Goal: Task Accomplishment & Management: Use online tool/utility

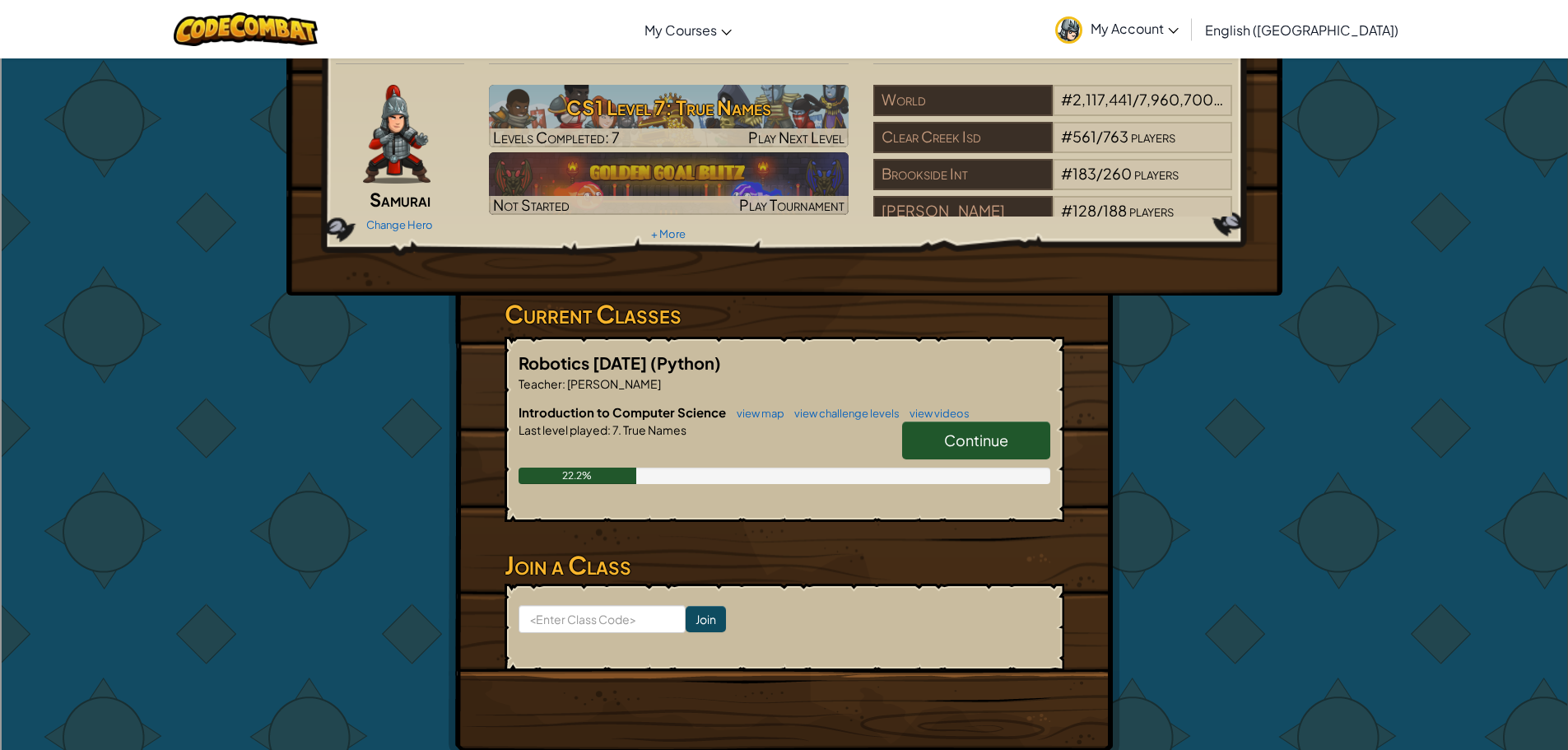
scroll to position [82, 0]
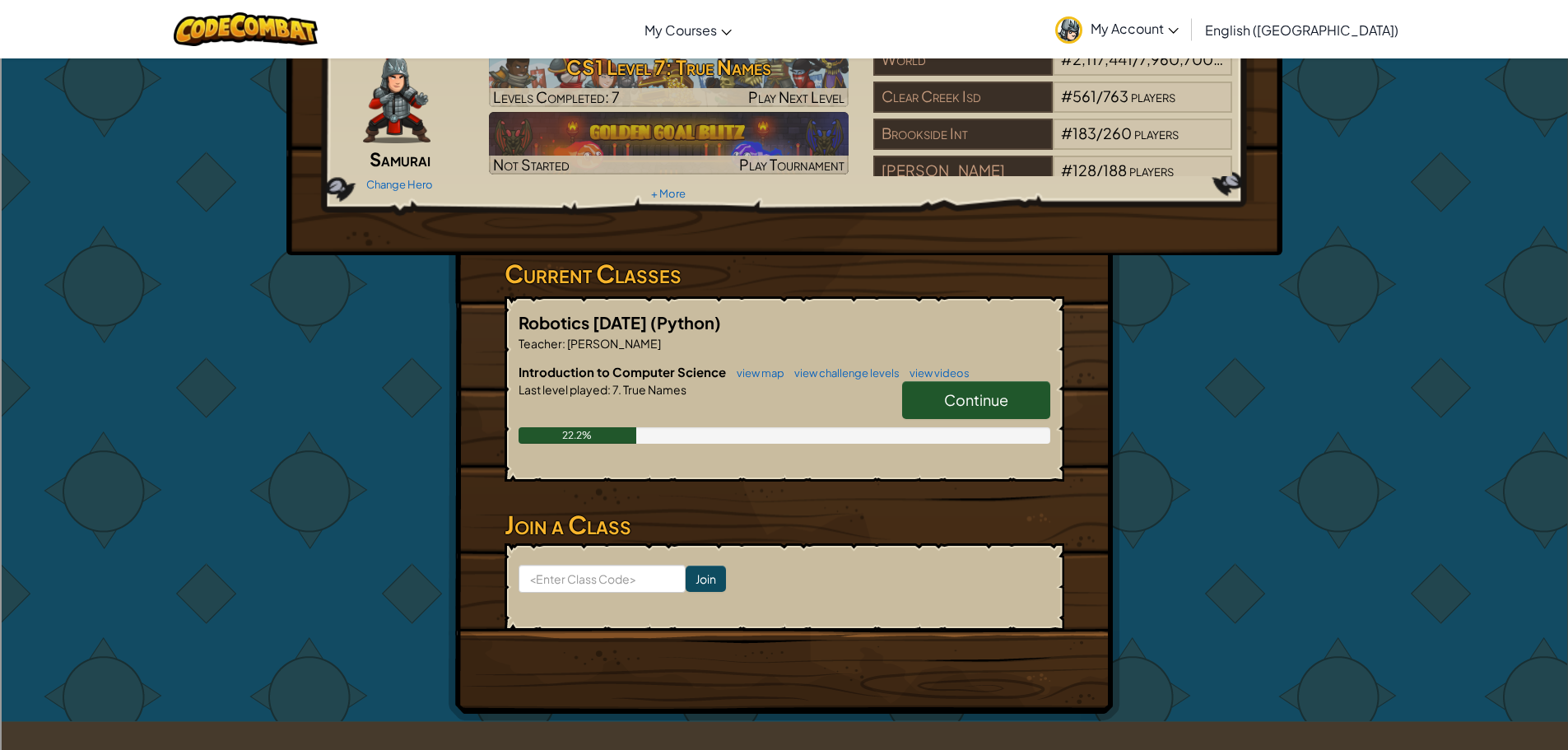
click at [928, 381] on link "Continue" at bounding box center [977, 400] width 148 height 38
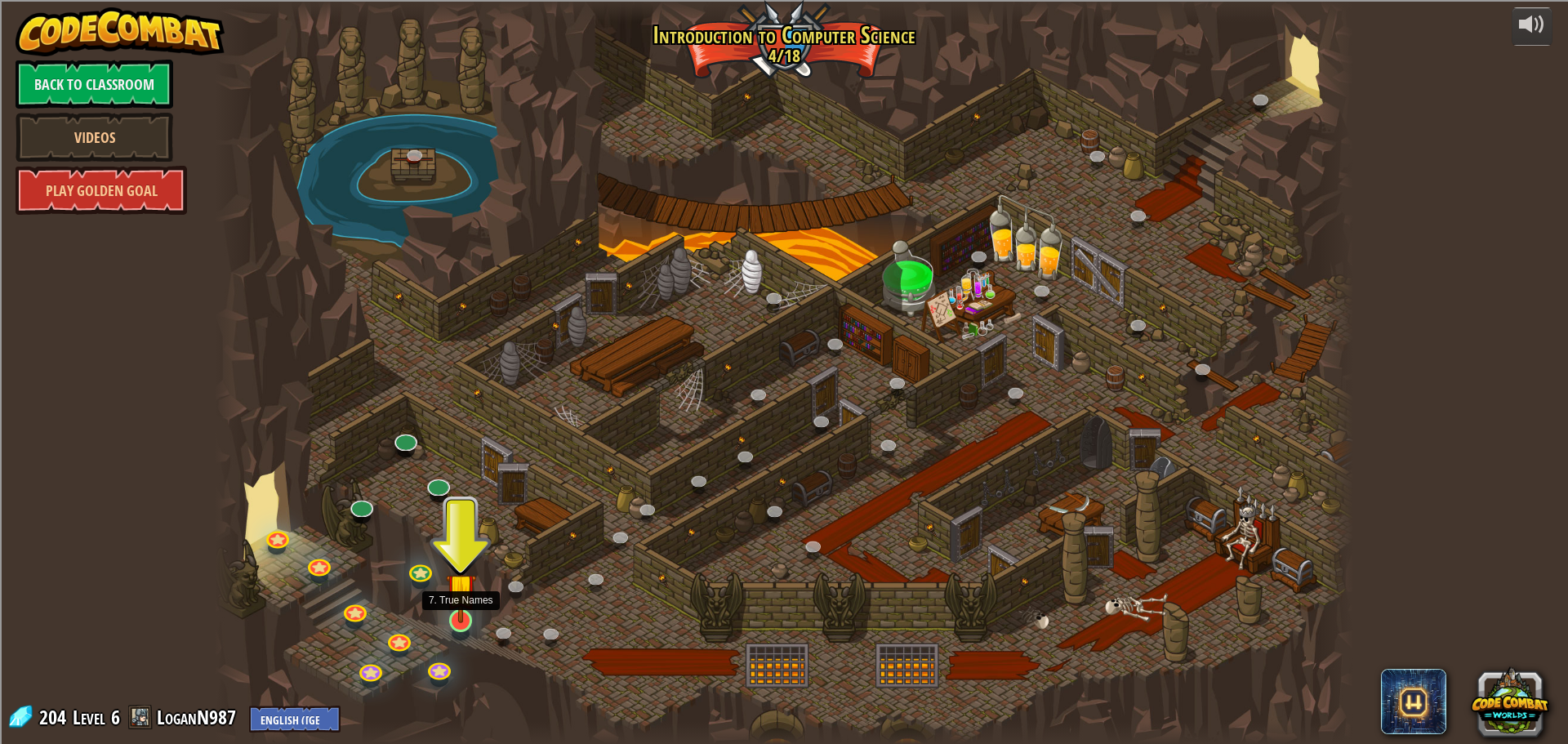
click at [464, 610] on img at bounding box center [461, 589] width 30 height 70
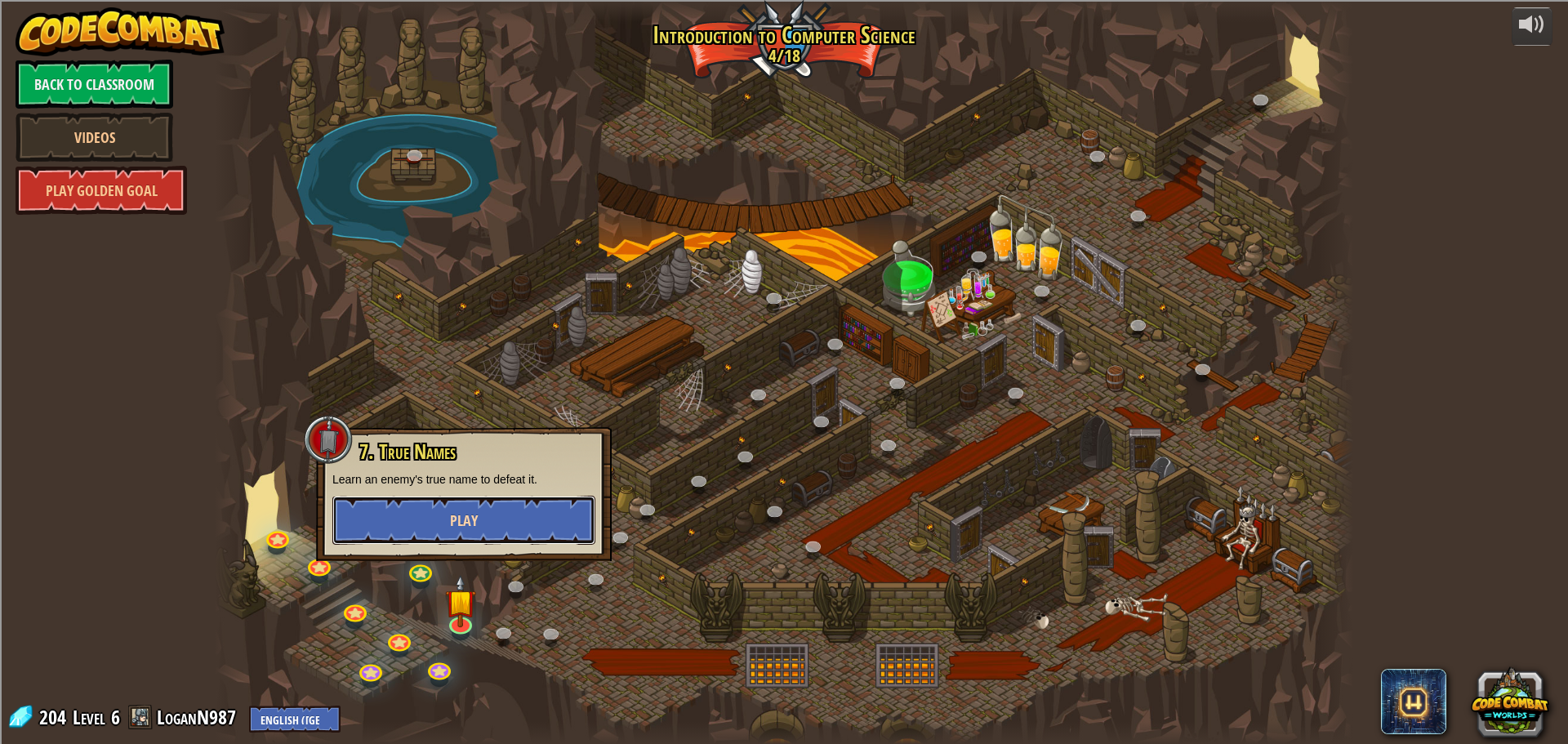
click at [480, 523] on button "Play" at bounding box center [464, 520] width 263 height 49
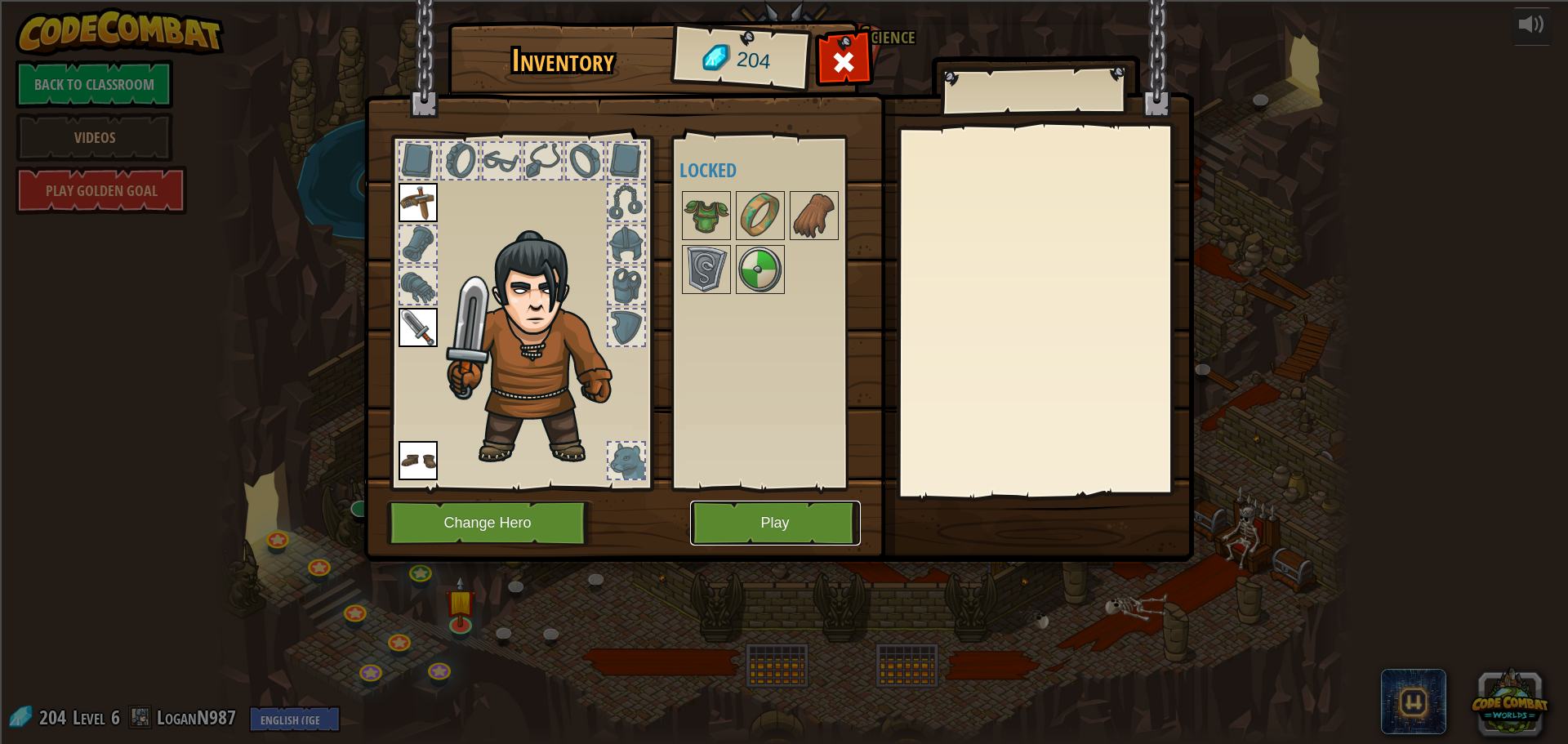
click at [745, 537] on button "Play" at bounding box center [776, 523] width 171 height 45
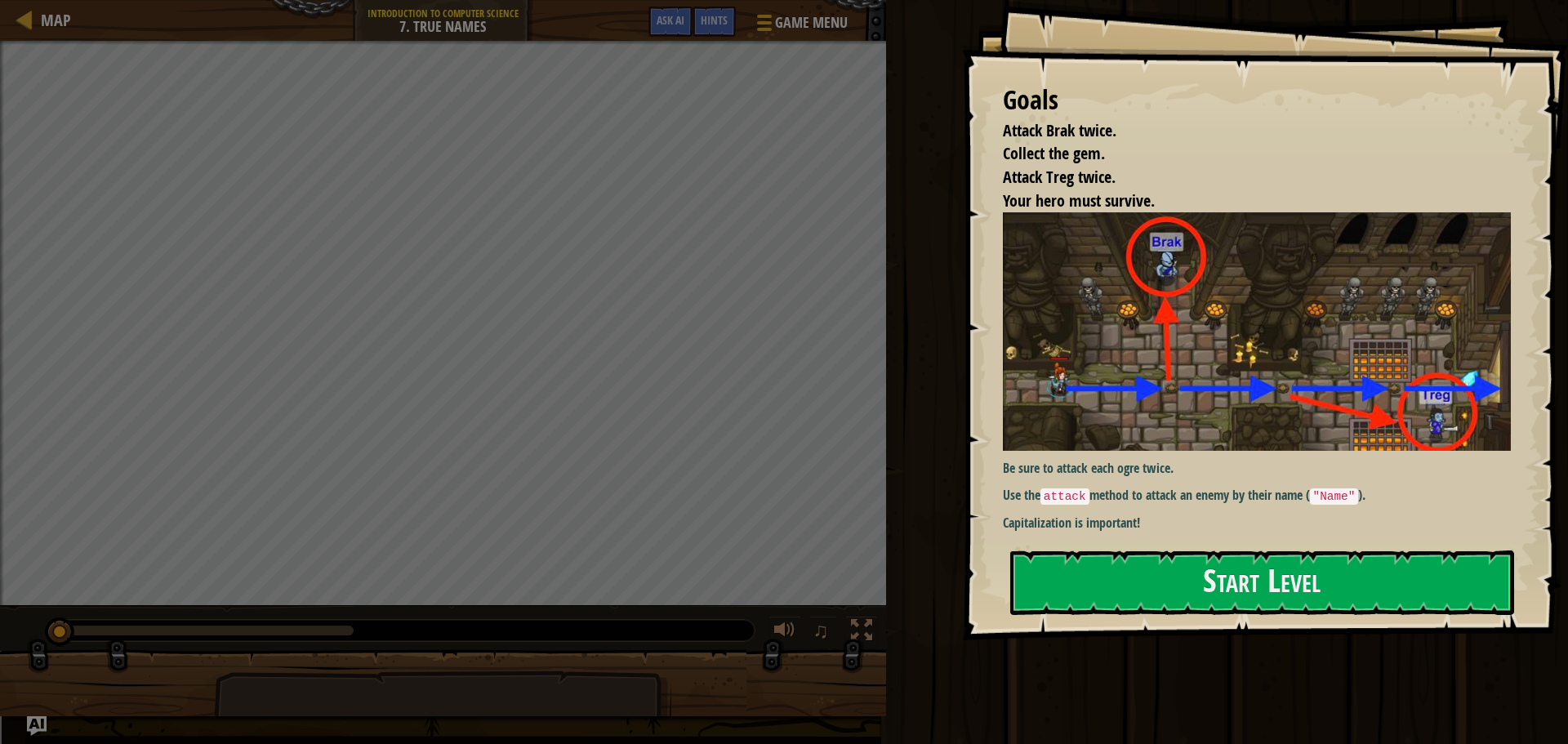
click at [1169, 536] on div "Goals Attack Brak twice. Collect the gem. Attack Treg twice. Your hero must sur…" at bounding box center [1265, 320] width 606 height 640
click at [1149, 566] on button "Start Level" at bounding box center [1261, 583] width 504 height 64
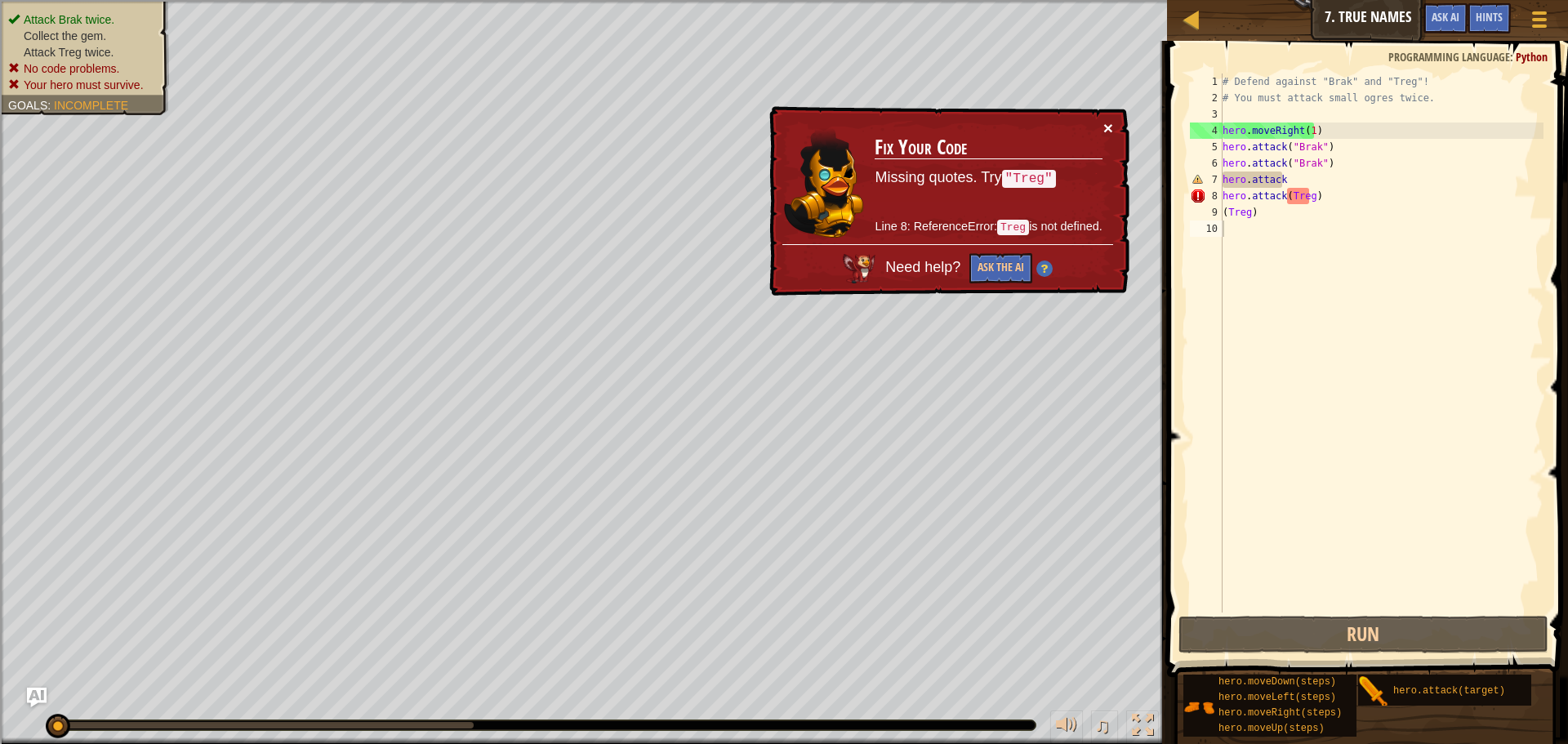
click at [1108, 130] on button "×" at bounding box center [1108, 128] width 10 height 17
click at [1104, 125] on button "×" at bounding box center [1108, 129] width 10 height 17
click at [1104, 130] on button "×" at bounding box center [1108, 128] width 10 height 17
click at [1112, 122] on button "×" at bounding box center [1108, 128] width 10 height 17
drag, startPoint x: 1258, startPoint y: 207, endPoint x: 1223, endPoint y: 276, distance: 77.4
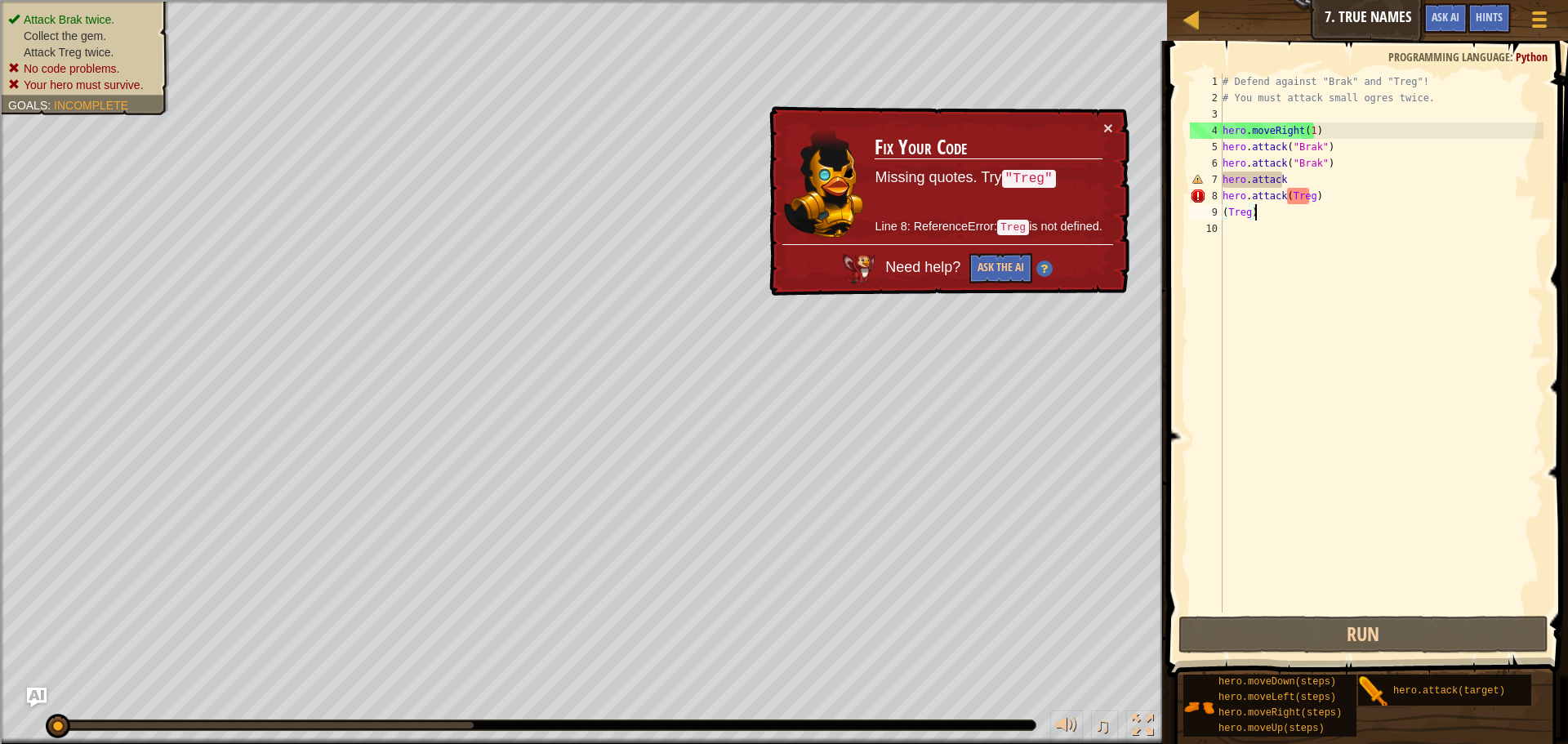
click at [1215, 286] on div "1 2 3 4 5 6 7 8 9 10 # Defend against "Brak" and "Treg"! # You must attack smal…" at bounding box center [1364, 343] width 357 height 539
click at [1321, 195] on div "# Defend against "Brak" and "Treg"! # You must attack small ogres twice. hero .…" at bounding box center [1381, 359] width 324 height 572
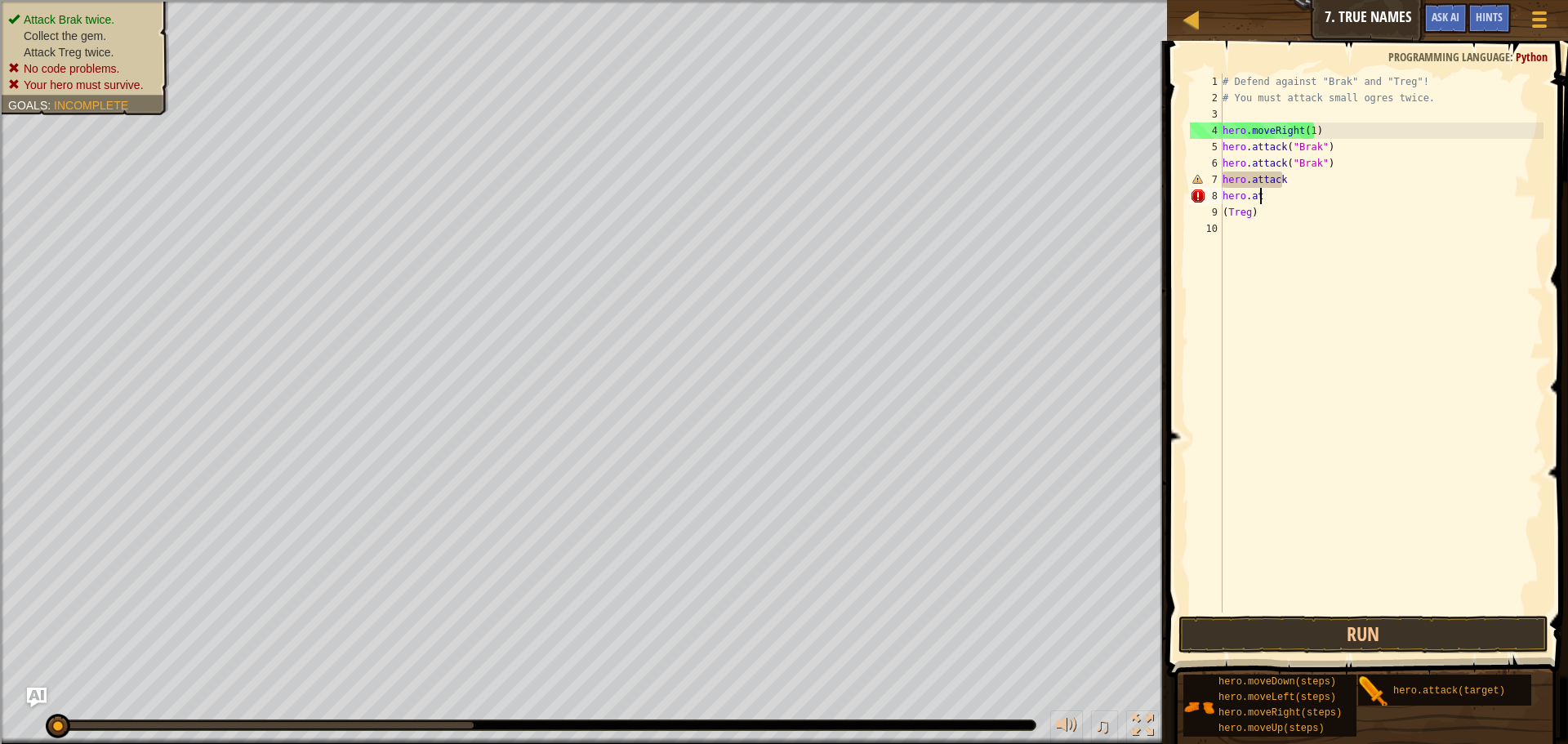
type textarea "h"
click at [1275, 181] on div "# Defend against "Brak" and "Treg"! # You must attack small ogres twice. hero .…" at bounding box center [1381, 359] width 324 height 572
click at [1293, 186] on div "# Defend against "Brak" and "Treg"! # You must attack small ogres twice. hero .…" at bounding box center [1381, 359] width 324 height 572
type textarea "h"
click at [1261, 221] on div "# Defend against "Brak" and "Treg"! # You must attack small ogres twice. hero .…" at bounding box center [1381, 359] width 324 height 572
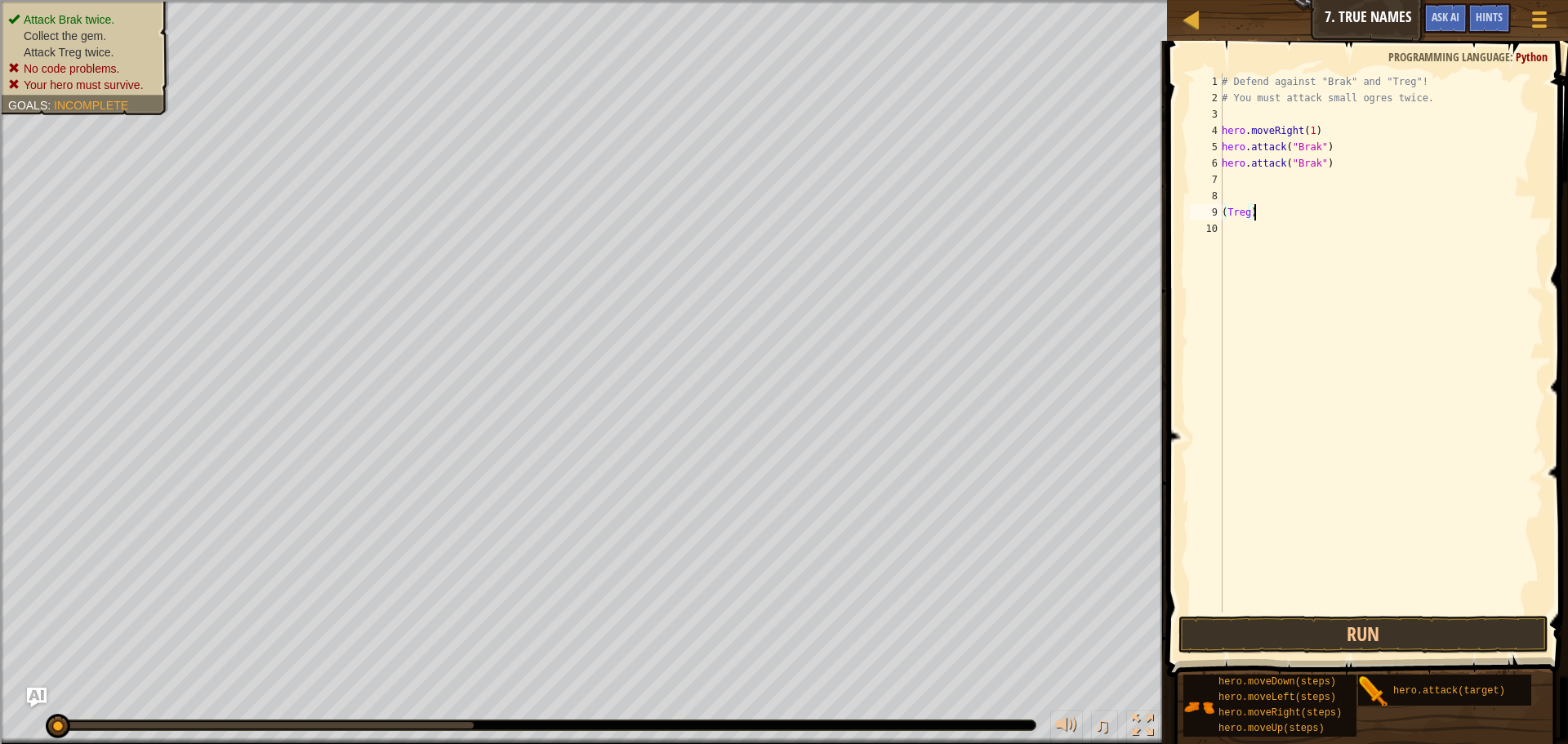
click at [1268, 213] on div "# Defend against "Brak" and "Treg"! # You must attack small ogres twice. hero .…" at bounding box center [1381, 359] width 325 height 572
type textarea "("
type textarea "hero.attack("Brak")"
click at [1220, 177] on div "# Defend against "Brak" and "Treg"! # You must attack small ogres twice. hero .…" at bounding box center [1378, 359] width 330 height 572
click at [1336, 637] on button "Run" at bounding box center [1363, 635] width 370 height 38
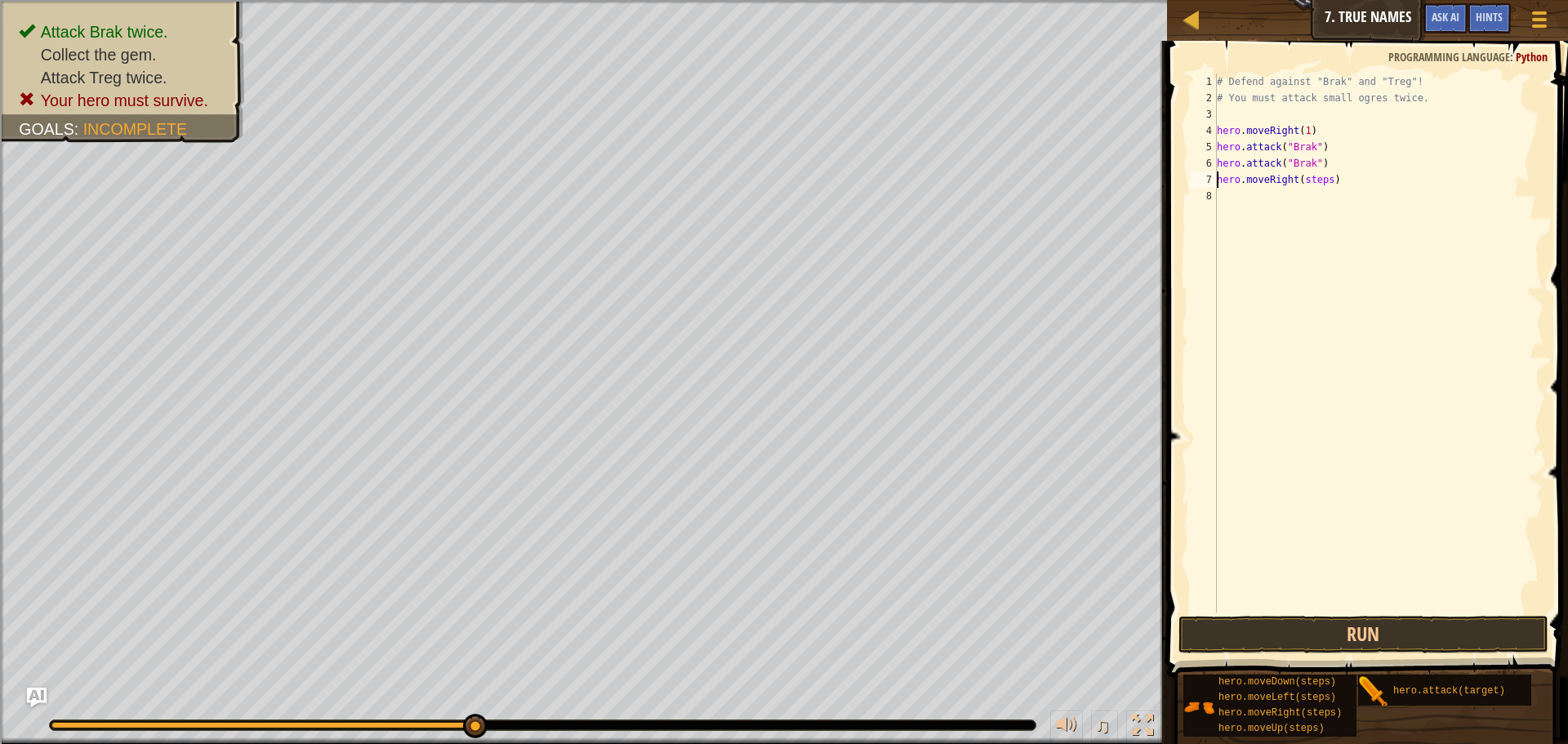
click at [1323, 175] on div "# Defend against "Brak" and "Treg"! # You must attack small ogres twice. hero .…" at bounding box center [1378, 359] width 330 height 572
type textarea "hero.moveRight(0)"
click at [1263, 196] on div "# Defend against "Brak" and "Treg"! # You must attack small ogres twice. hero .…" at bounding box center [1378, 359] width 330 height 572
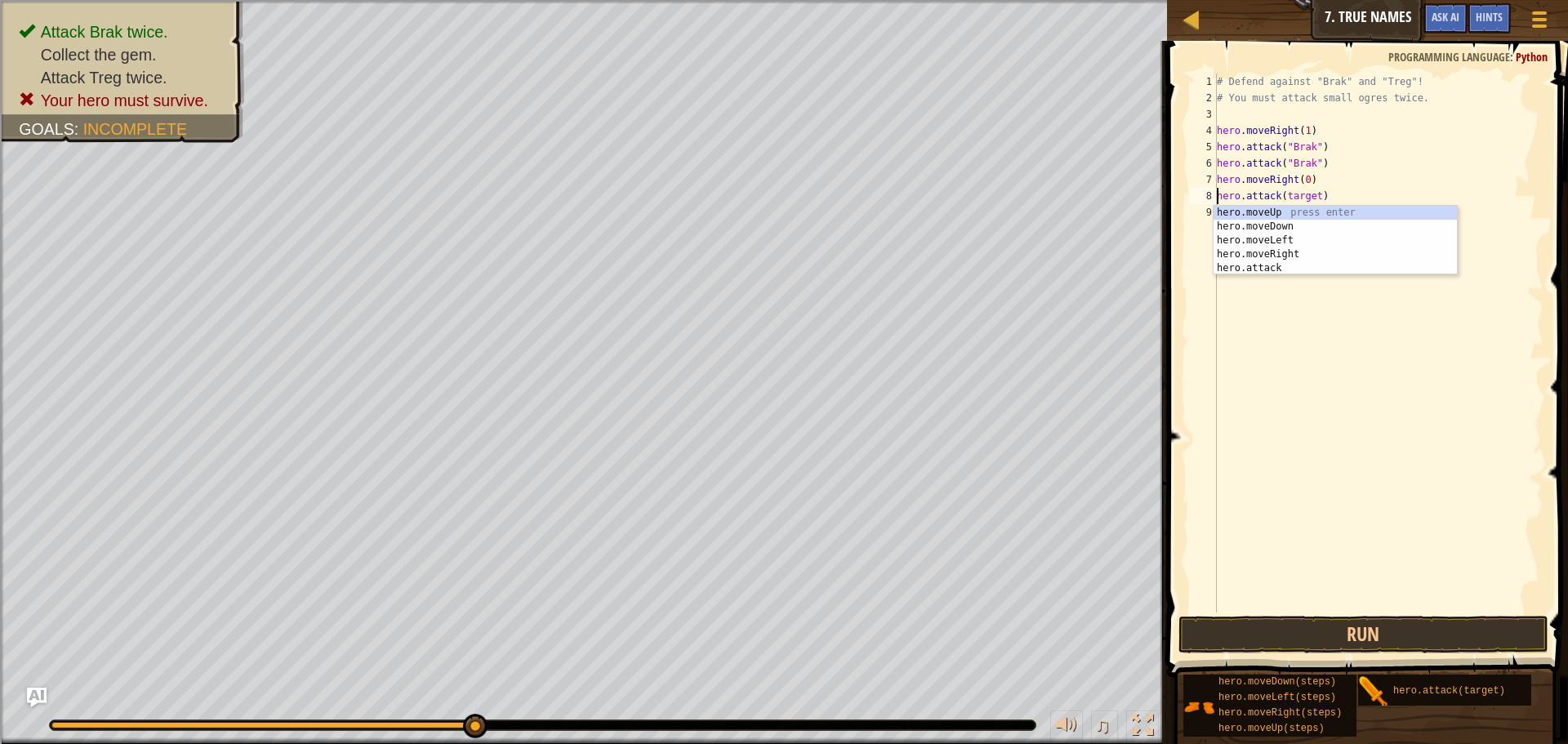
click at [1312, 195] on div "# Defend against "Brak" and "Treg"! # You must attack small ogres twice. hero .…" at bounding box center [1378, 359] width 330 height 572
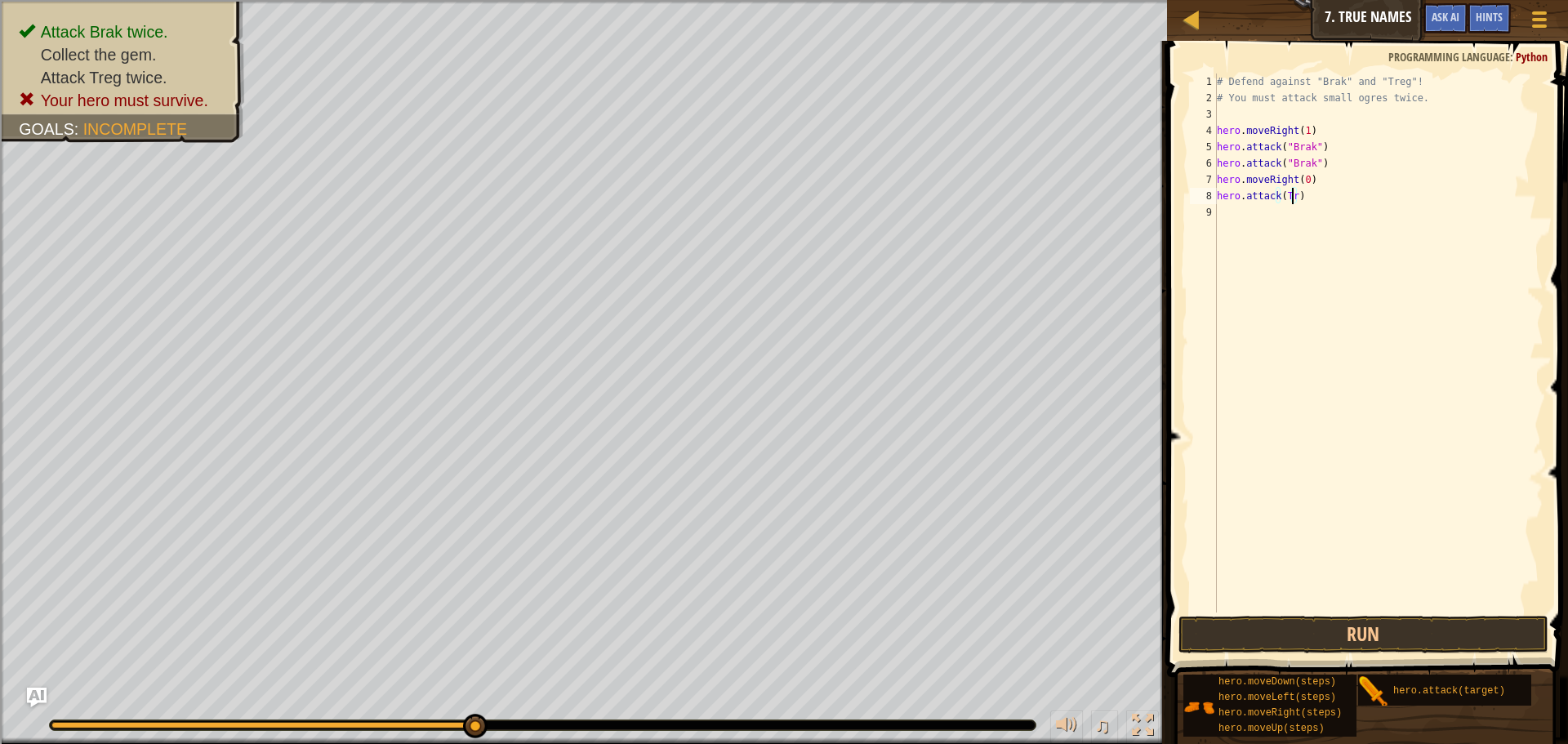
scroll to position [7, 6]
click at [1282, 197] on div "# Defend against "Brak" and "Treg"! # You must attack small ogres twice. hero .…" at bounding box center [1378, 359] width 330 height 572
click at [1308, 197] on div "# Defend against "Brak" and "Treg"! # You must attack small ogres twice. hero .…" at bounding box center [1378, 359] width 330 height 572
type textarea "hero.attack("Treg")"
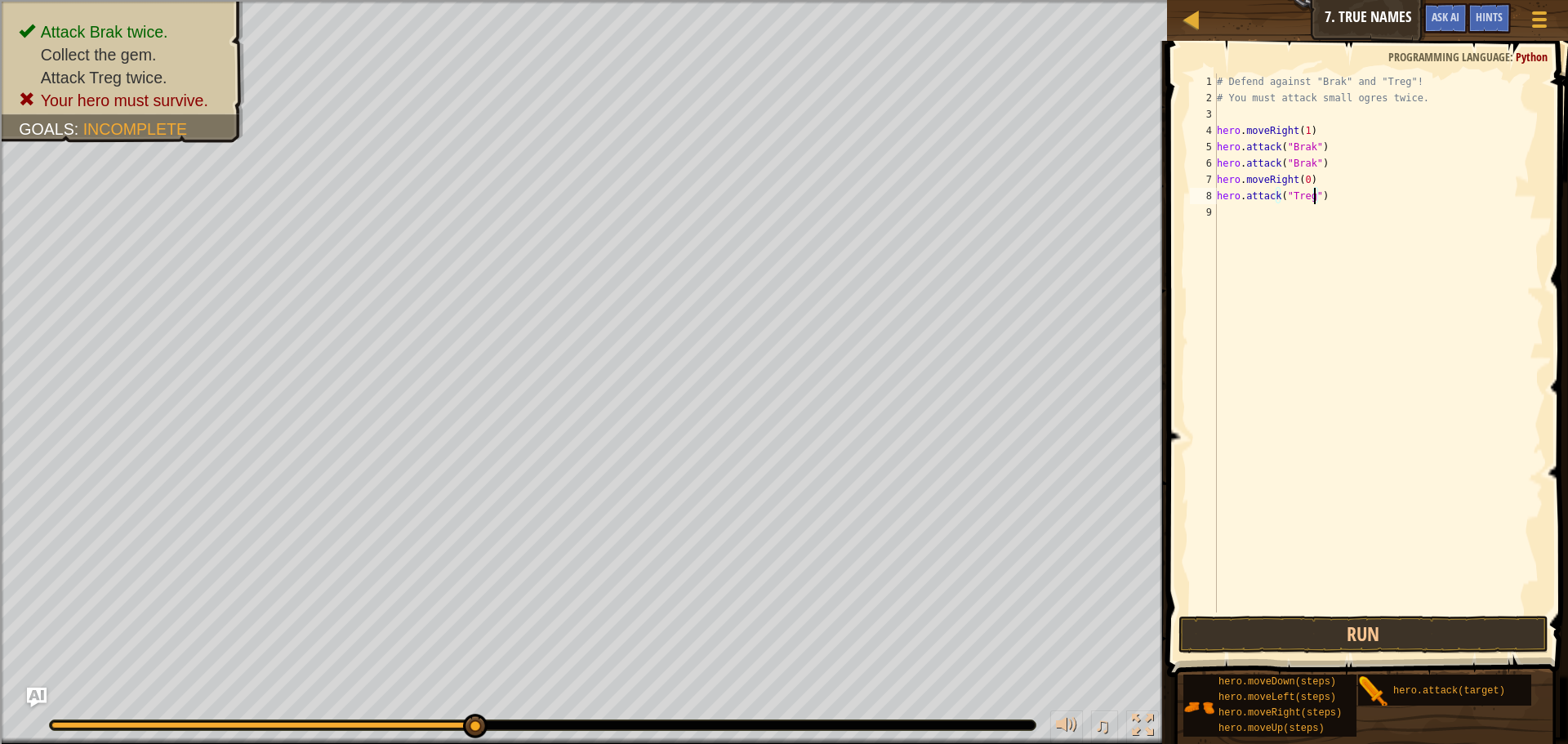
click at [1267, 226] on div "# Defend against "Brak" and "Treg"! # You must attack small ogres twice. hero .…" at bounding box center [1378, 359] width 330 height 572
click at [1380, 639] on button "Run" at bounding box center [1363, 635] width 370 height 38
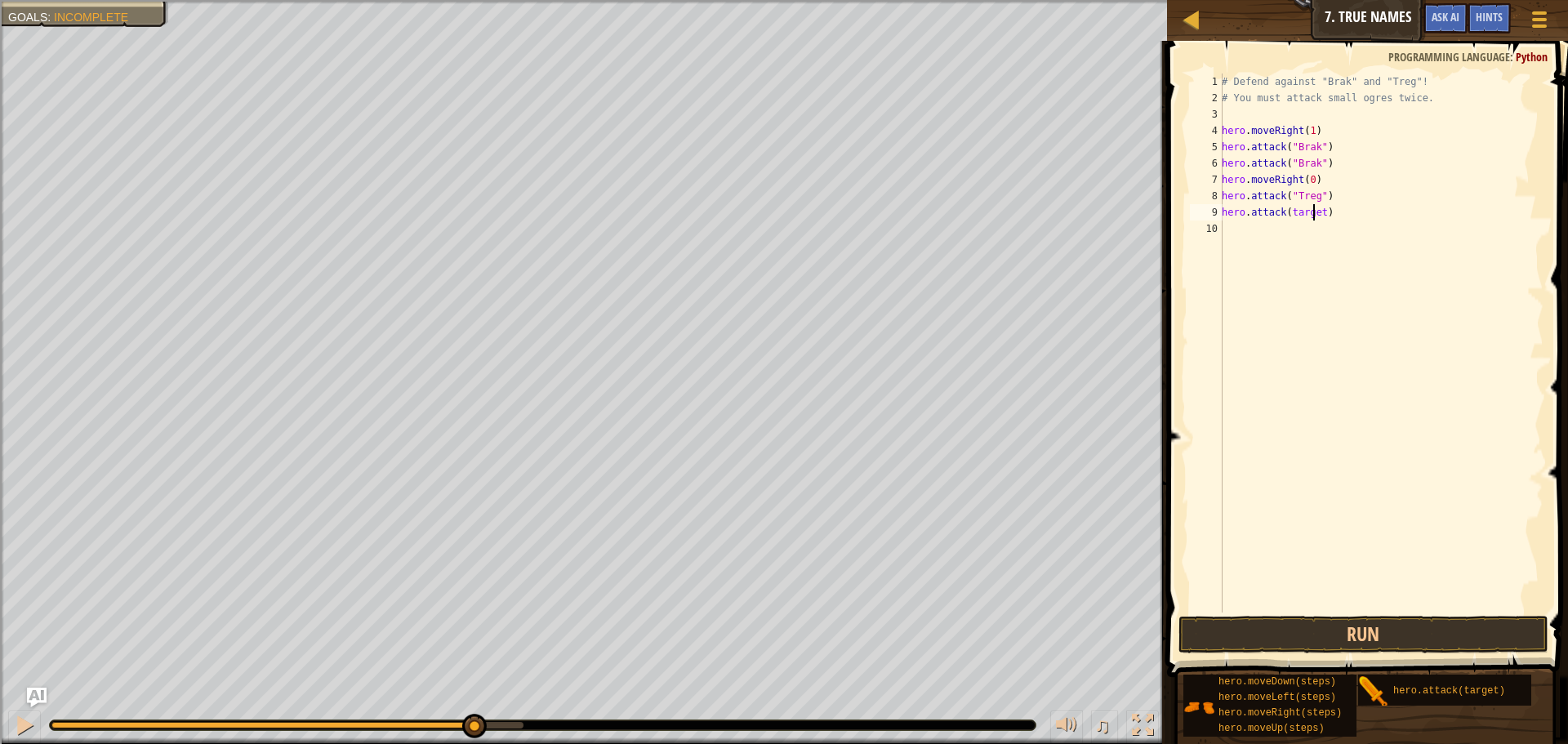
click at [1312, 210] on div "# Defend against "Brak" and "Treg"! # You must attack small ogres twice. hero .…" at bounding box center [1381, 359] width 325 height 572
click at [1319, 210] on div "# Defend against "Brak" and "Treg"! # You must attack small ogres twice. hero .…" at bounding box center [1381, 359] width 325 height 572
click at [1338, 631] on button "Run" at bounding box center [1363, 635] width 370 height 38
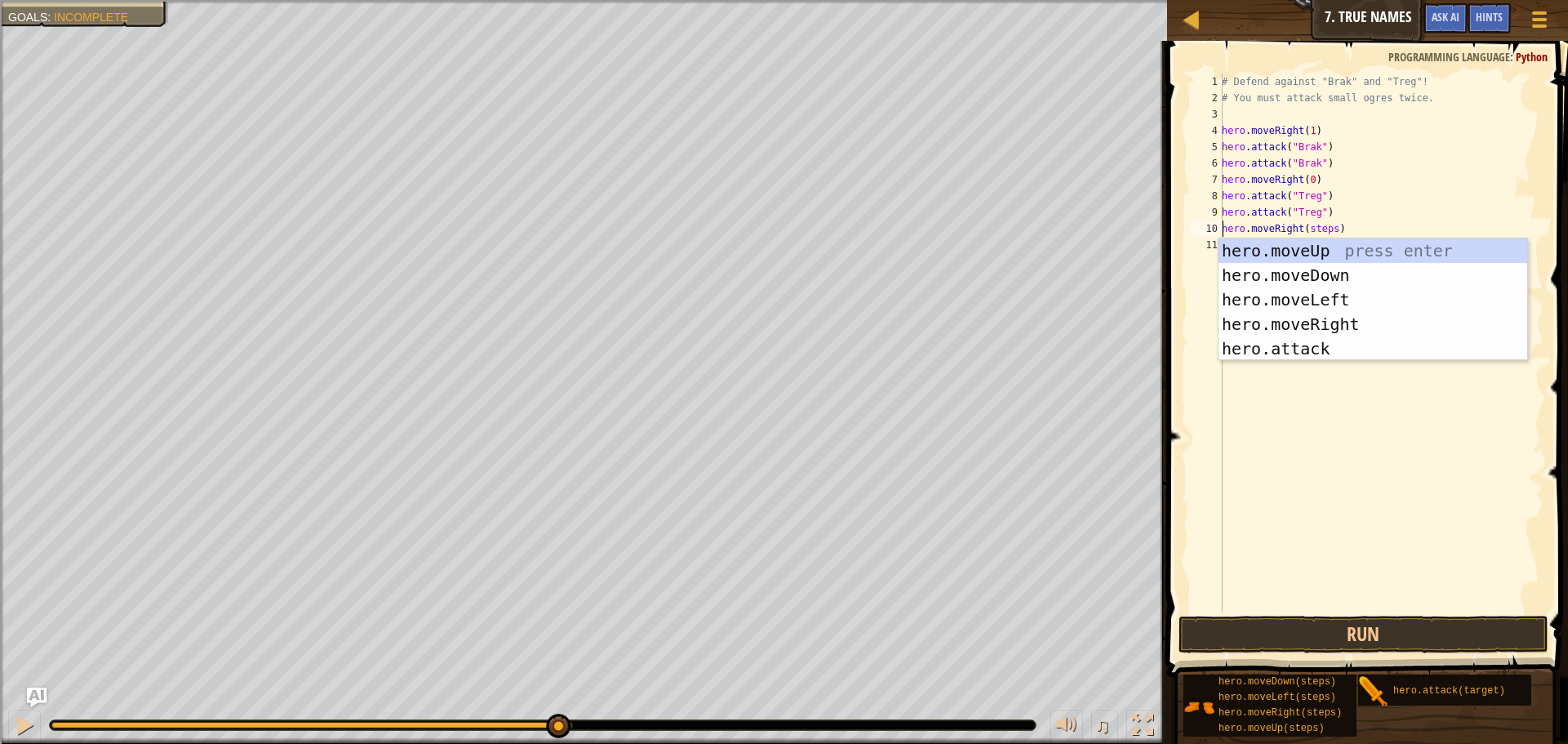
click at [1327, 231] on div "# Defend against "Brak" and "Treg"! # You must attack small ogres twice. hero .…" at bounding box center [1381, 359] width 325 height 572
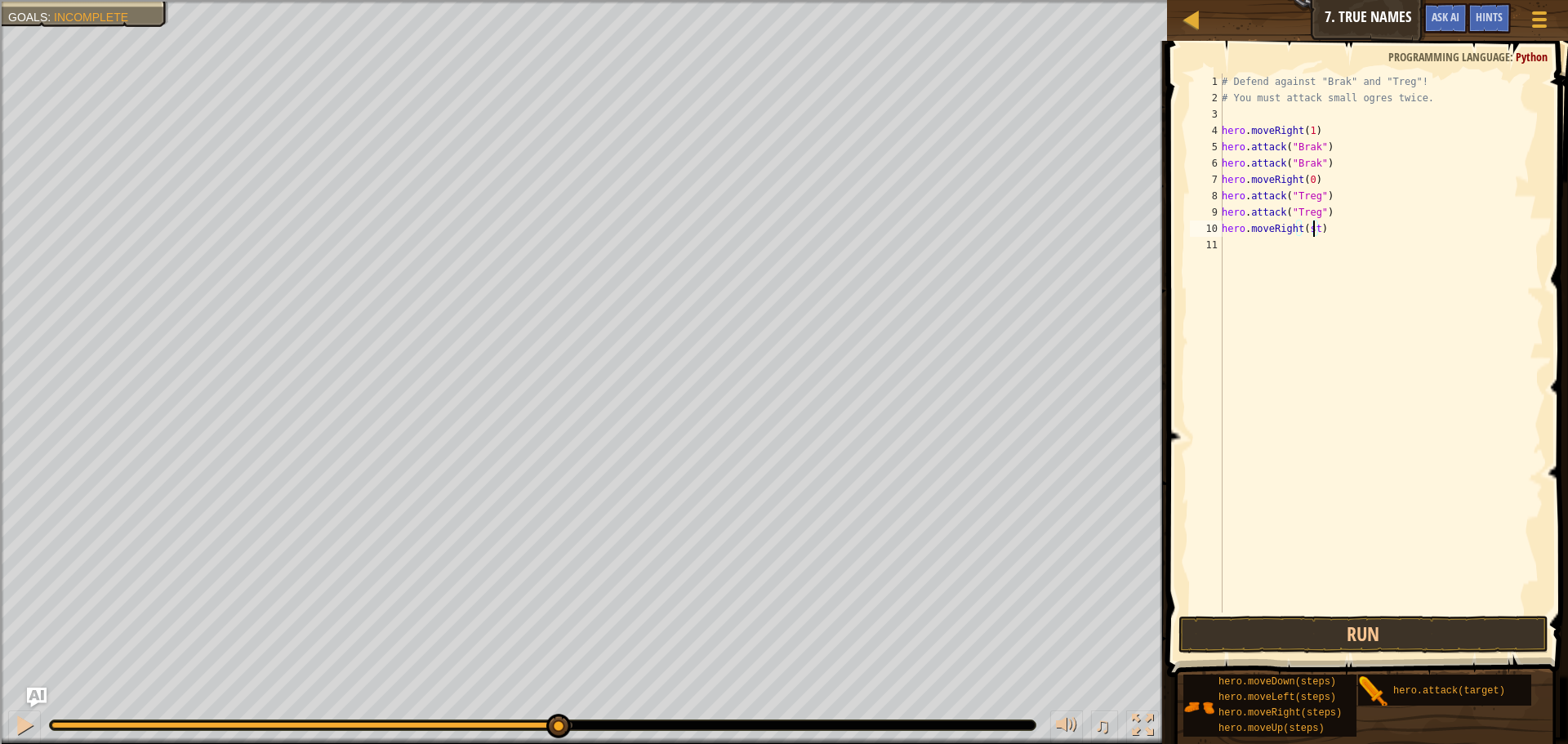
scroll to position [7, 6]
type textarea "hero.moveRight(3)"
click at [1321, 631] on button "Run" at bounding box center [1363, 635] width 370 height 38
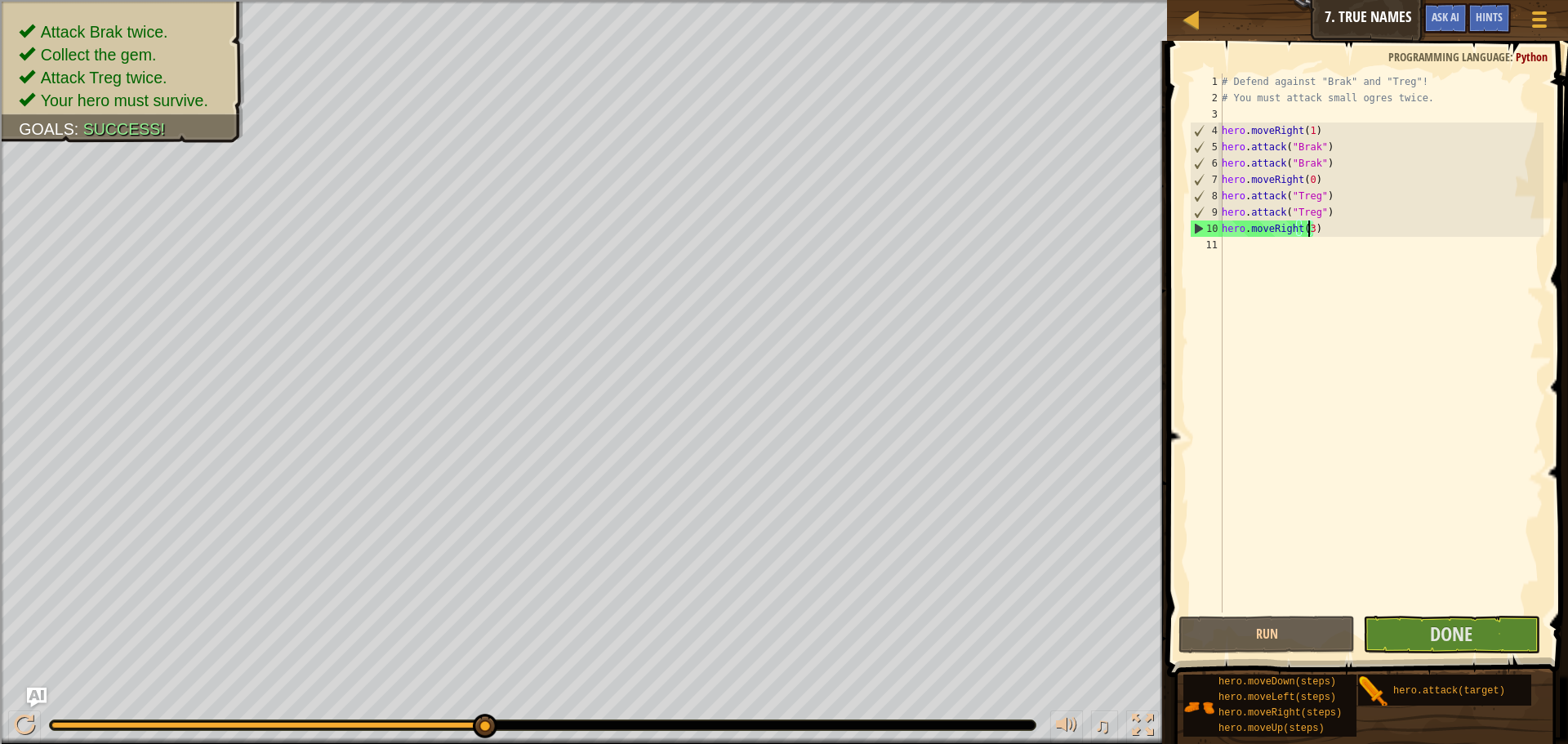
click at [1452, 638] on span "Done" at bounding box center [1450, 634] width 42 height 26
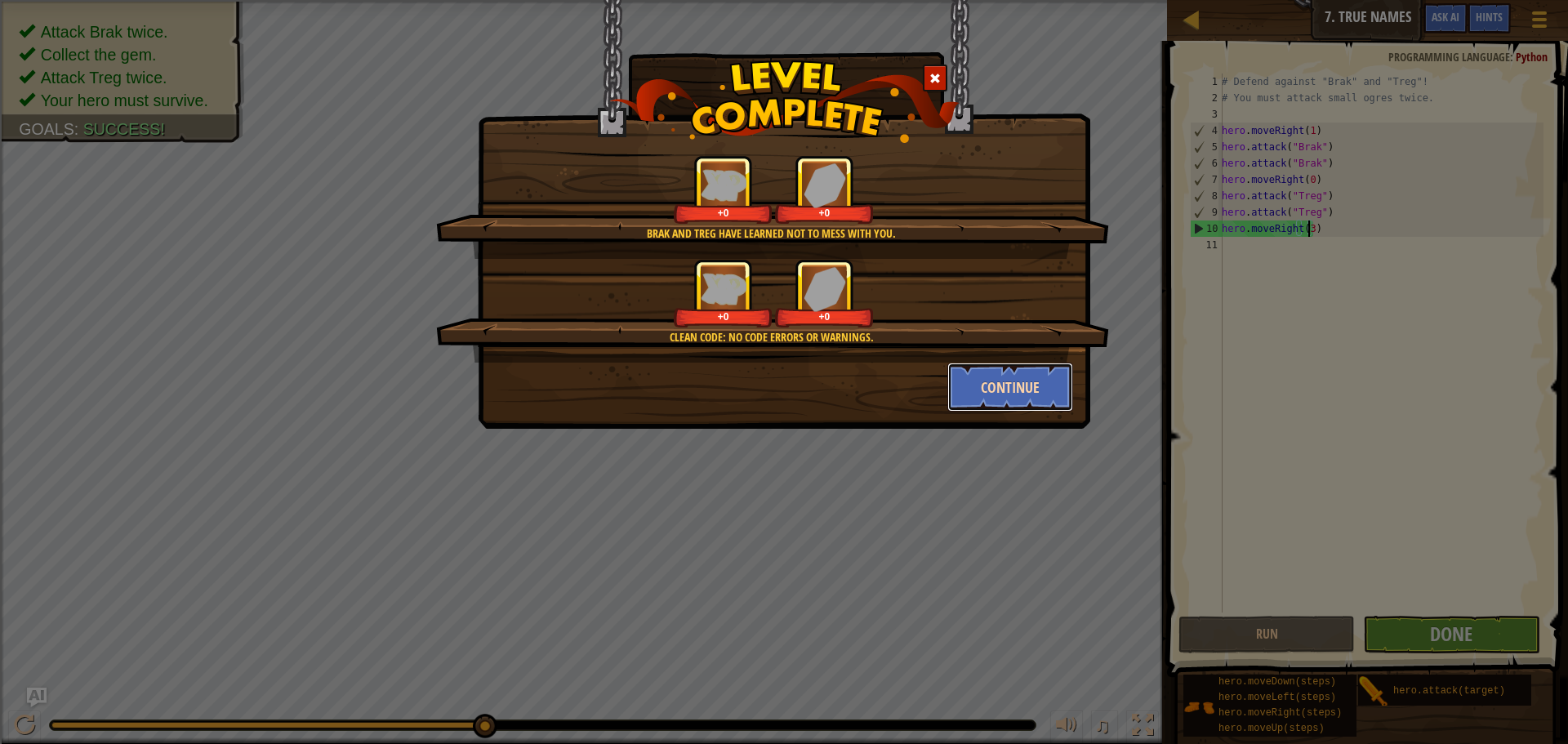
click at [1006, 389] on button "Continue" at bounding box center [1011, 387] width 127 height 49
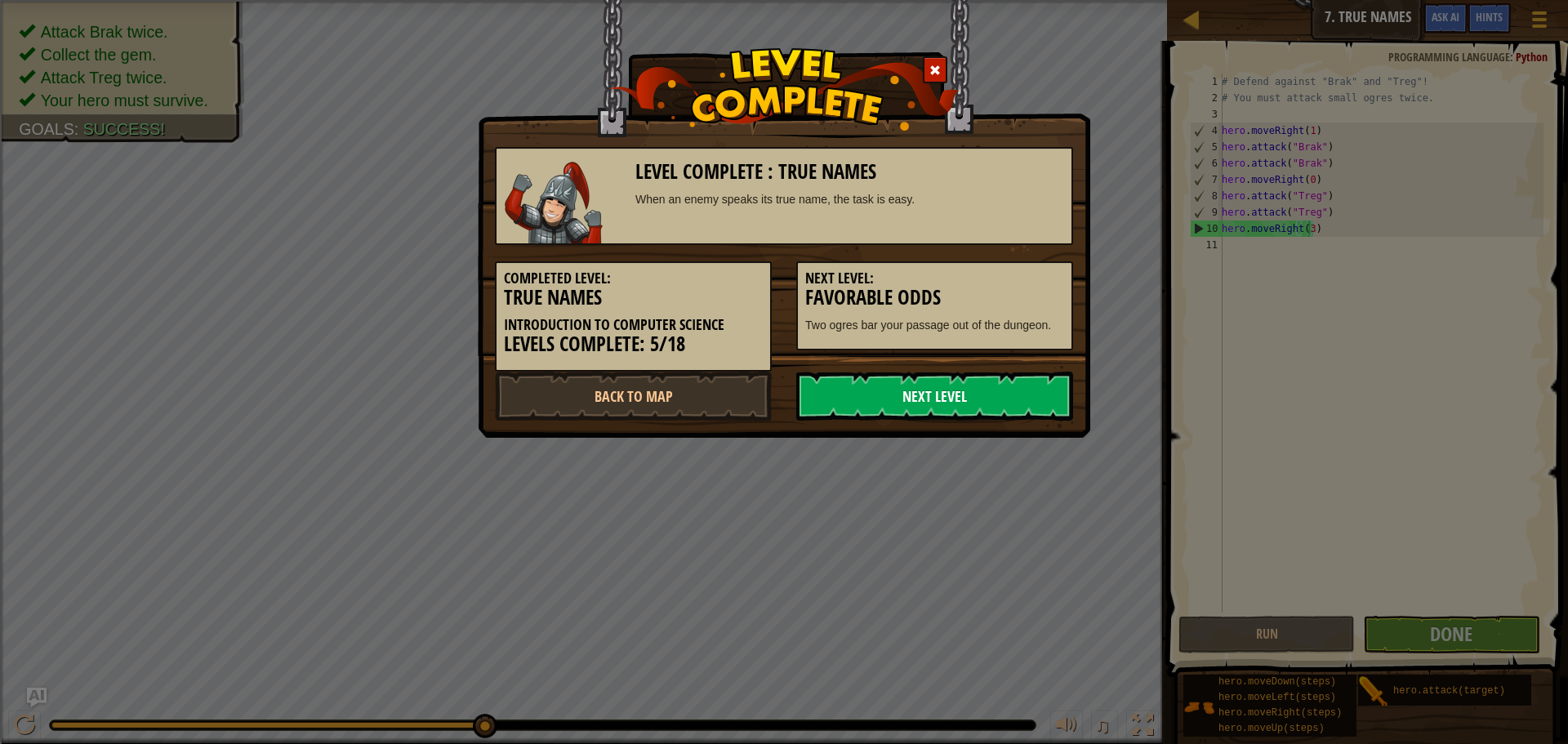
click at [988, 404] on link "Next Level" at bounding box center [935, 396] width 277 height 49
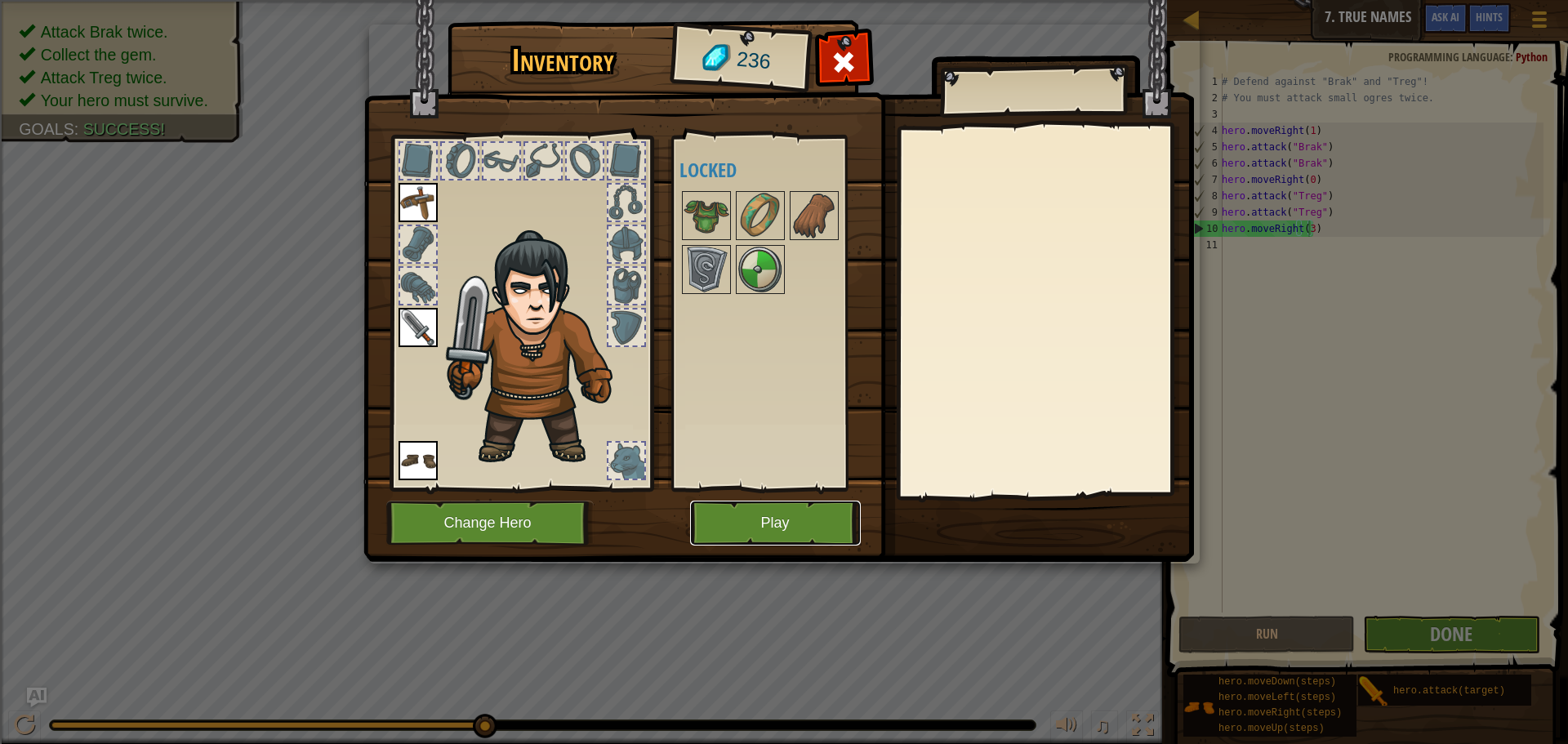
click at [780, 531] on button "Play" at bounding box center [776, 523] width 171 height 45
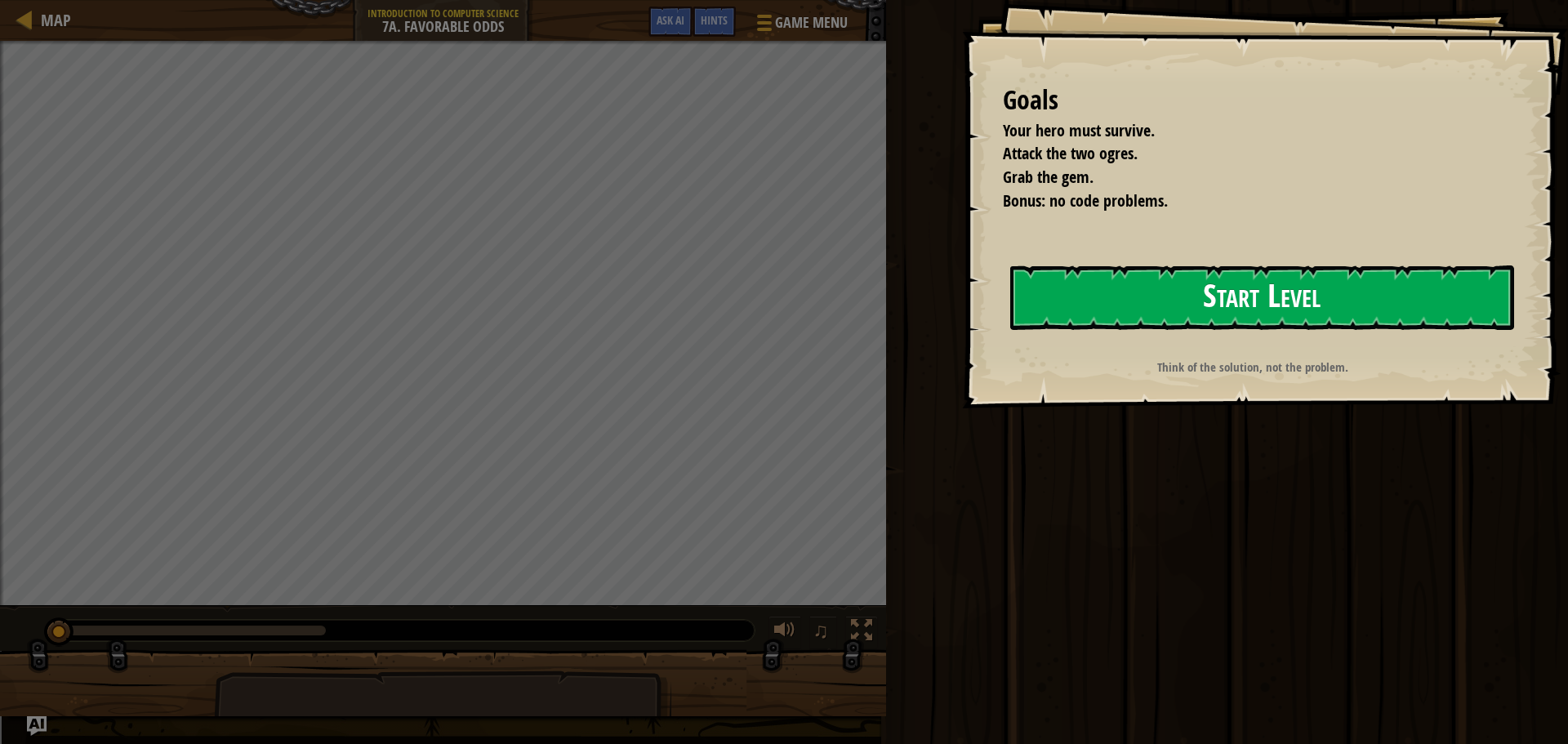
click at [1327, 291] on button "Start Level" at bounding box center [1261, 298] width 504 height 64
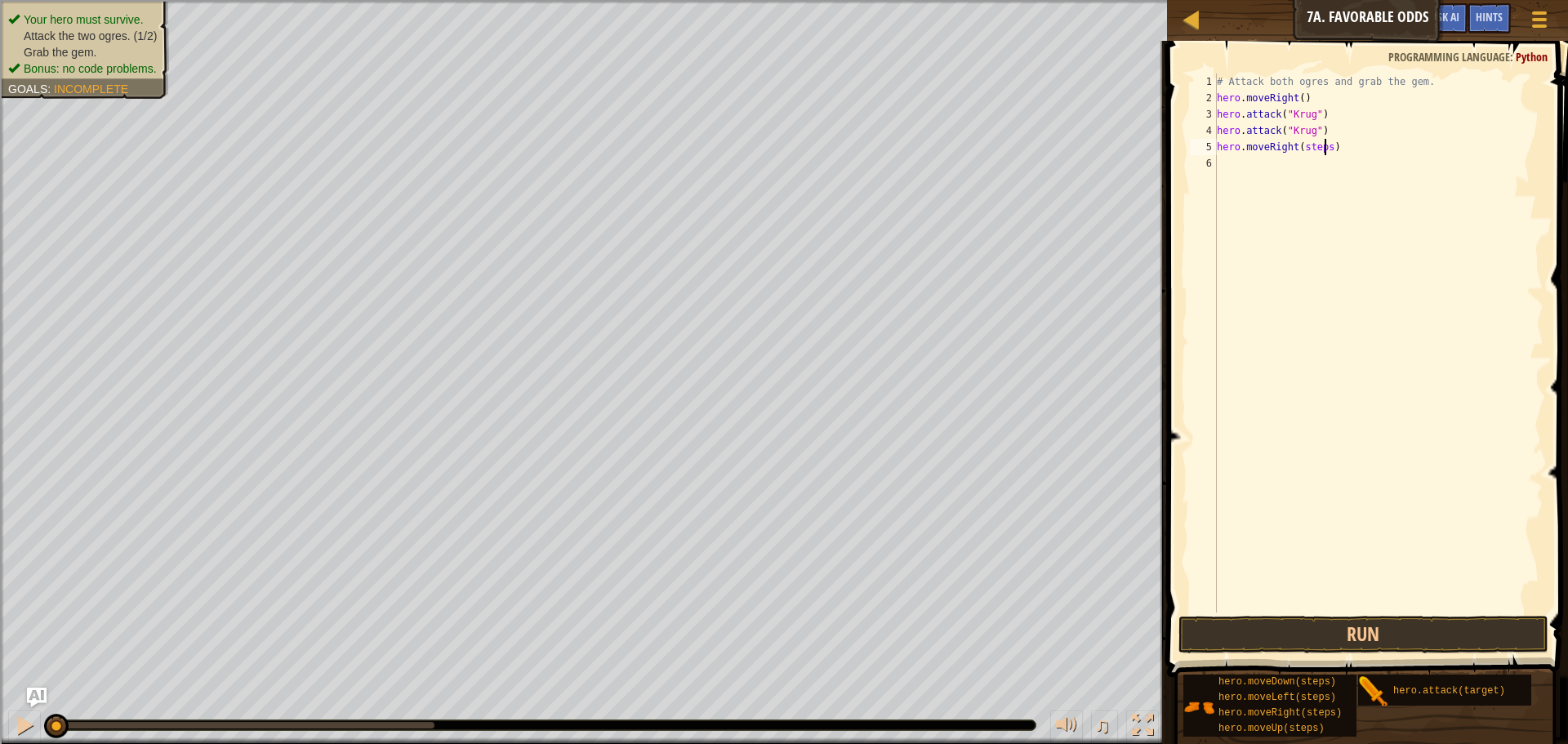
click at [1326, 144] on div "# Attack both ogres and grab the gem. hero . moveRight ( ) hero . attack ( "[PE…" at bounding box center [1378, 359] width 330 height 572
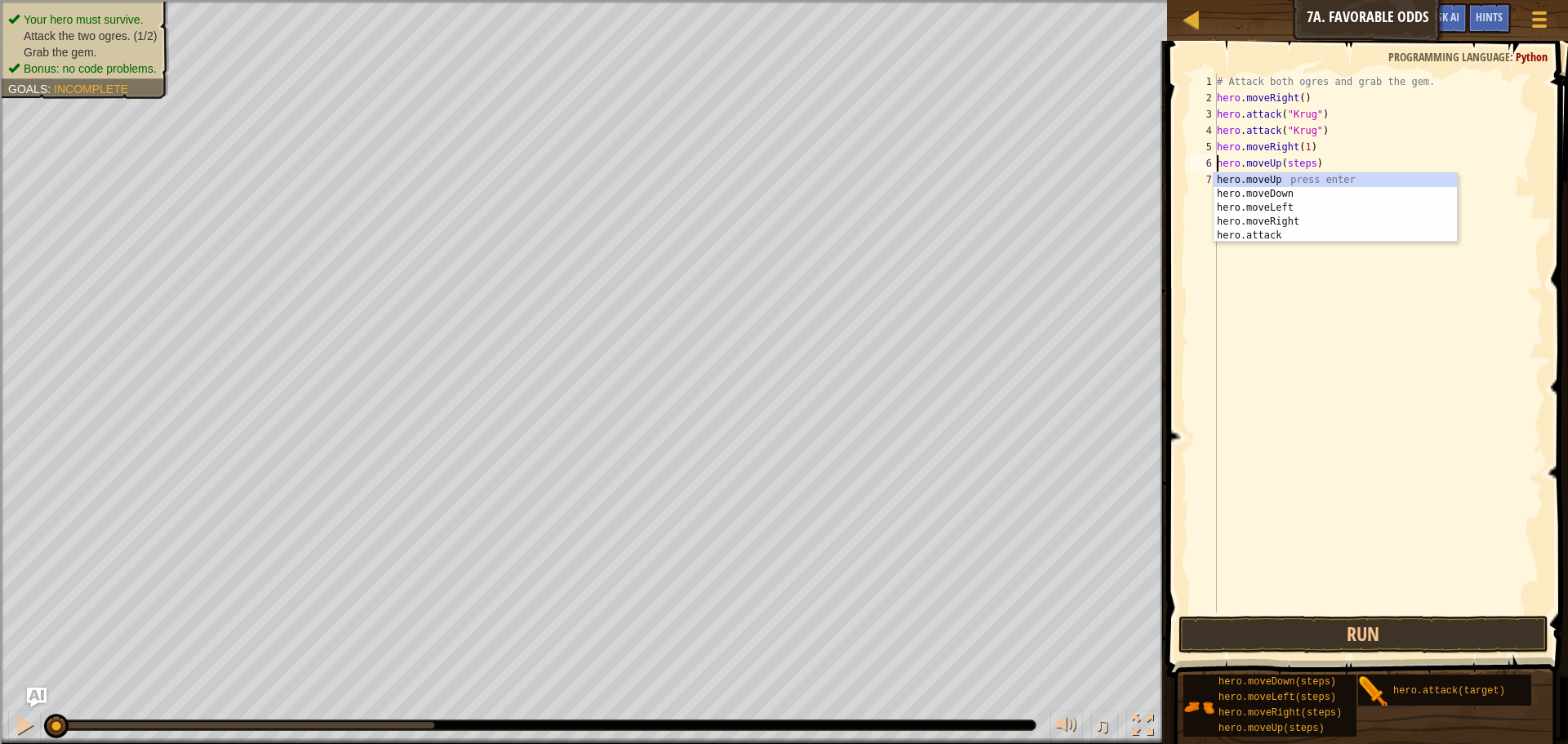
click at [1308, 163] on div "# Attack both ogres and grab the gem. hero . moveRight ( ) hero . attack ( "[PE…" at bounding box center [1378, 359] width 330 height 572
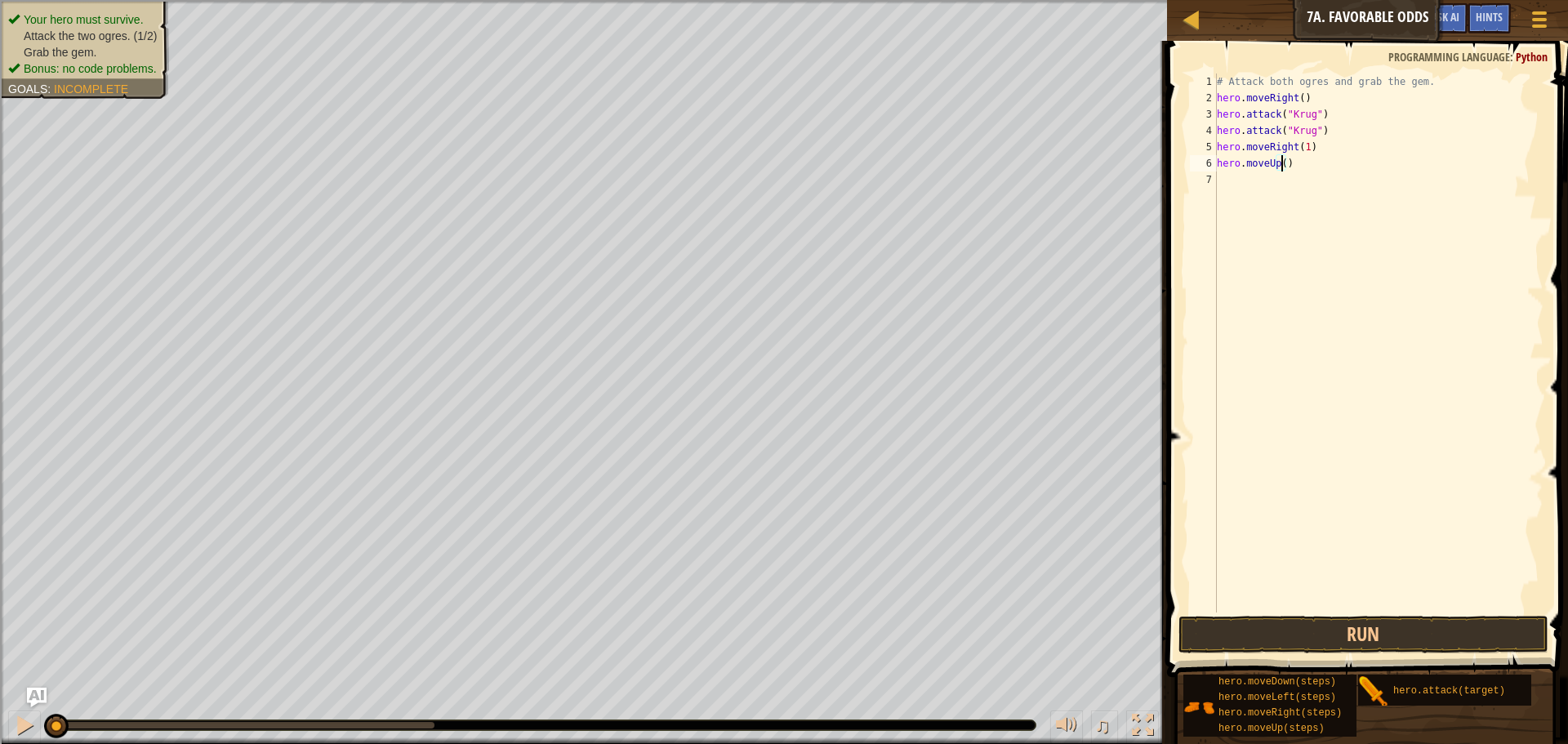
scroll to position [7, 6]
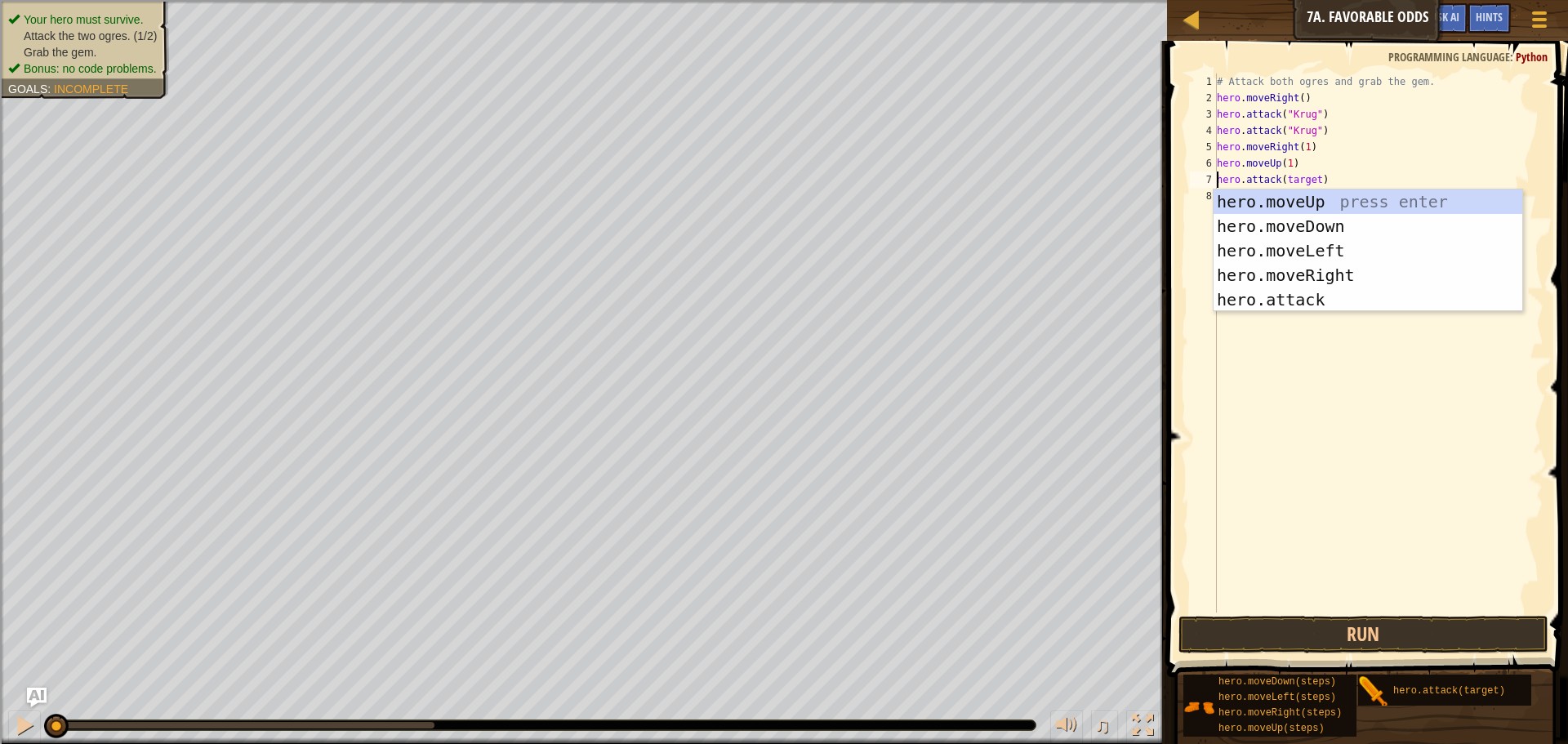
click at [1312, 175] on div "# Attack both ogres and grab the gem. hero . moveRight ( ) hero . attack ( "[PE…" at bounding box center [1378, 359] width 330 height 572
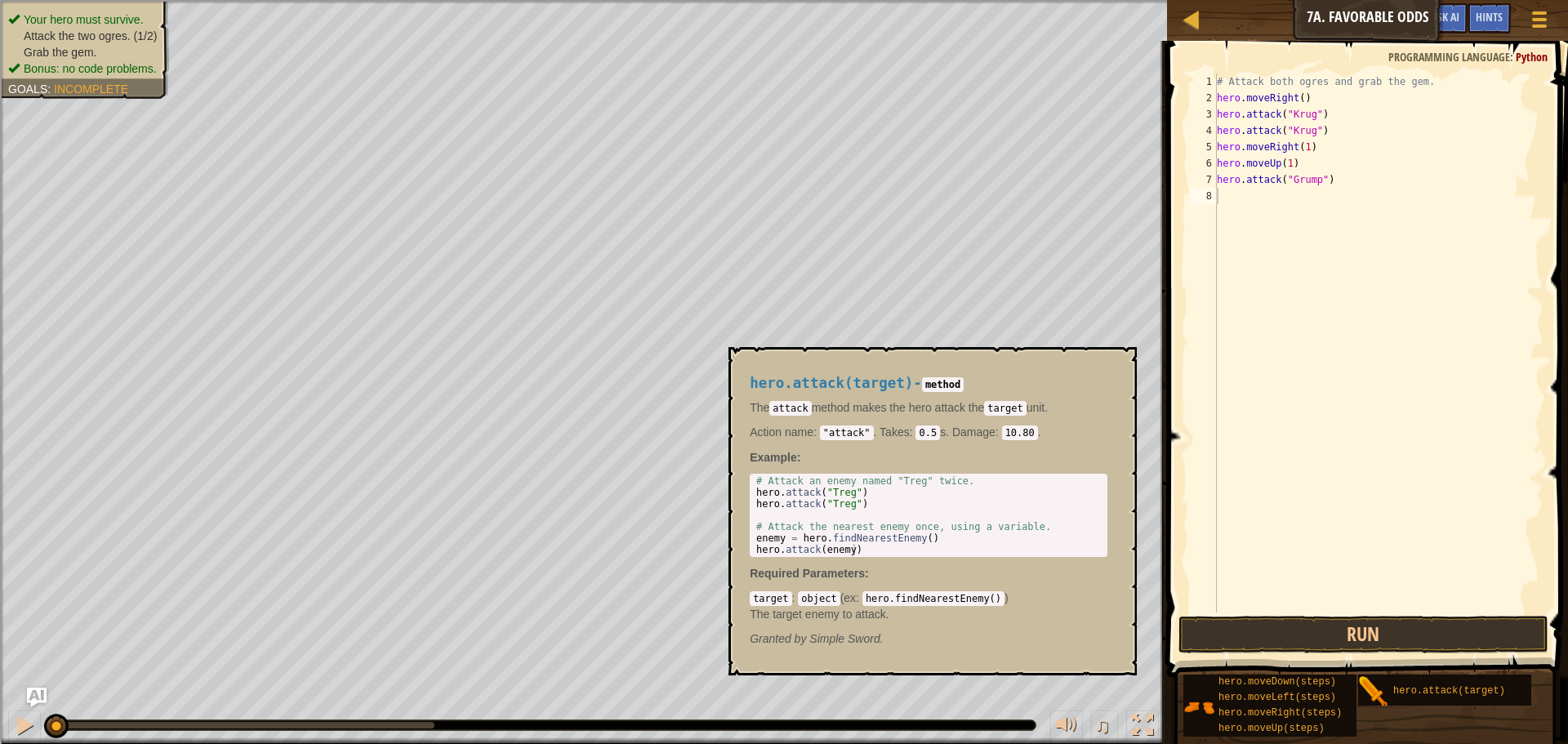
scroll to position [7, 7]
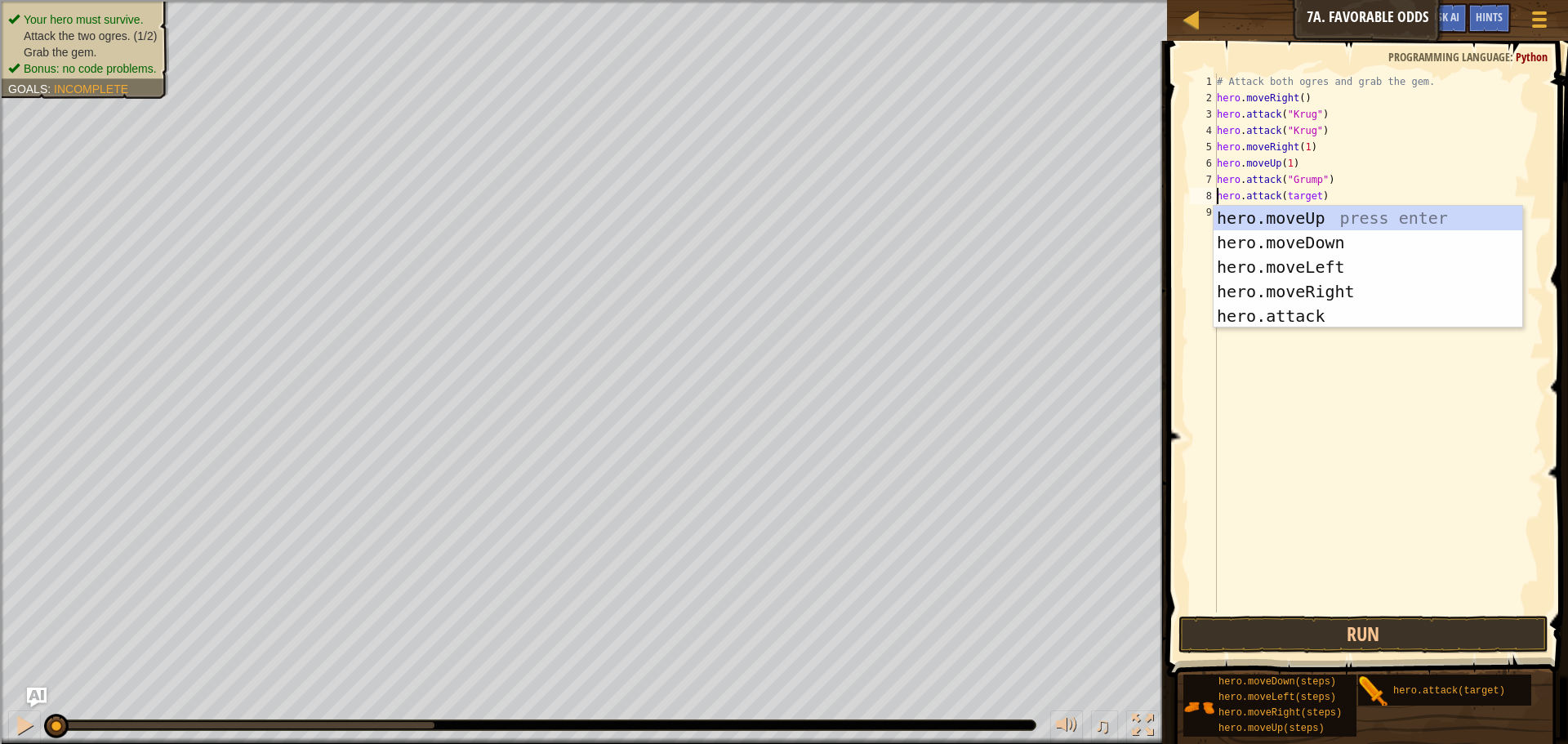
click at [1314, 195] on div "# Attack both ogres and grab the gem. hero . moveRight ( ) hero . attack ( "[PE…" at bounding box center [1378, 359] width 330 height 572
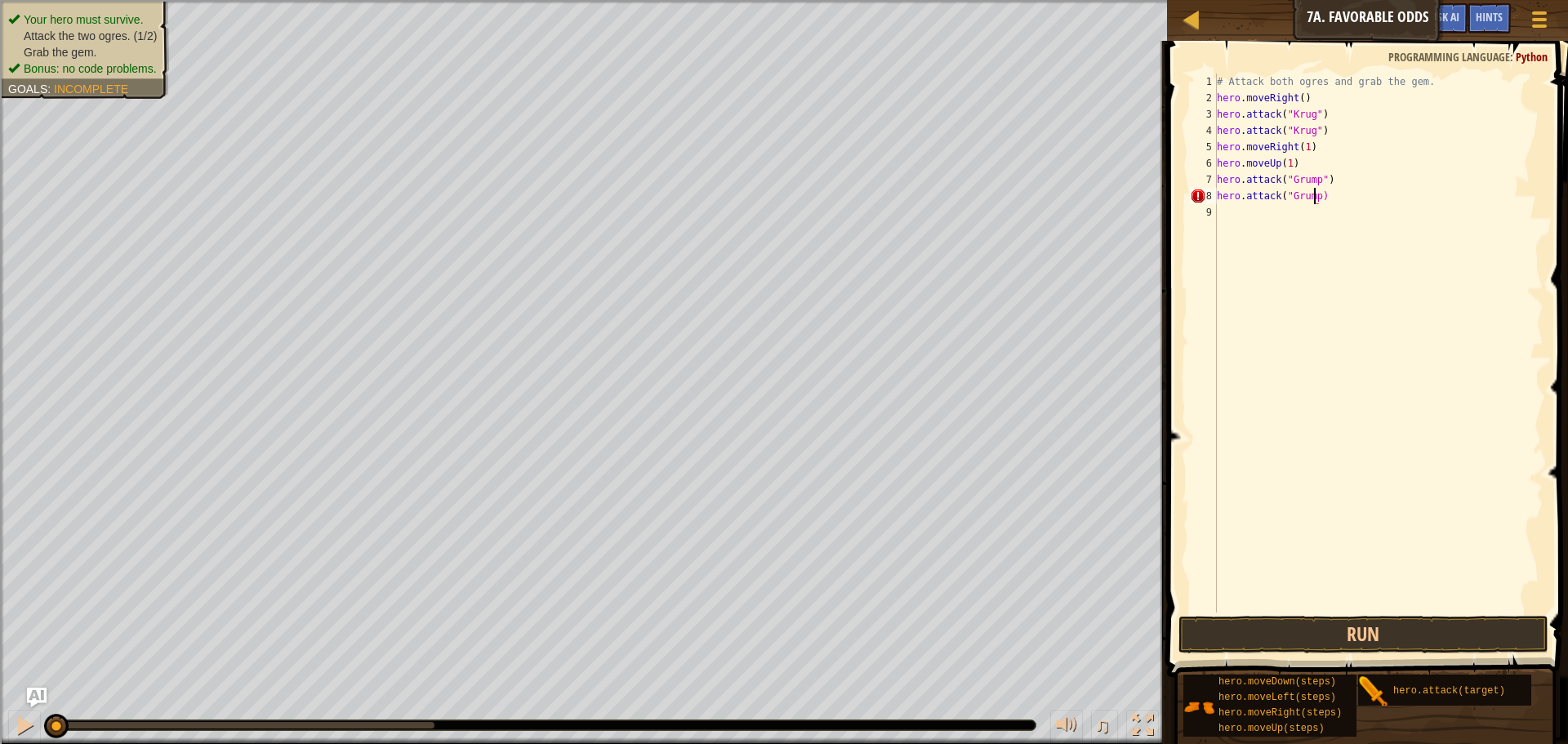
scroll to position [7, 8]
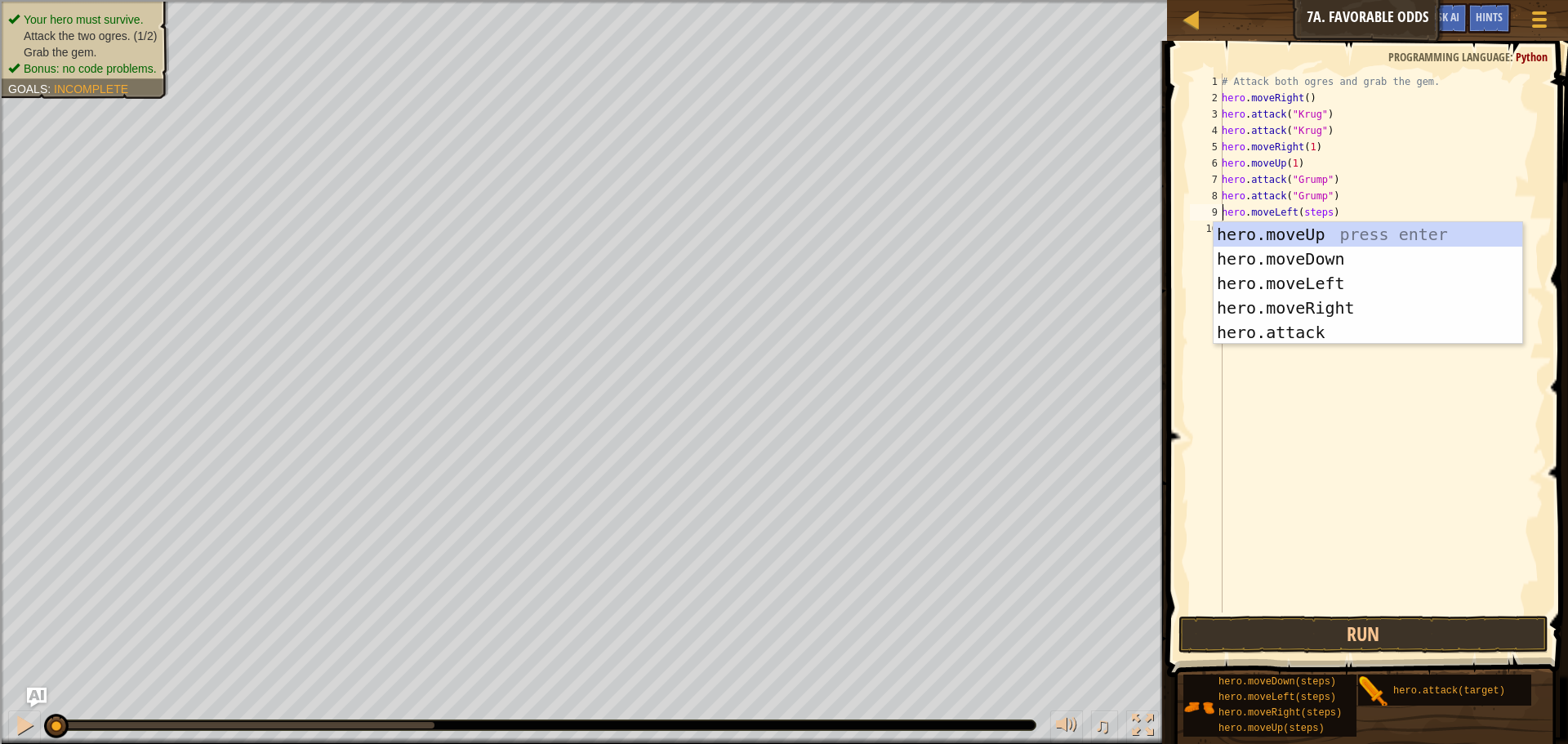
click at [1325, 212] on div "# Attack both ogres and grab the gem. hero . moveRight ( ) hero . attack ( "[PE…" at bounding box center [1381, 359] width 325 height 572
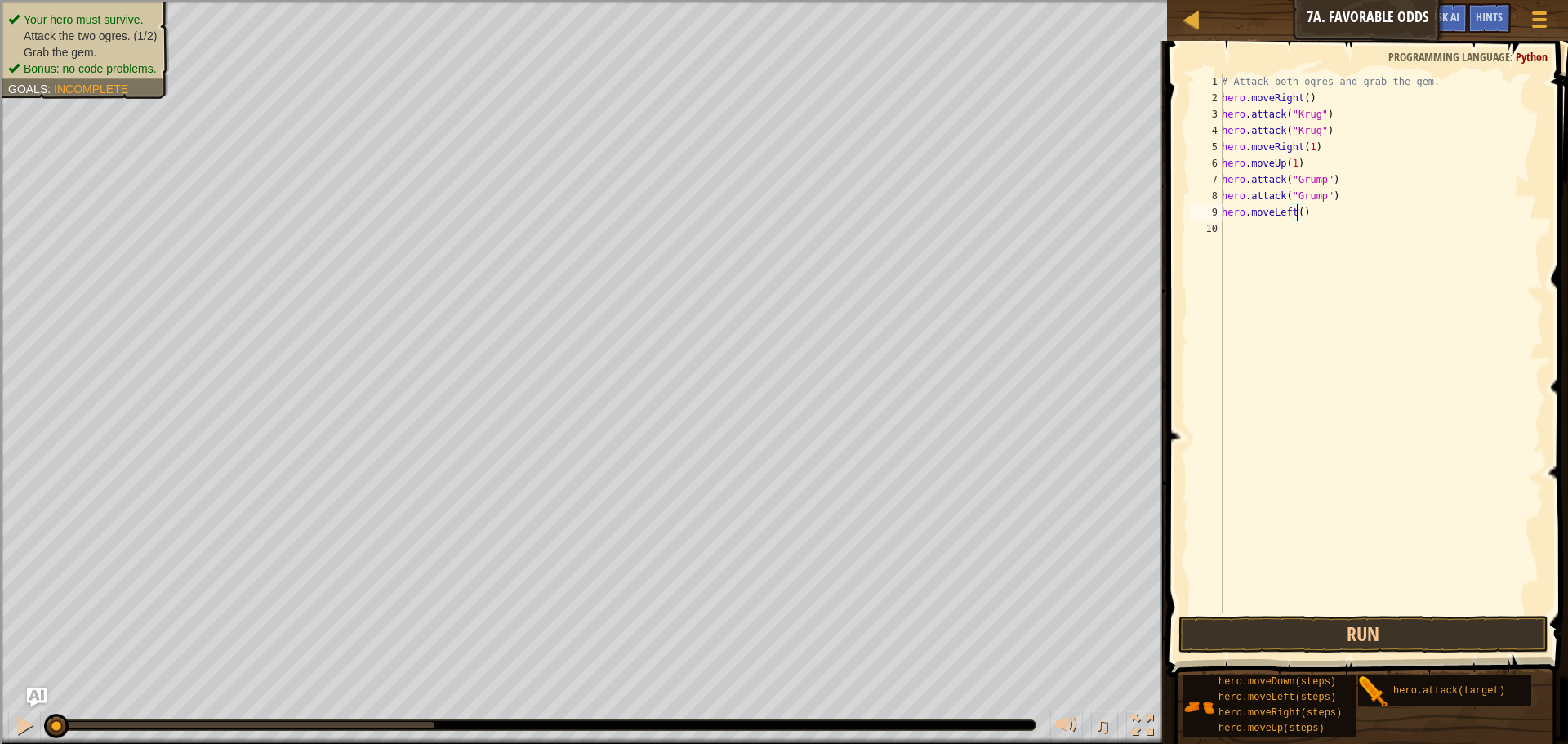
scroll to position [7, 6]
type textarea "hero.moveLeft(3)"
click at [1331, 626] on button "Run" at bounding box center [1363, 635] width 370 height 38
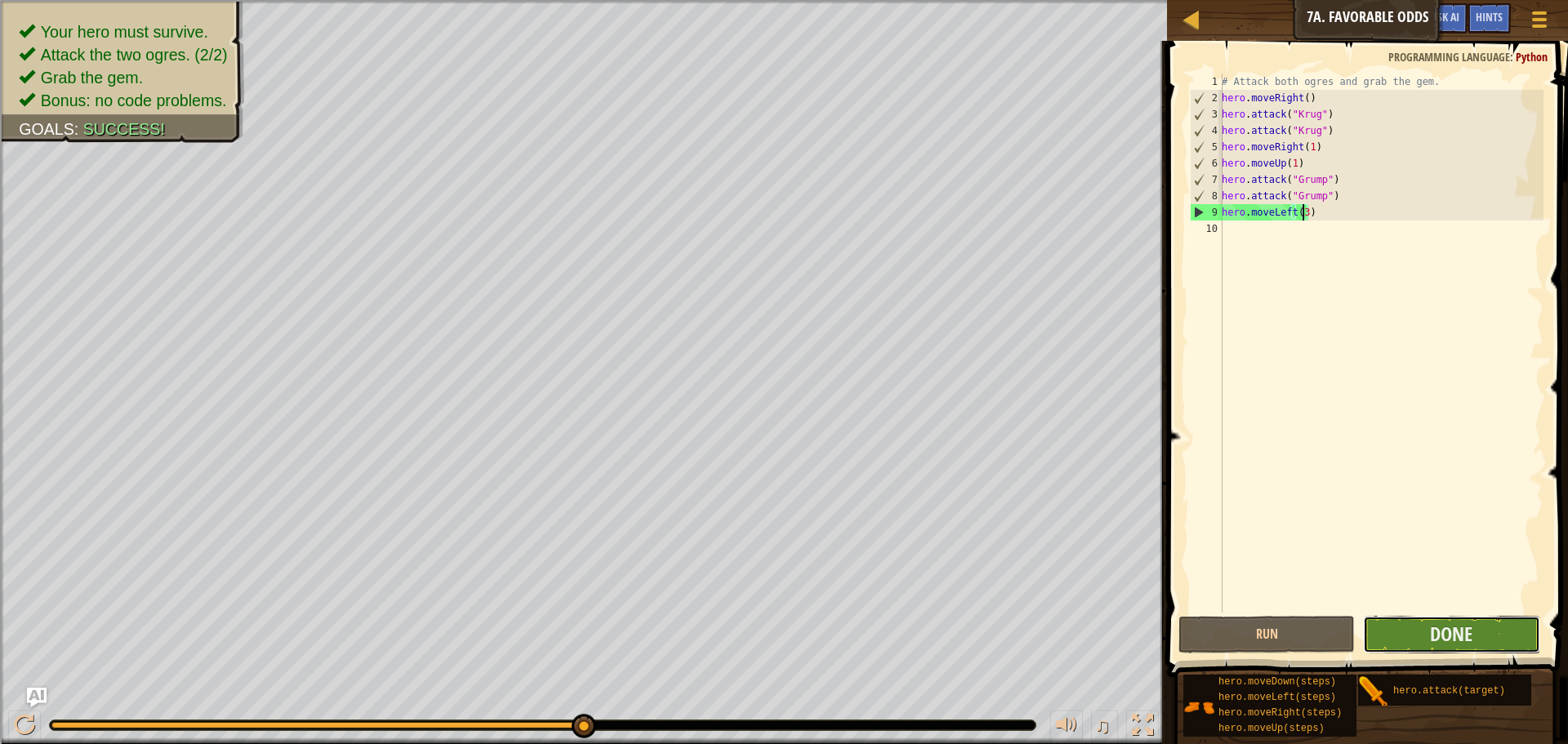
click at [1423, 644] on button "Done" at bounding box center [1451, 635] width 176 height 38
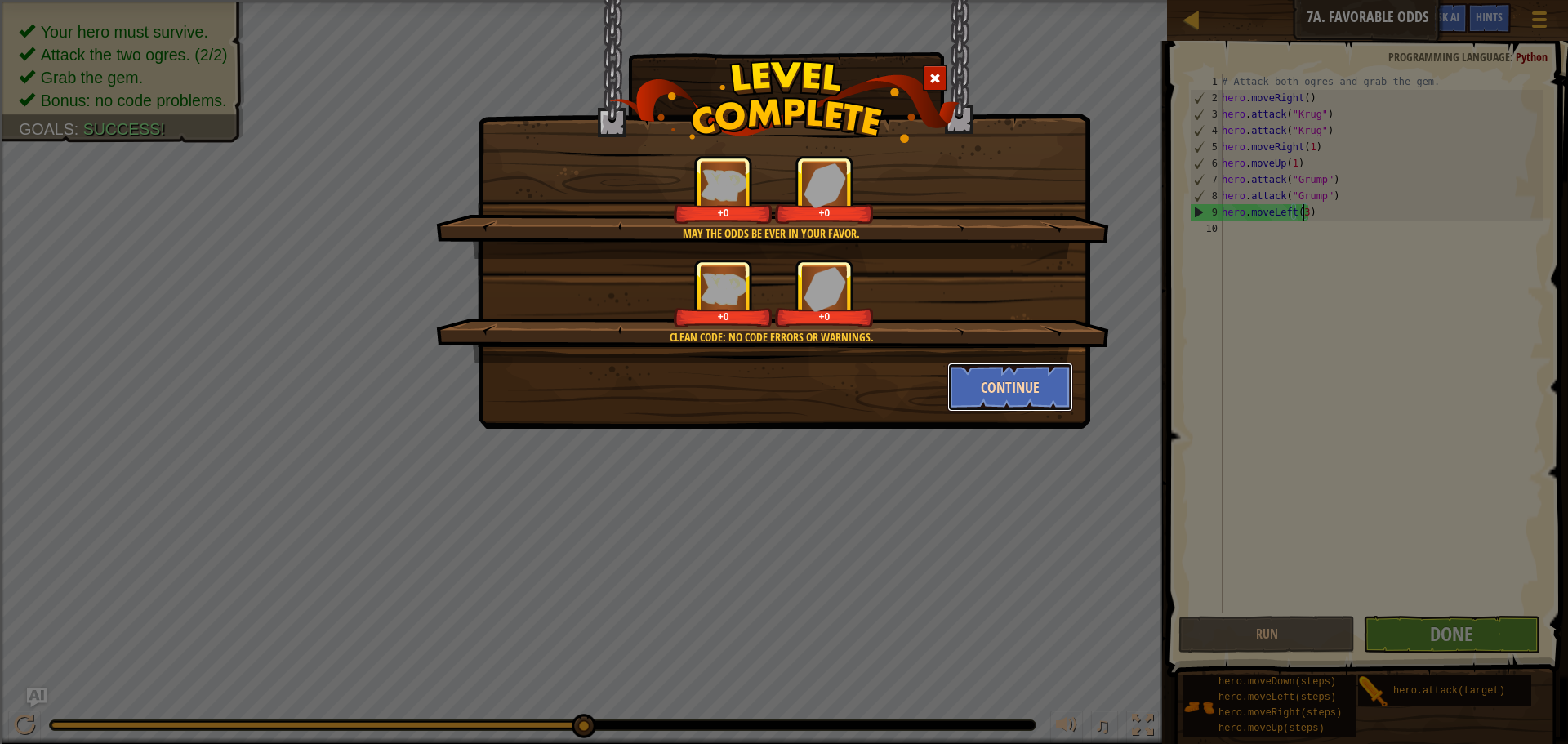
click at [1026, 401] on button "Continue" at bounding box center [1011, 387] width 127 height 49
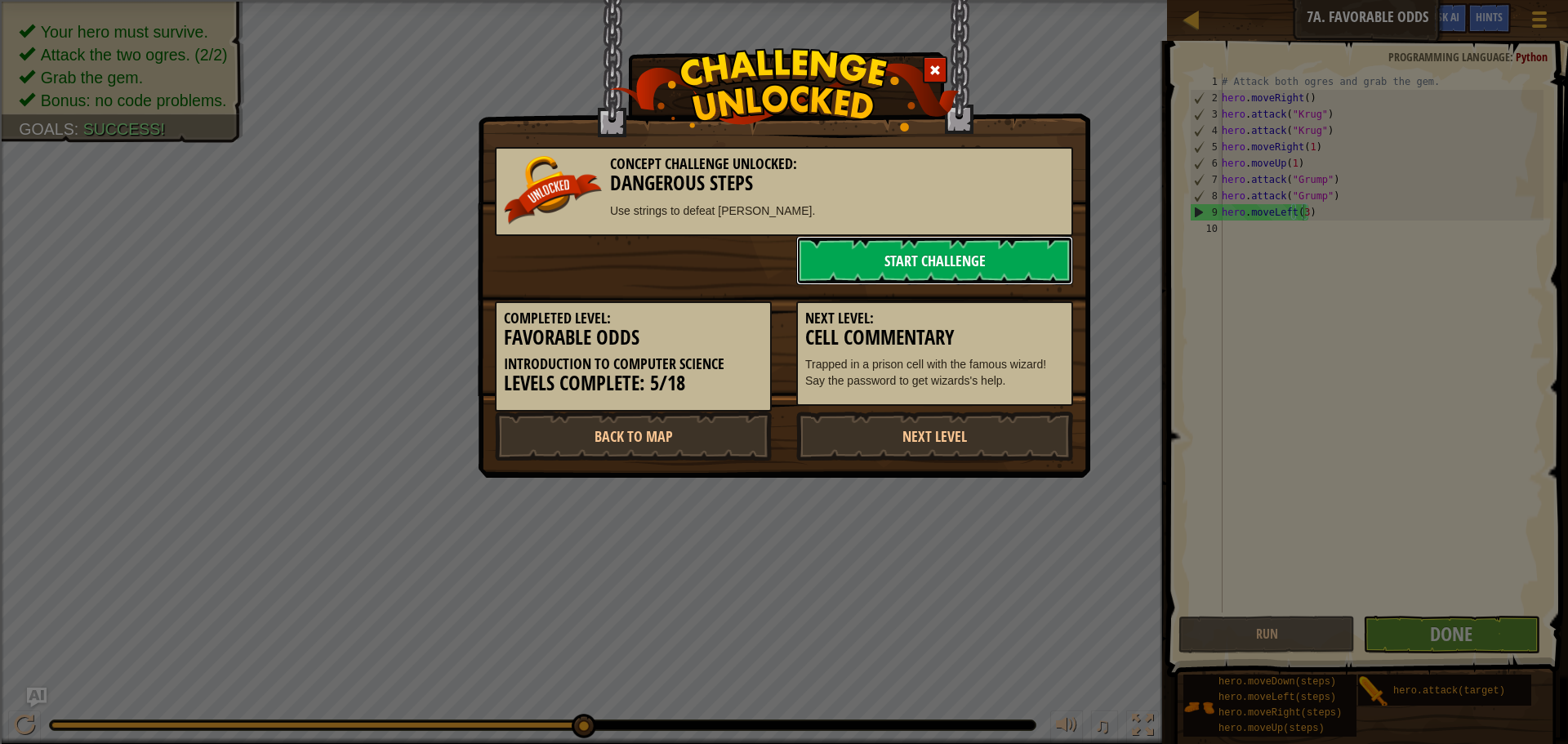
click at [934, 270] on link "Start Challenge" at bounding box center [935, 260] width 277 height 49
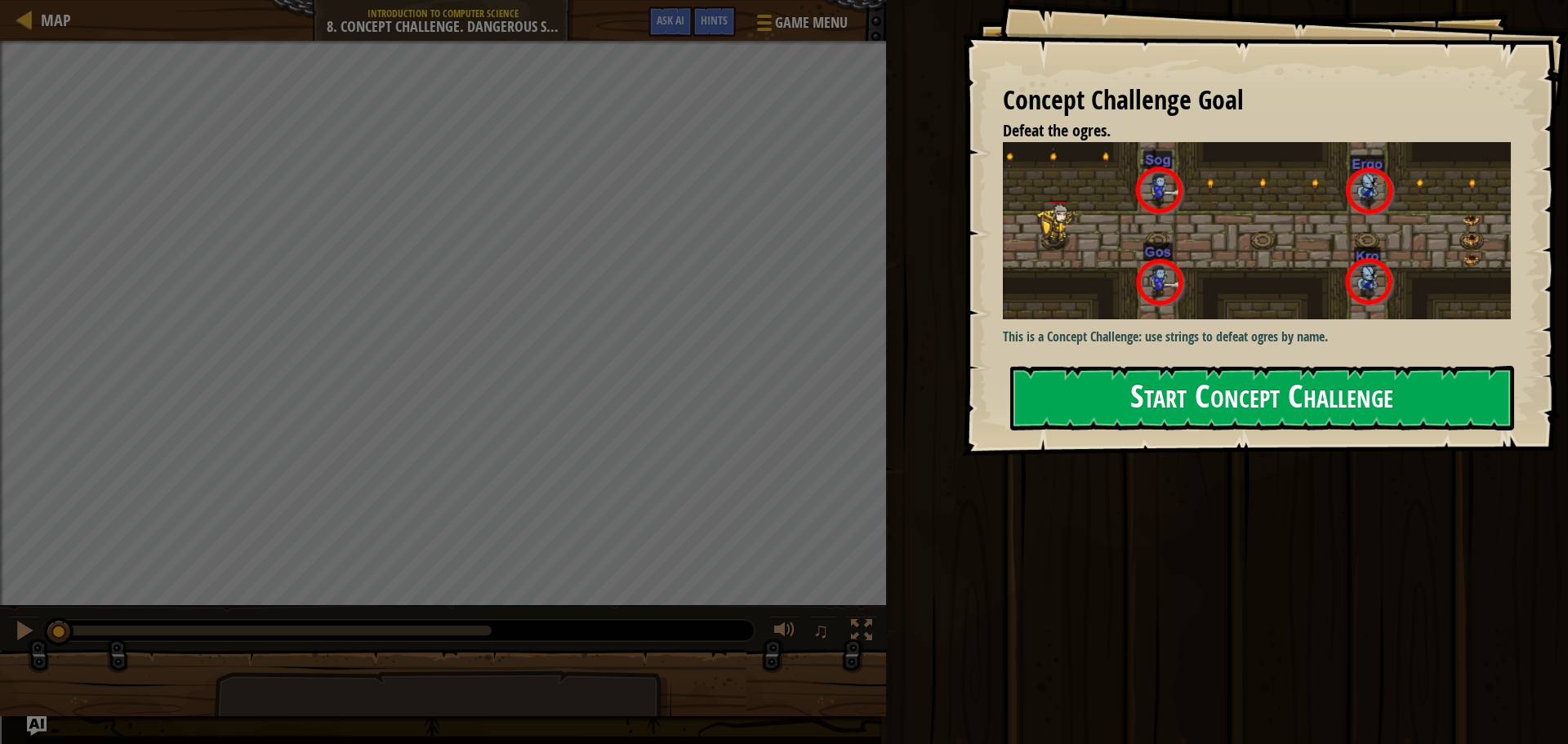
click at [1186, 366] on button "Start Concept Challenge" at bounding box center [1261, 398] width 504 height 64
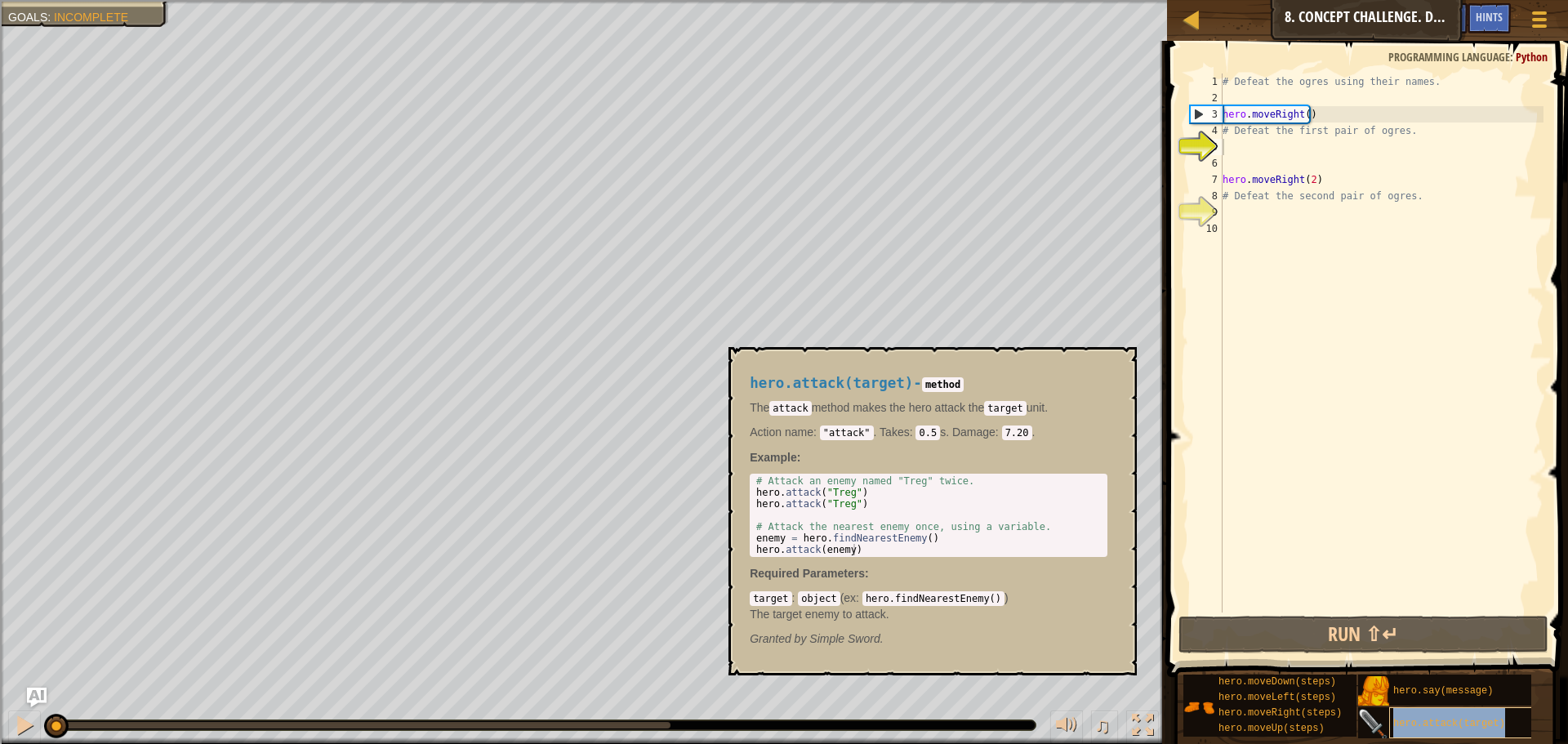
type textarea "hero.attack(target)"
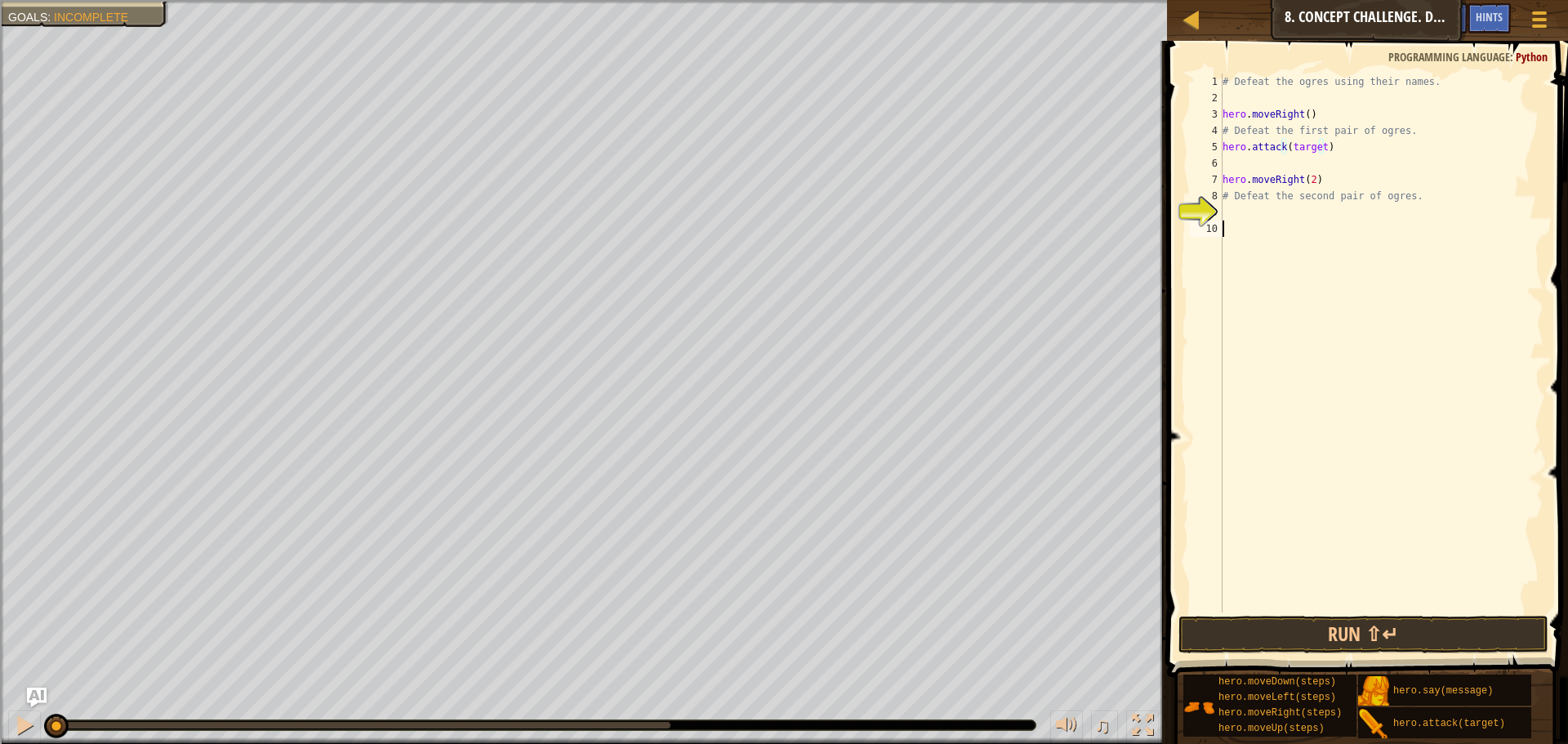
click at [1239, 380] on div "# Defeat the ogres using their names. hero . moveRight ( ) # Defeat the first p…" at bounding box center [1381, 359] width 324 height 572
click at [1319, 146] on div "# Defeat the ogres using their names. hero . moveRight ( ) # Defeat the first p…" at bounding box center [1381, 359] width 324 height 572
click at [1319, 165] on div "# Defeat the ogres using their names. hero . moveRight ( ) # Defeat the first p…" at bounding box center [1381, 359] width 324 height 572
click at [1319, 211] on div "# Defeat the ogres using their names. hero . moveRight ( ) # Defeat the first p…" at bounding box center [1381, 359] width 324 height 572
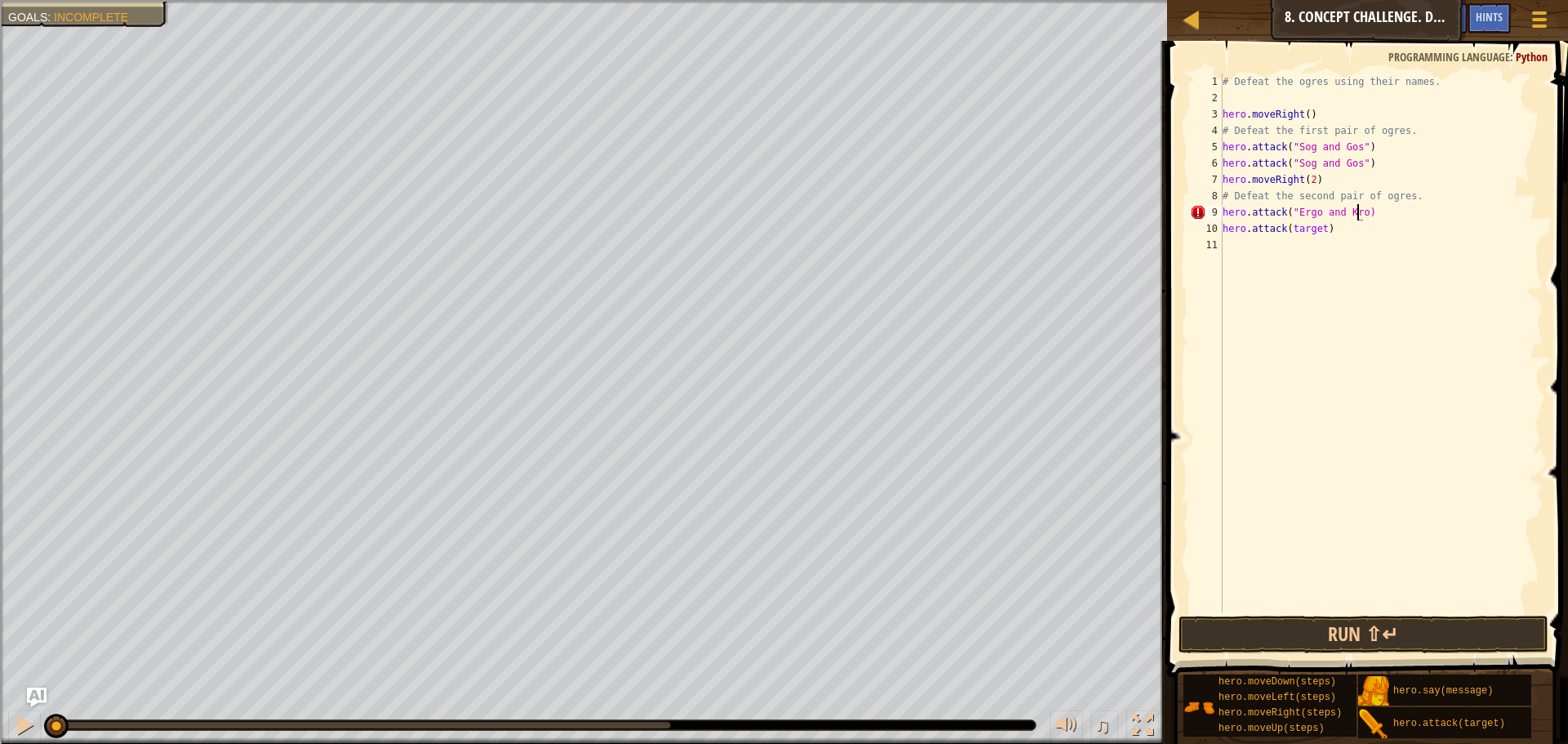
scroll to position [7, 11]
click at [1320, 231] on div "# Defeat the ogres using their names. hero . moveRight ( ) # Defeat the first p…" at bounding box center [1381, 359] width 324 height 572
type textarea "hero.attack("Ergo and )"
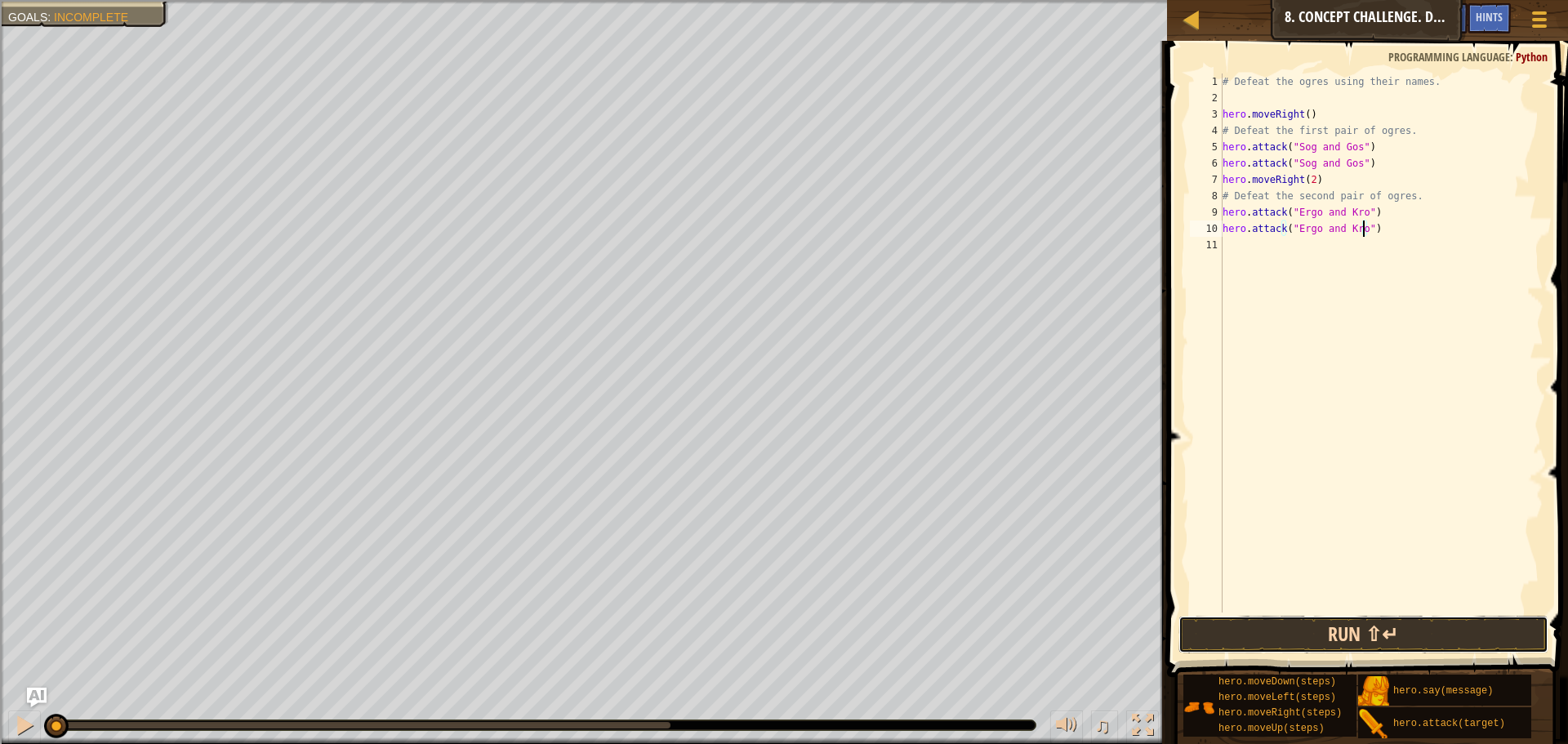
click at [1358, 627] on button "Run ⇧↵" at bounding box center [1363, 635] width 370 height 38
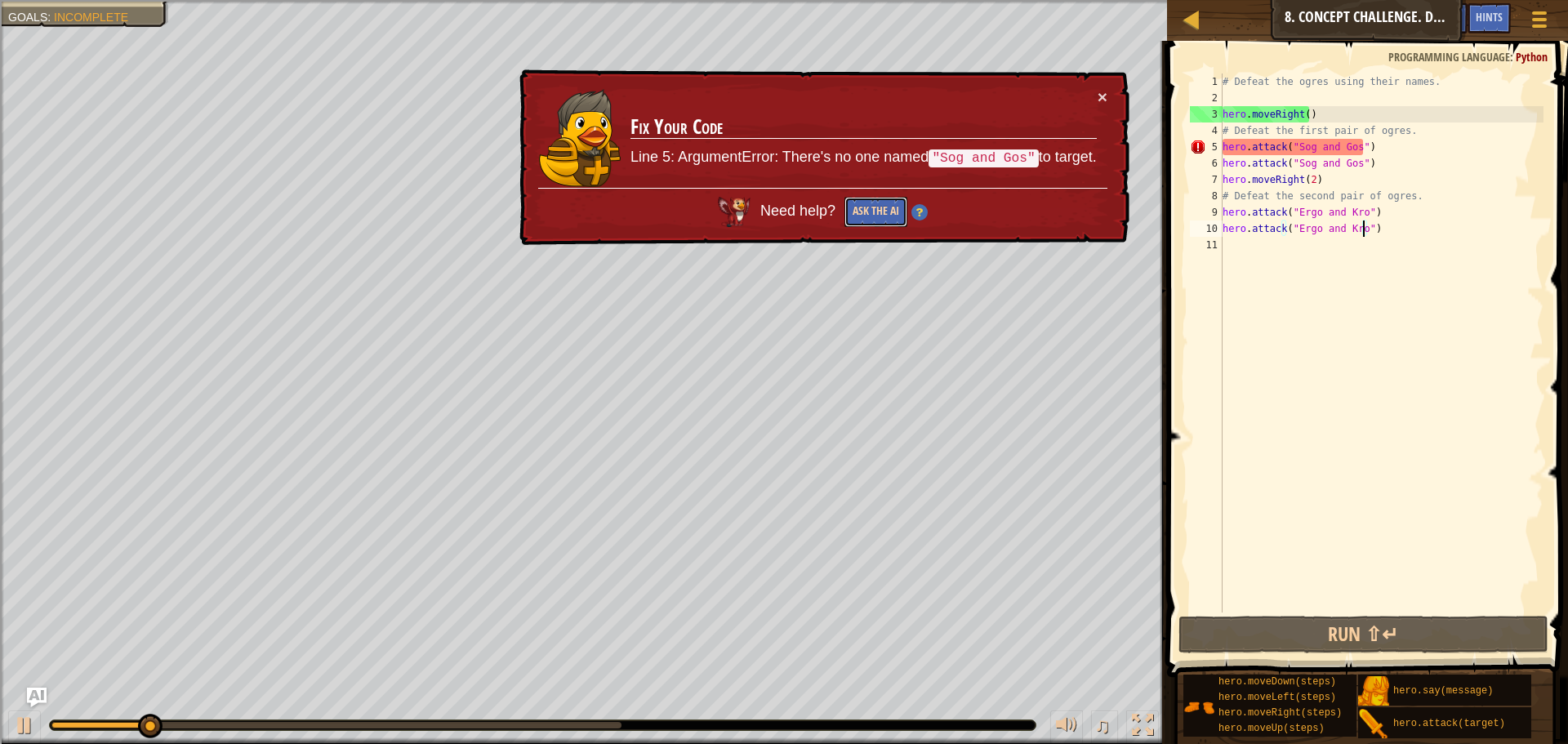
click at [890, 208] on button "Ask the AI" at bounding box center [876, 211] width 62 height 30
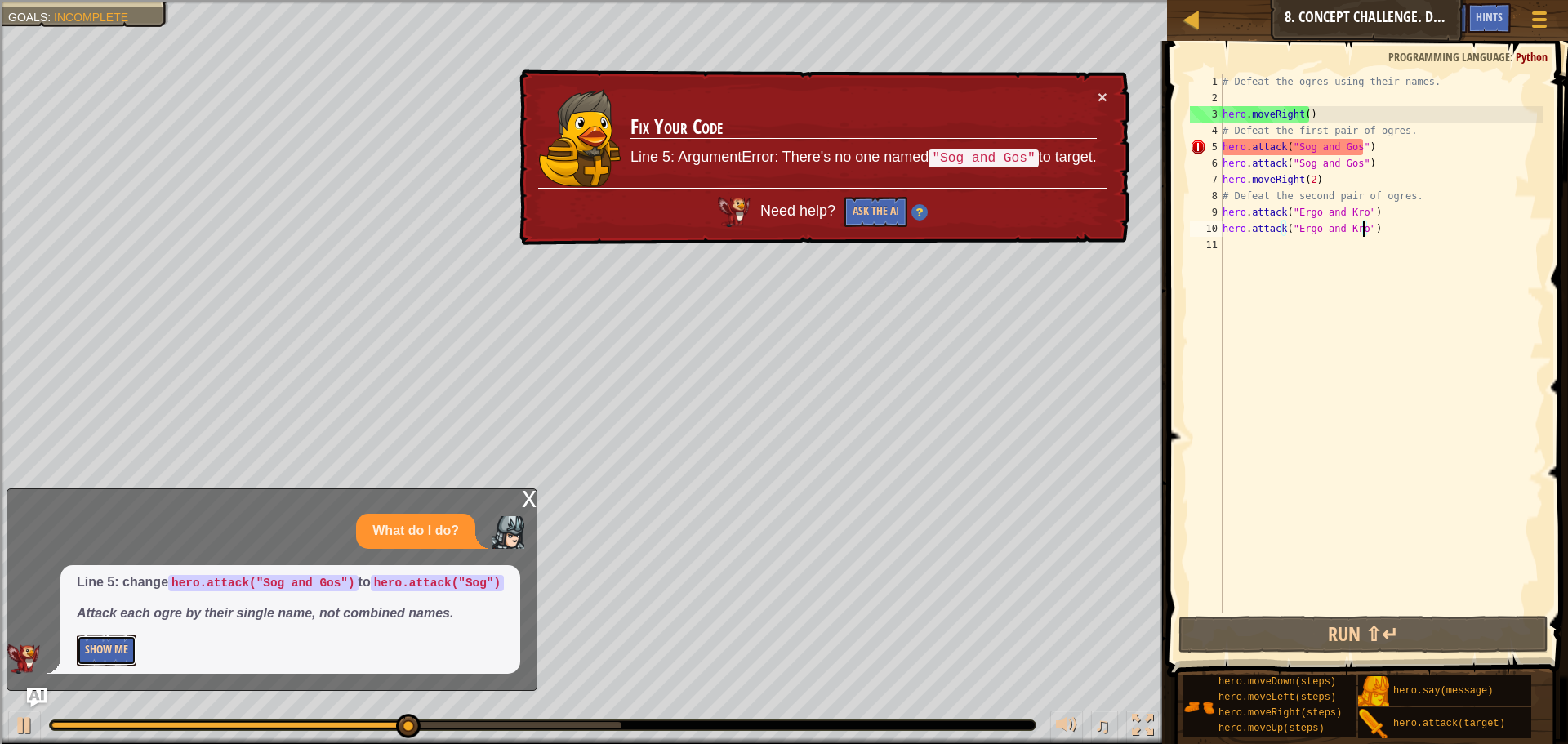
click at [83, 648] on button "Show Me" at bounding box center [106, 650] width 60 height 30
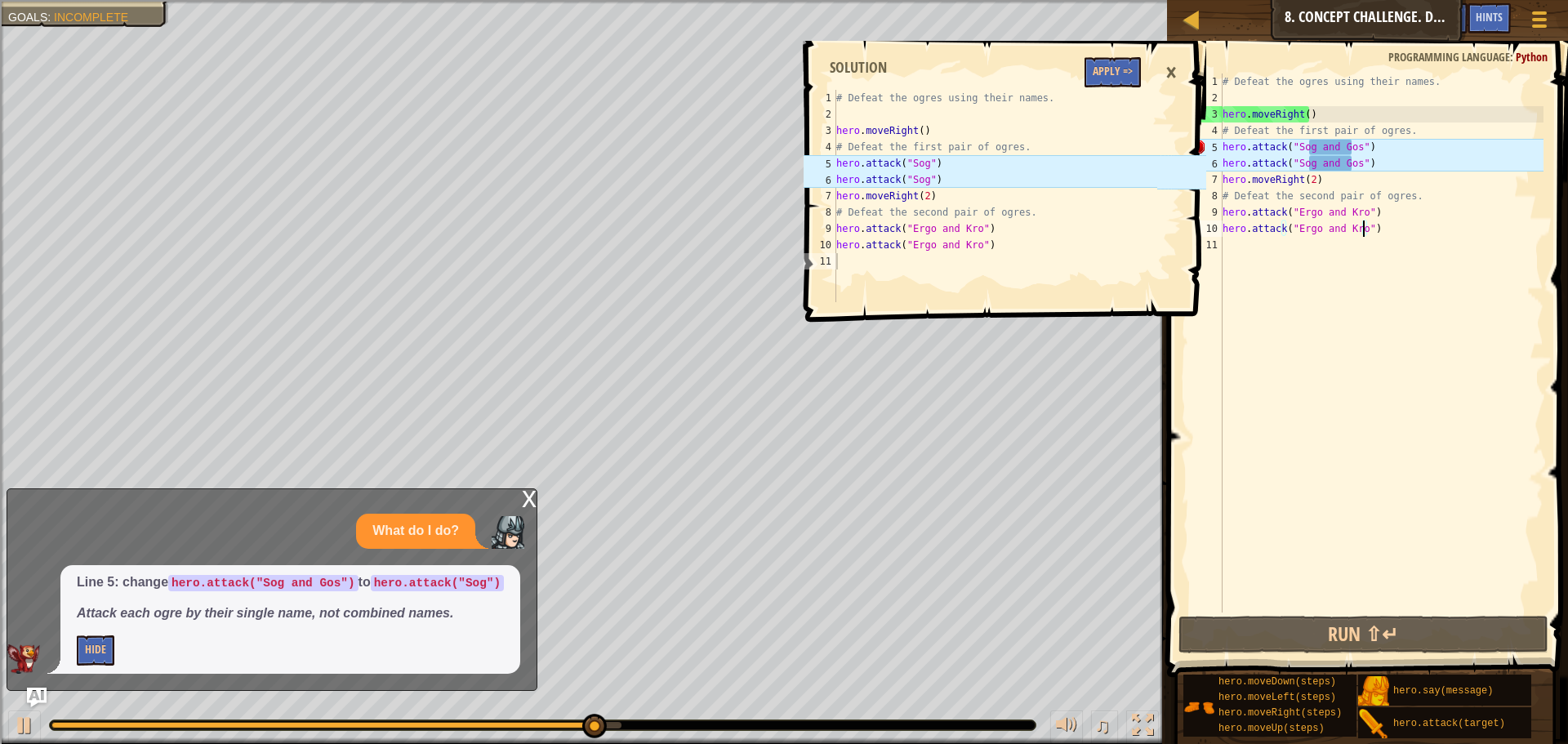
scroll to position [7, 11]
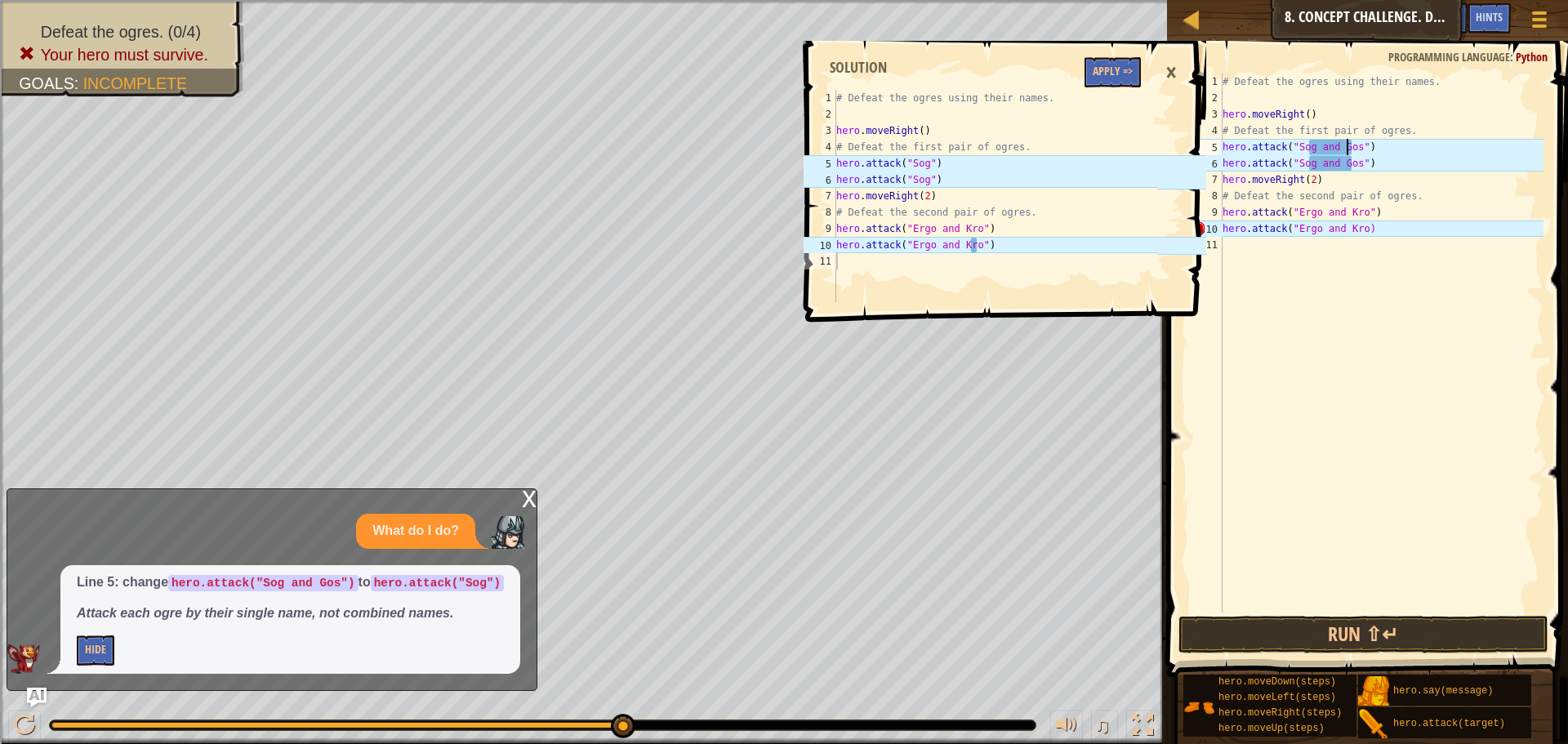
click at [1350, 140] on div "# Defeat the ogres using their names. hero . moveRight ( ) # Defeat the first p…" at bounding box center [1381, 359] width 324 height 572
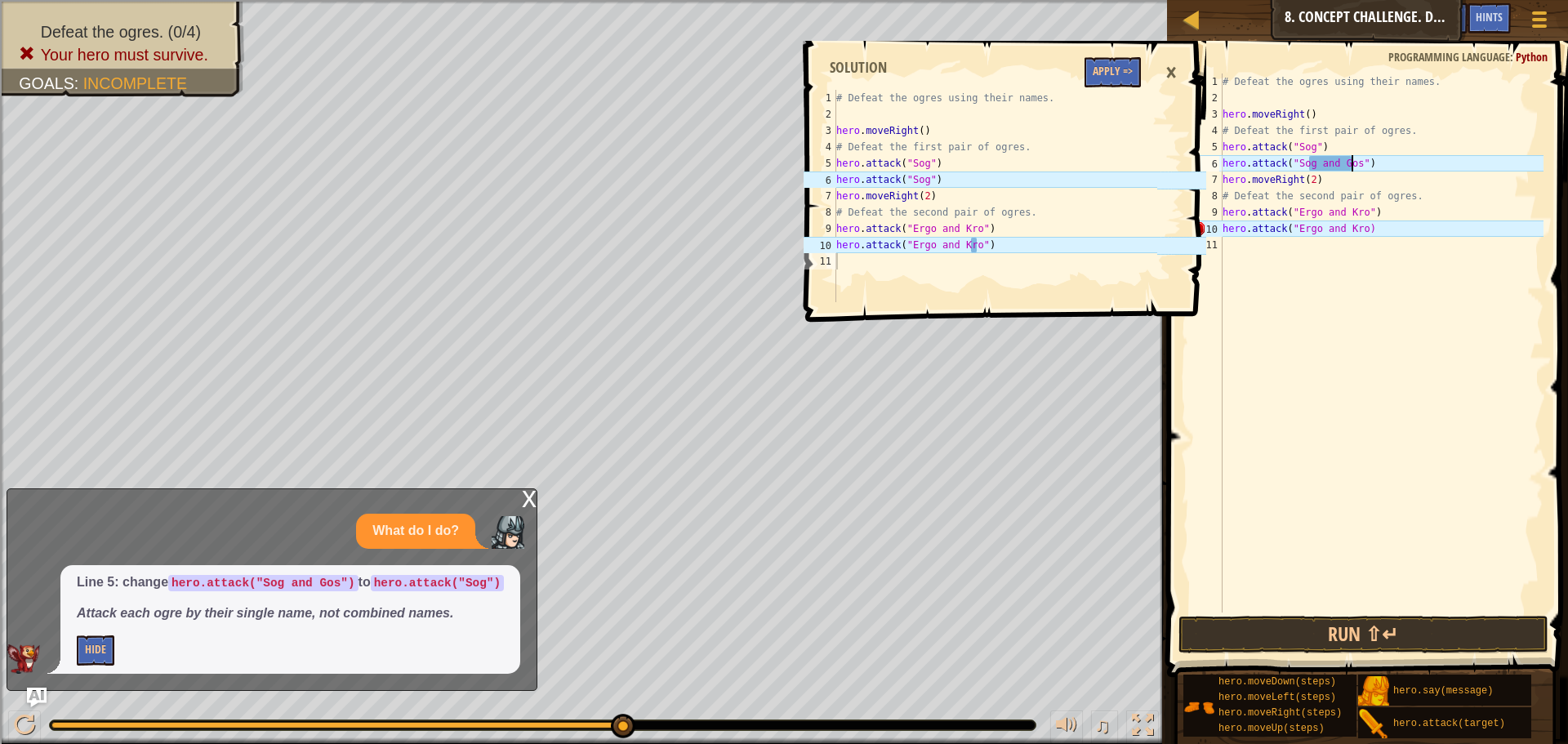
click at [1350, 166] on div "# Defeat the ogres using their names. hero . moveRight ( ) # Defeat the first p…" at bounding box center [1381, 359] width 324 height 572
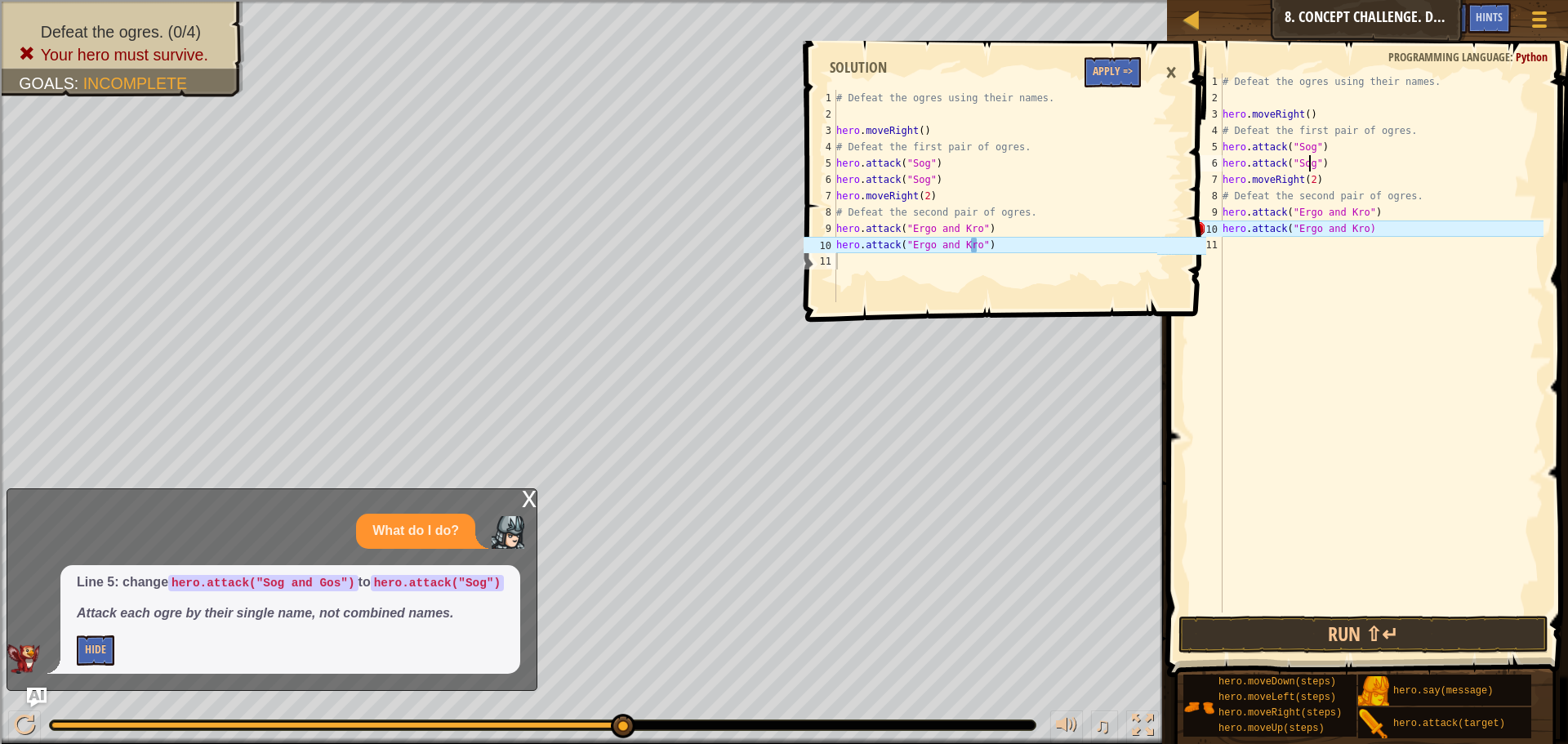
click at [1354, 224] on div "# Defeat the ogres using their names. hero . moveRight ( ) # Defeat the first p…" at bounding box center [1381, 359] width 324 height 572
click at [1358, 225] on div "# Defeat the ogres using their names. hero . moveRight ( ) # Defeat the first p…" at bounding box center [1381, 359] width 324 height 572
click at [1360, 212] on div "# Defeat the ogres using their names. hero . moveRight ( ) # Defeat the first p…" at bounding box center [1381, 359] width 324 height 572
click at [1363, 212] on div "# Defeat the ogres using their names. hero . moveRight ( ) # Defeat the first p…" at bounding box center [1381, 359] width 324 height 572
click at [1306, 160] on div "# Defeat the ogres using their names. hero . moveRight ( ) # Defeat the first p…" at bounding box center [1381, 359] width 324 height 572
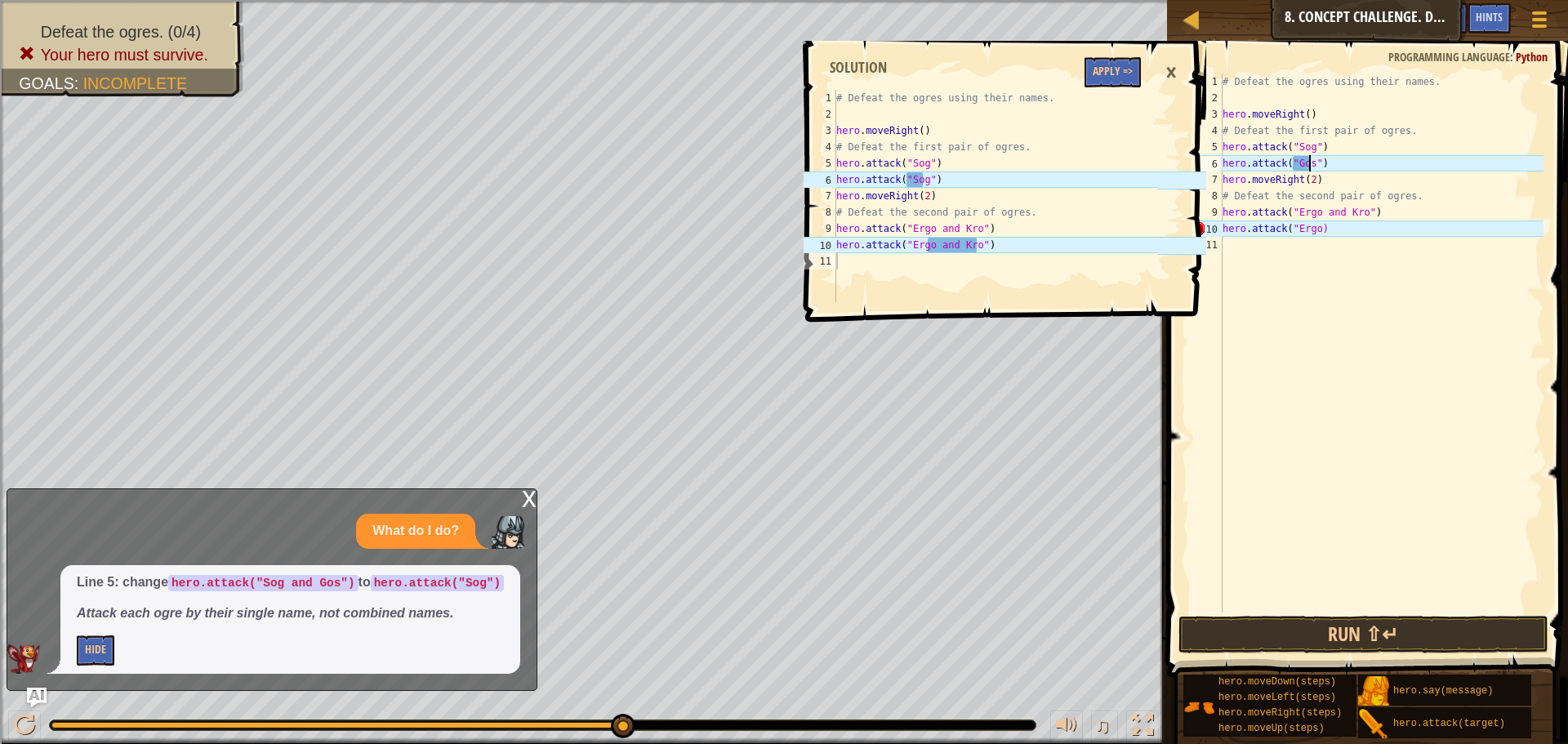
click at [1355, 210] on div "# Defeat the ogres using their names. hero . moveRight ( ) # Defeat the first p…" at bounding box center [1381, 359] width 324 height 572
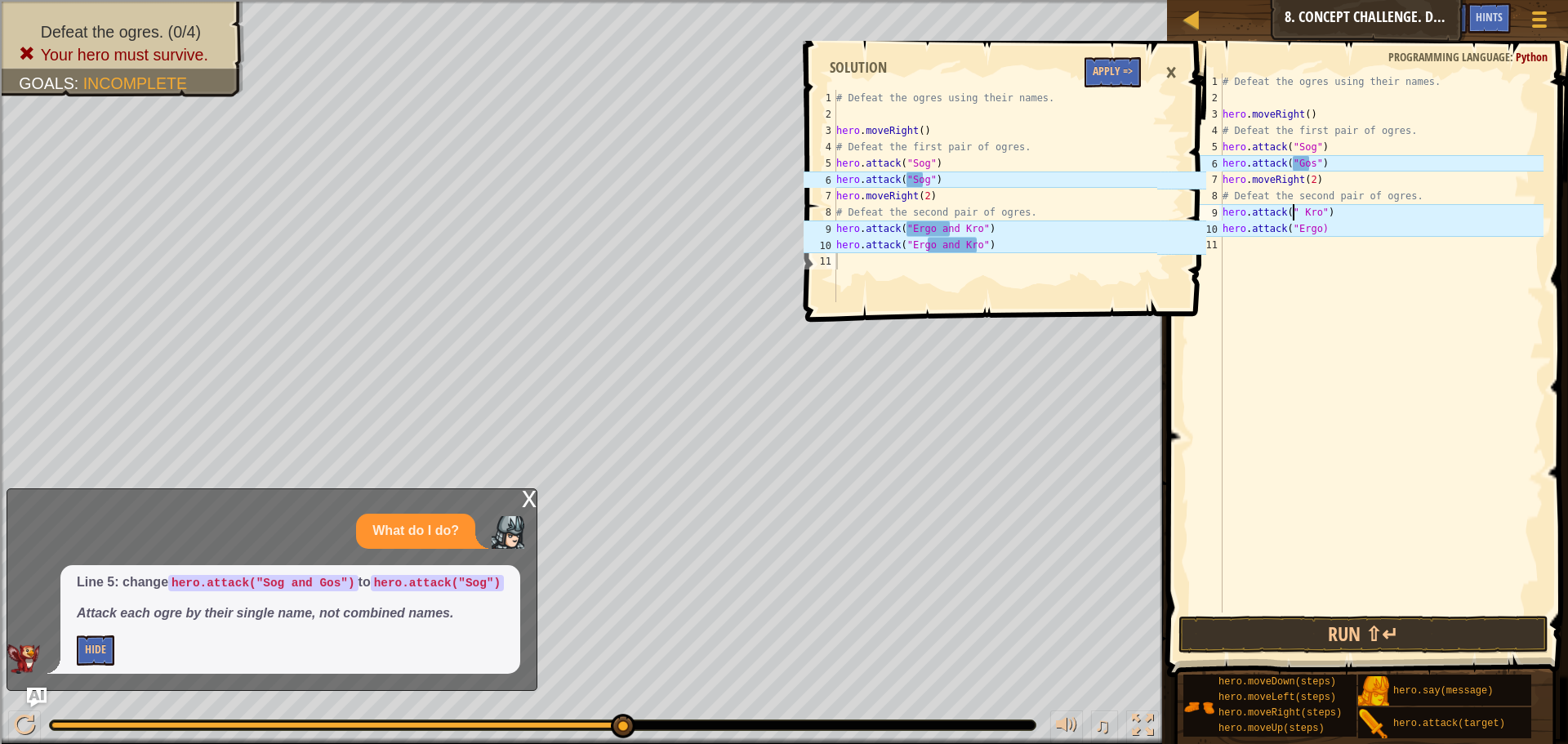
type textarea "hero.attack("Kro")"
click at [1433, 355] on div "# Defeat the ogres using their names. hero . moveRight ( ) # Defeat the first p…" at bounding box center [1381, 359] width 324 height 572
click at [1129, 67] on button "Apply =>" at bounding box center [1112, 72] width 56 height 30
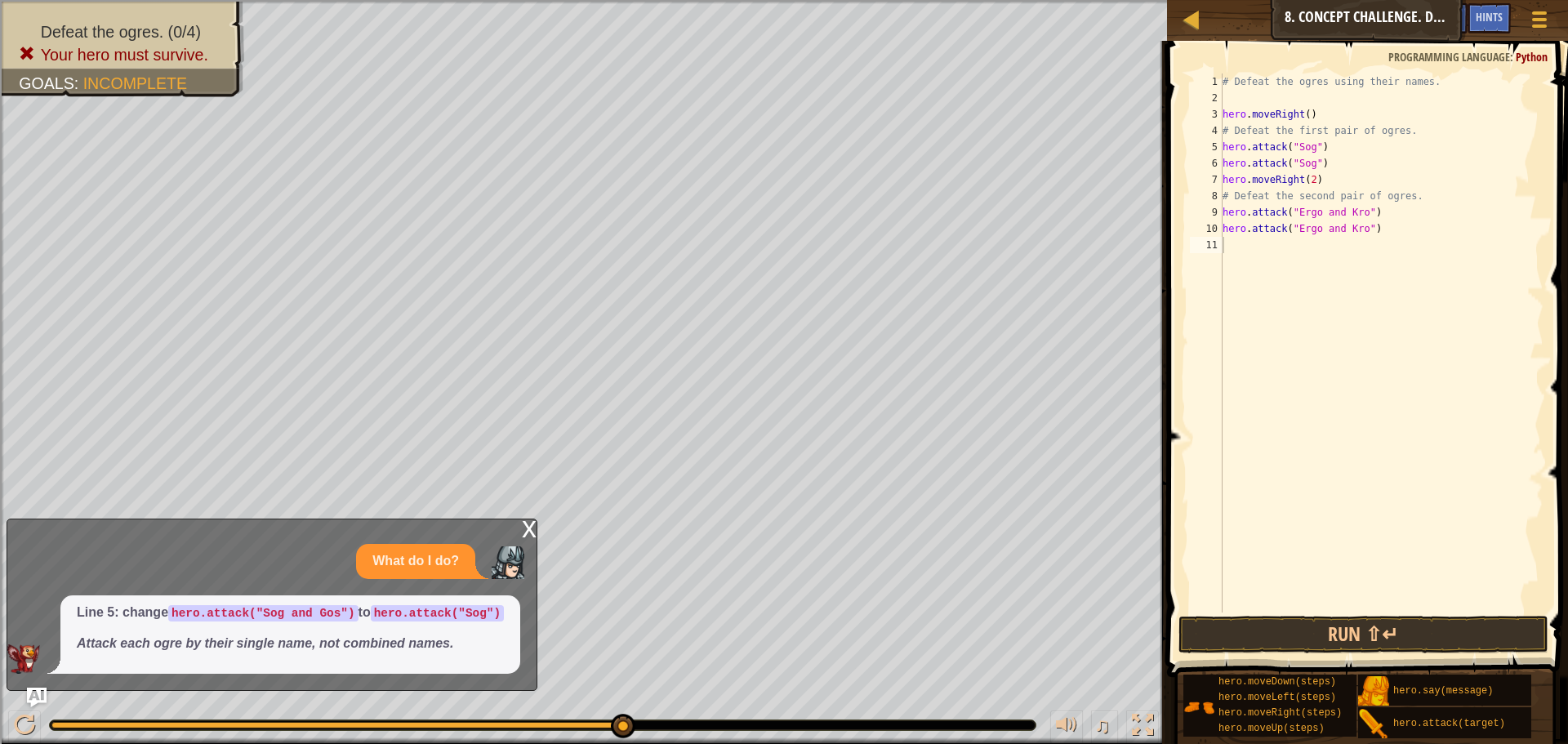
click at [1355, 212] on div "# Defeat the ogres using their names. hero . moveRight ( ) # Defeat the first p…" at bounding box center [1381, 359] width 324 height 572
click at [1355, 227] on div "# Defeat the ogres using their names. hero . moveRight ( ) # Defeat the first p…" at bounding box center [1381, 359] width 324 height 572
drag, startPoint x: 1397, startPoint y: 625, endPoint x: 1389, endPoint y: 643, distance: 19.7
click at [1390, 641] on button "Run ⇧↵" at bounding box center [1363, 635] width 370 height 38
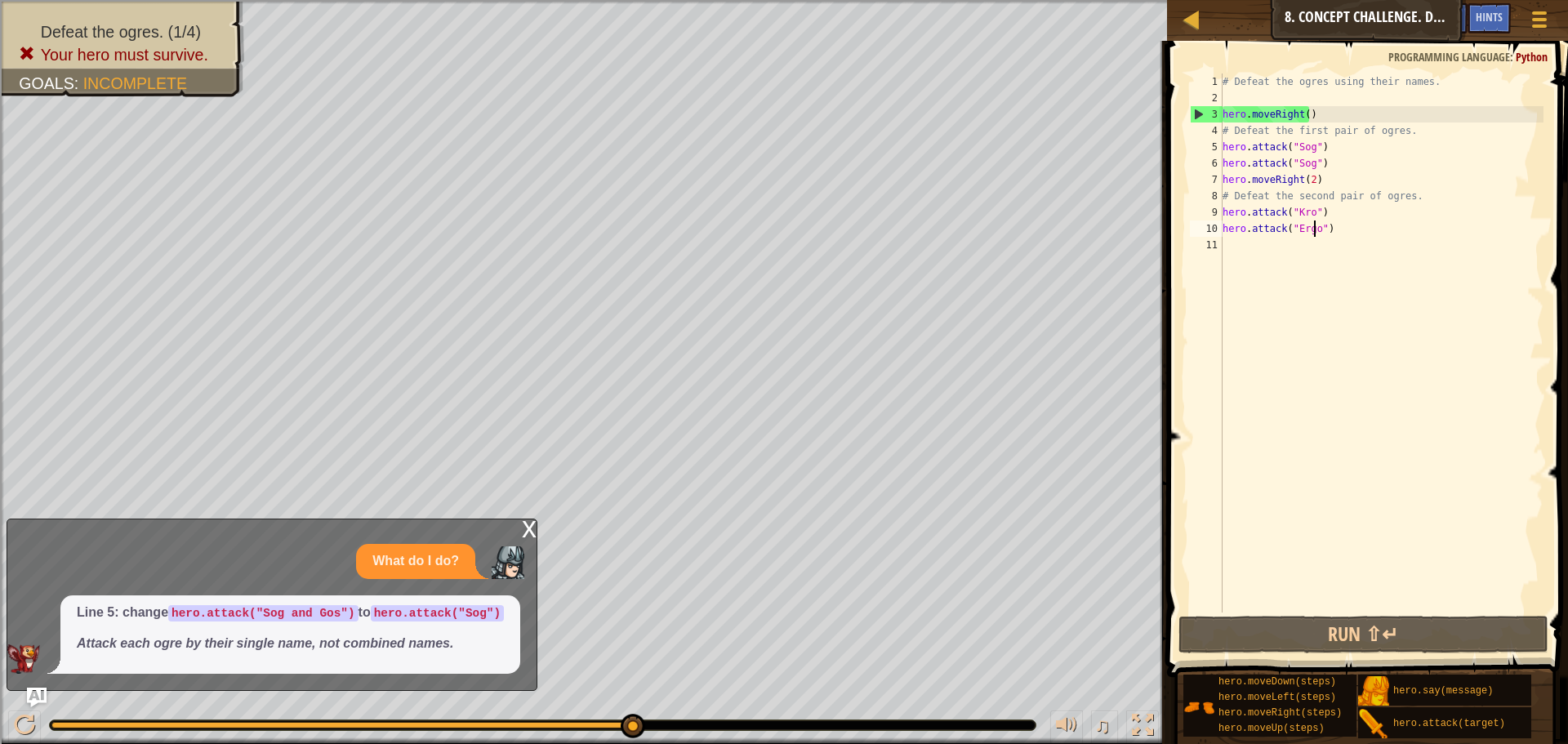
drag, startPoint x: 545, startPoint y: 727, endPoint x: 756, endPoint y: 728, distance: 211.0
click at [755, 728] on div at bounding box center [543, 726] width 986 height 10
click at [1306, 163] on div "# Defeat the ogres using their names. hero . moveRight ( ) # Defeat the first p…" at bounding box center [1381, 359] width 324 height 572
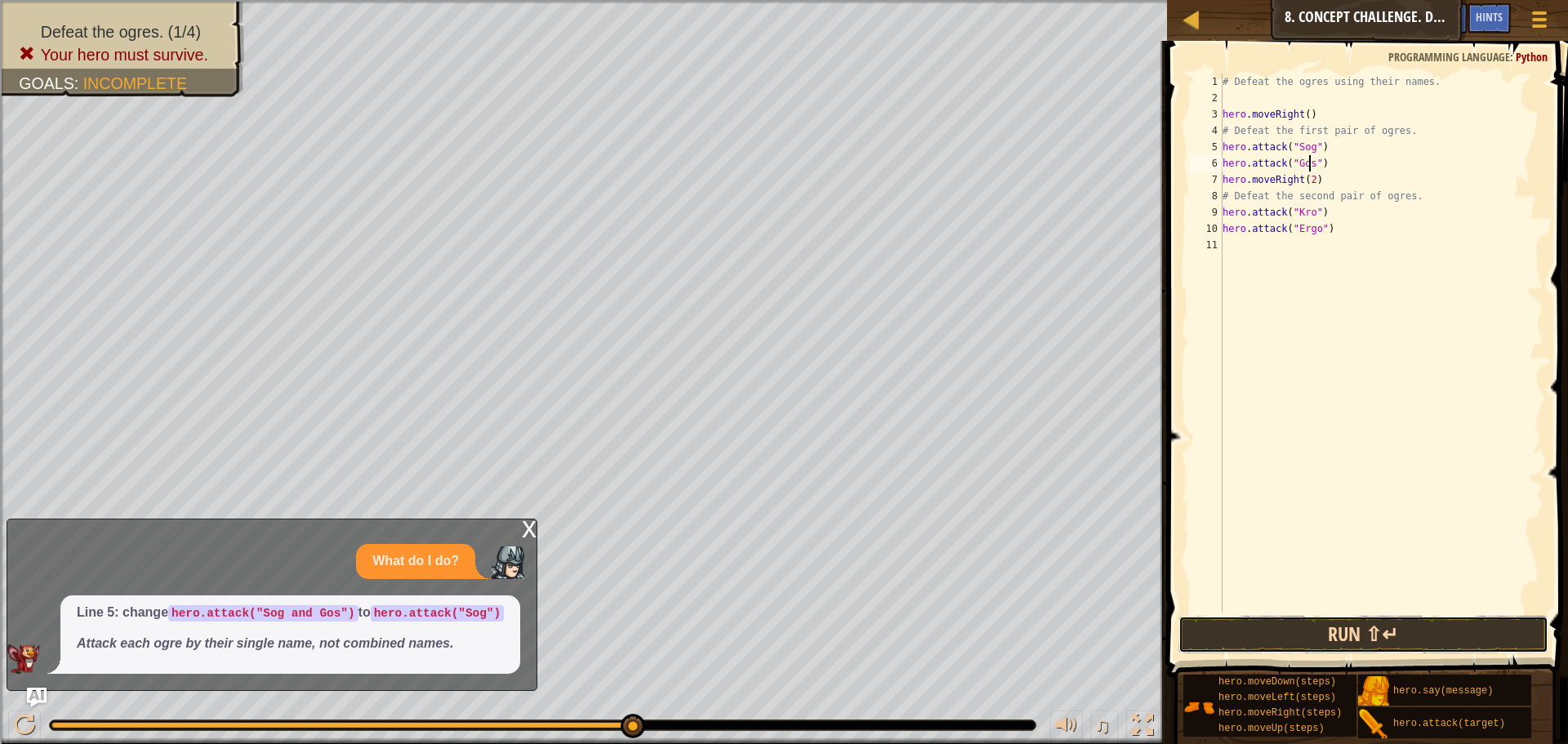
click at [1336, 637] on button "Run ⇧↵" at bounding box center [1363, 635] width 370 height 38
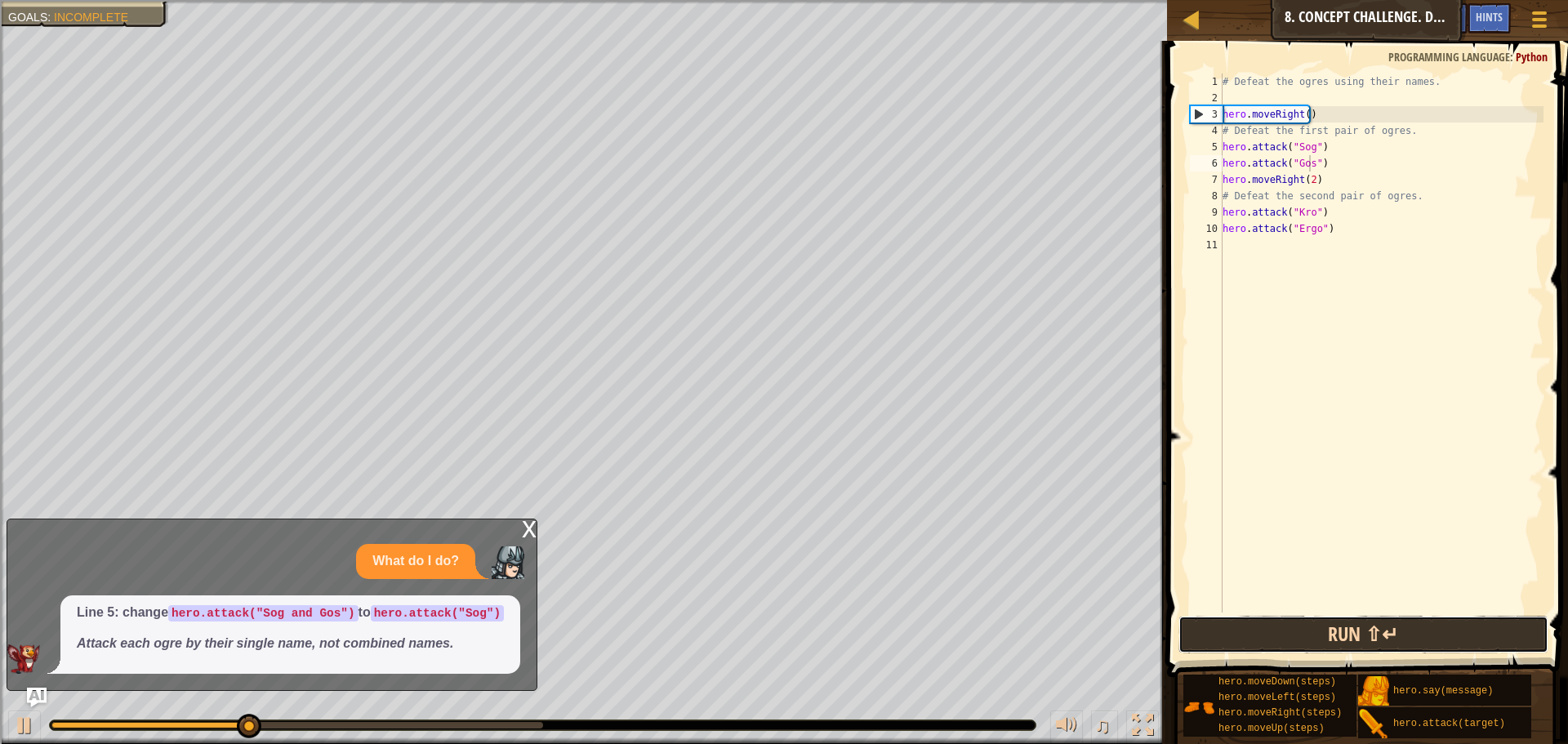
drag, startPoint x: 1309, startPoint y: 631, endPoint x: 1302, endPoint y: 639, distance: 10.6
click at [1308, 634] on button "Run ⇧↵" at bounding box center [1363, 635] width 370 height 38
click at [1302, 639] on button "Run ⇧↵" at bounding box center [1363, 635] width 370 height 38
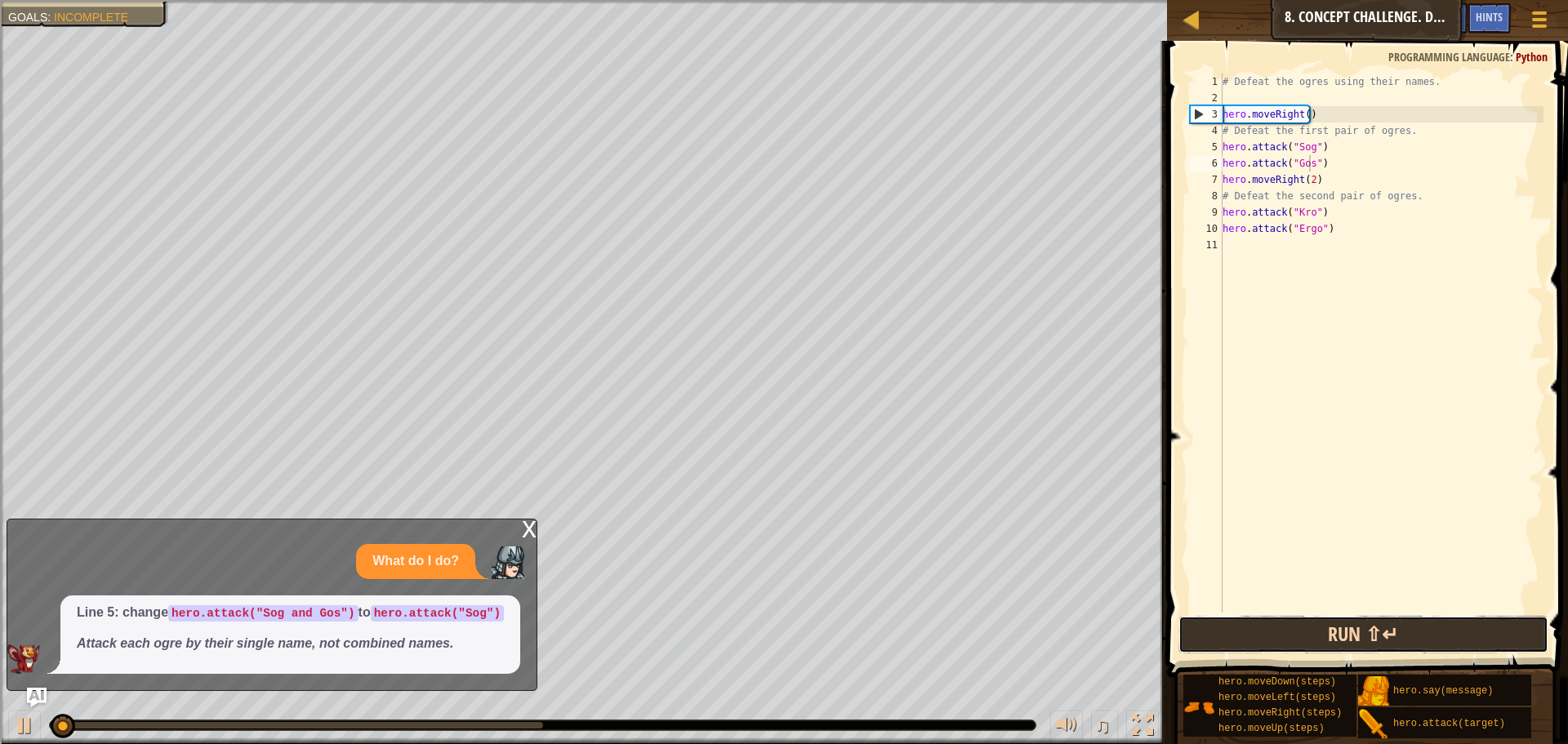
click at [1302, 639] on button "Run ⇧↵" at bounding box center [1363, 635] width 370 height 38
click at [1302, 639] on button "Running" at bounding box center [1363, 635] width 370 height 38
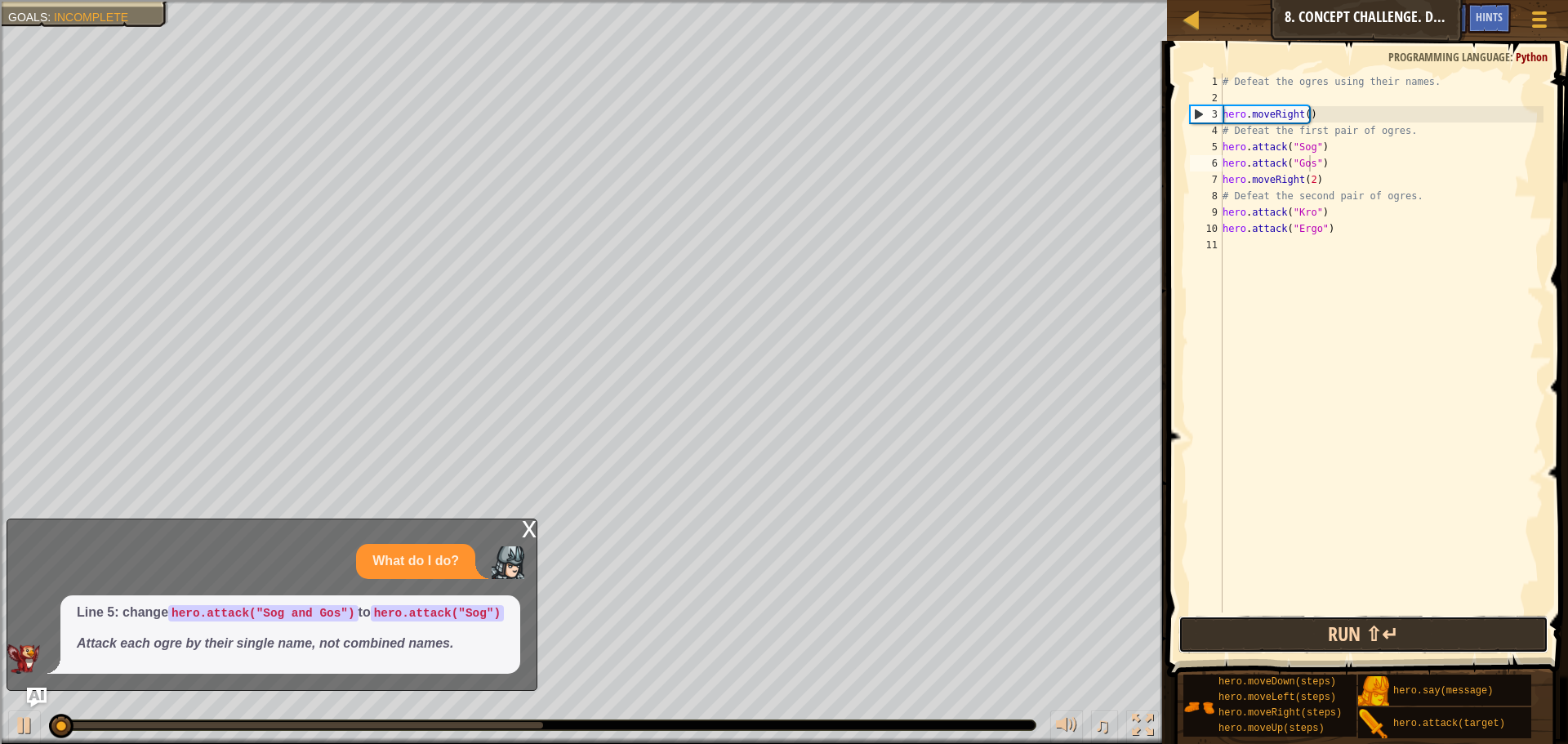
click at [1302, 639] on button "Run ⇧↵" at bounding box center [1363, 635] width 370 height 38
click at [1302, 639] on button "Running" at bounding box center [1363, 635] width 370 height 38
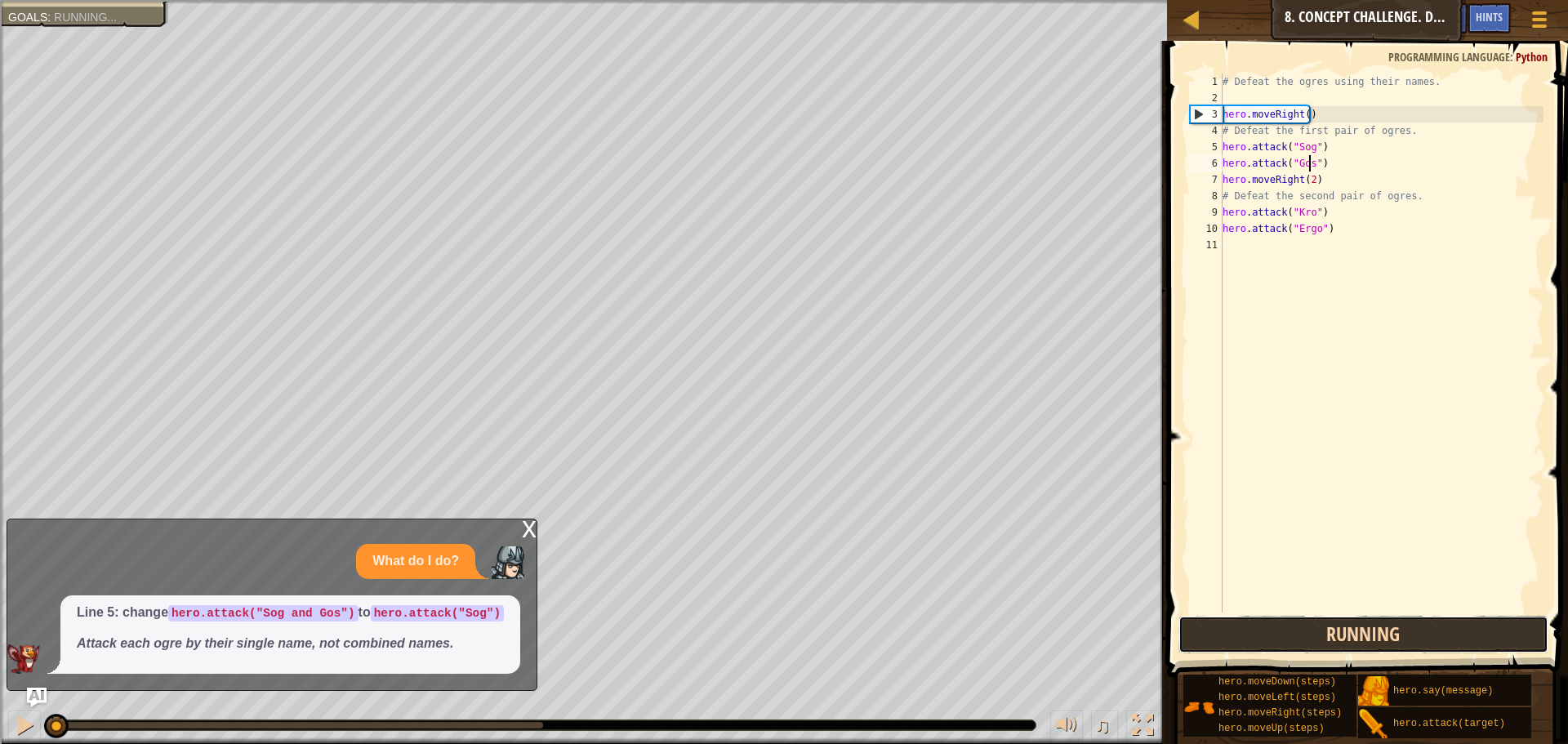
click at [1302, 639] on button "Running" at bounding box center [1363, 635] width 370 height 38
click at [1302, 639] on button "Run ⇧↵" at bounding box center [1363, 635] width 370 height 38
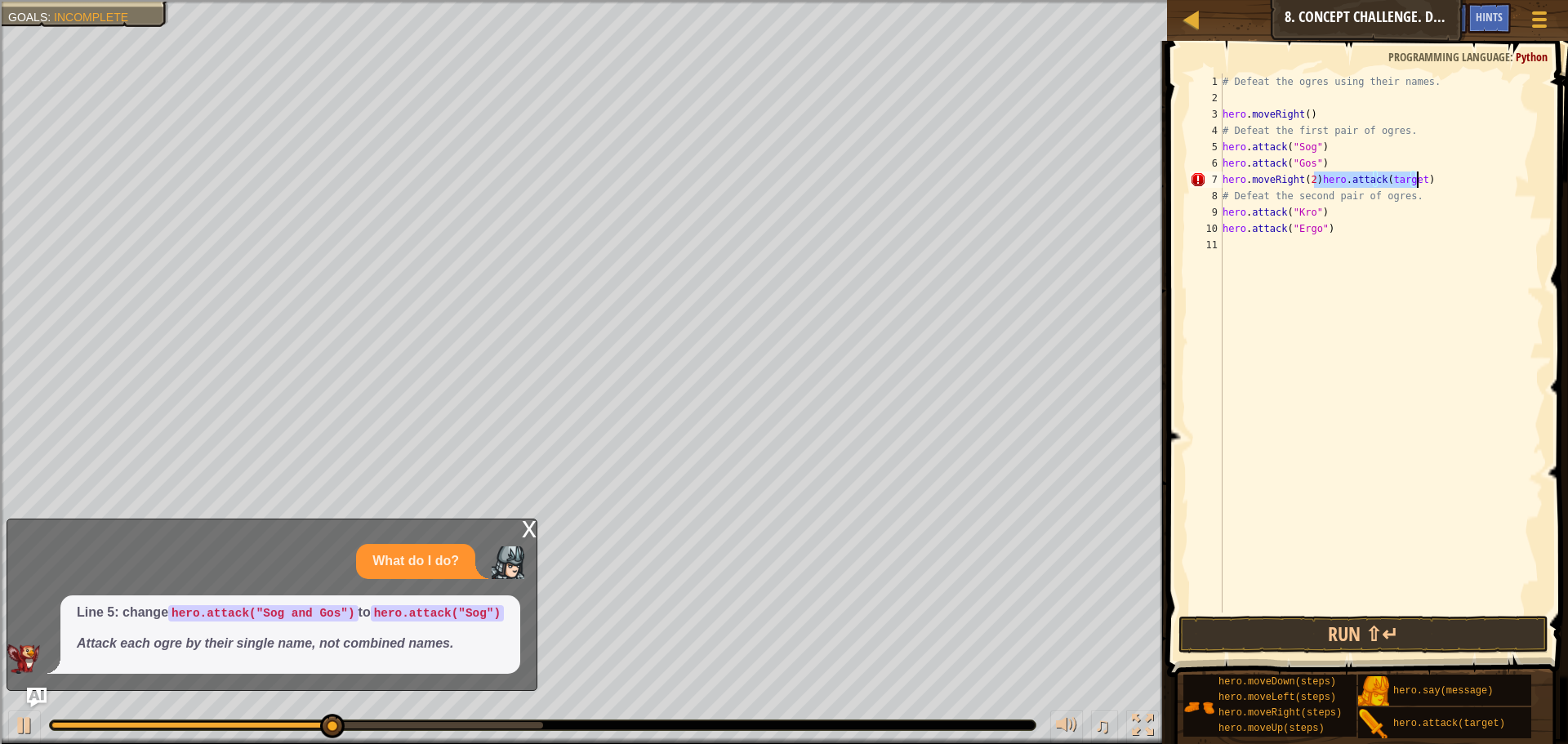
type textarea "hero.moveRight(2)"
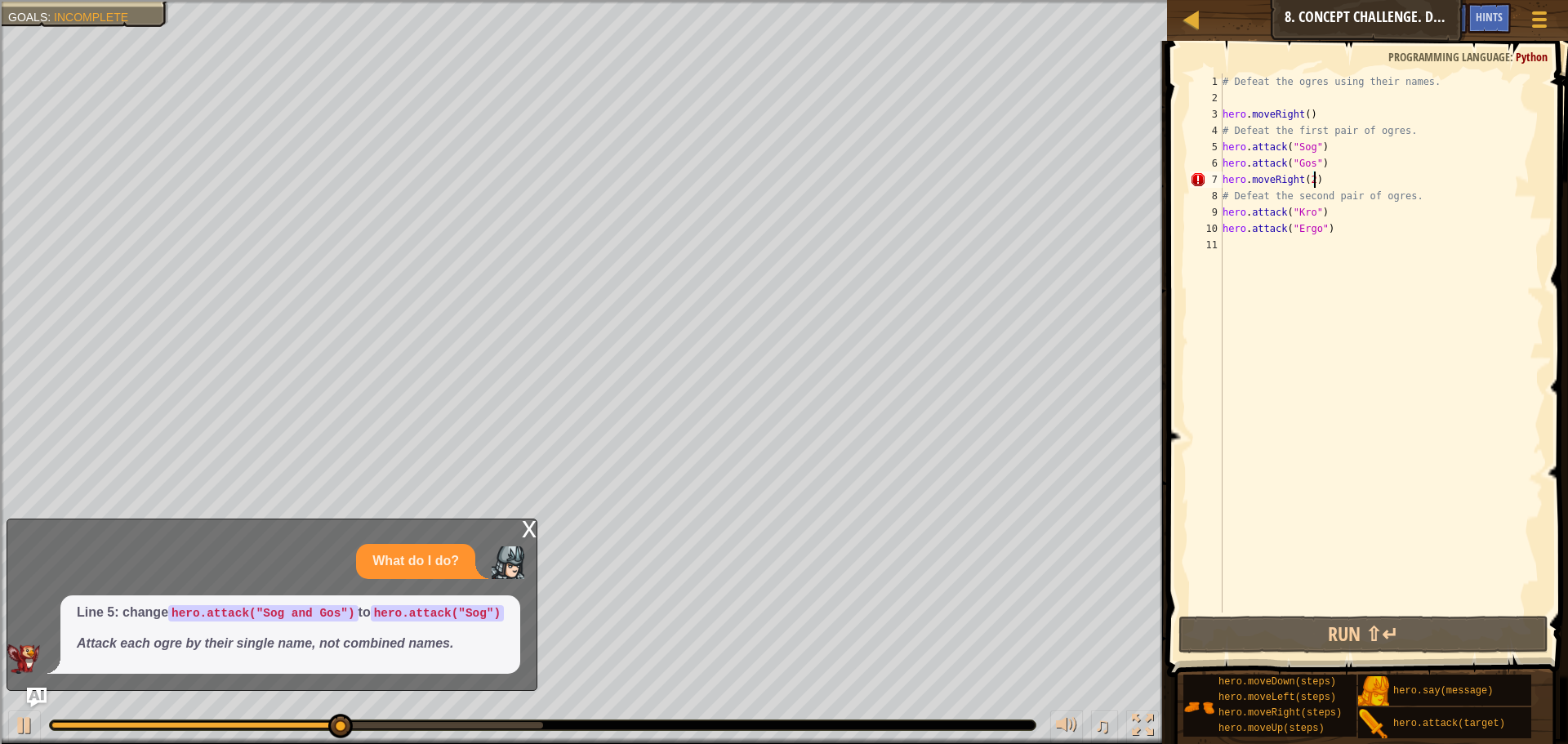
scroll to position [7, 6]
click at [1548, 17] on div at bounding box center [1539, 19] width 22 height 24
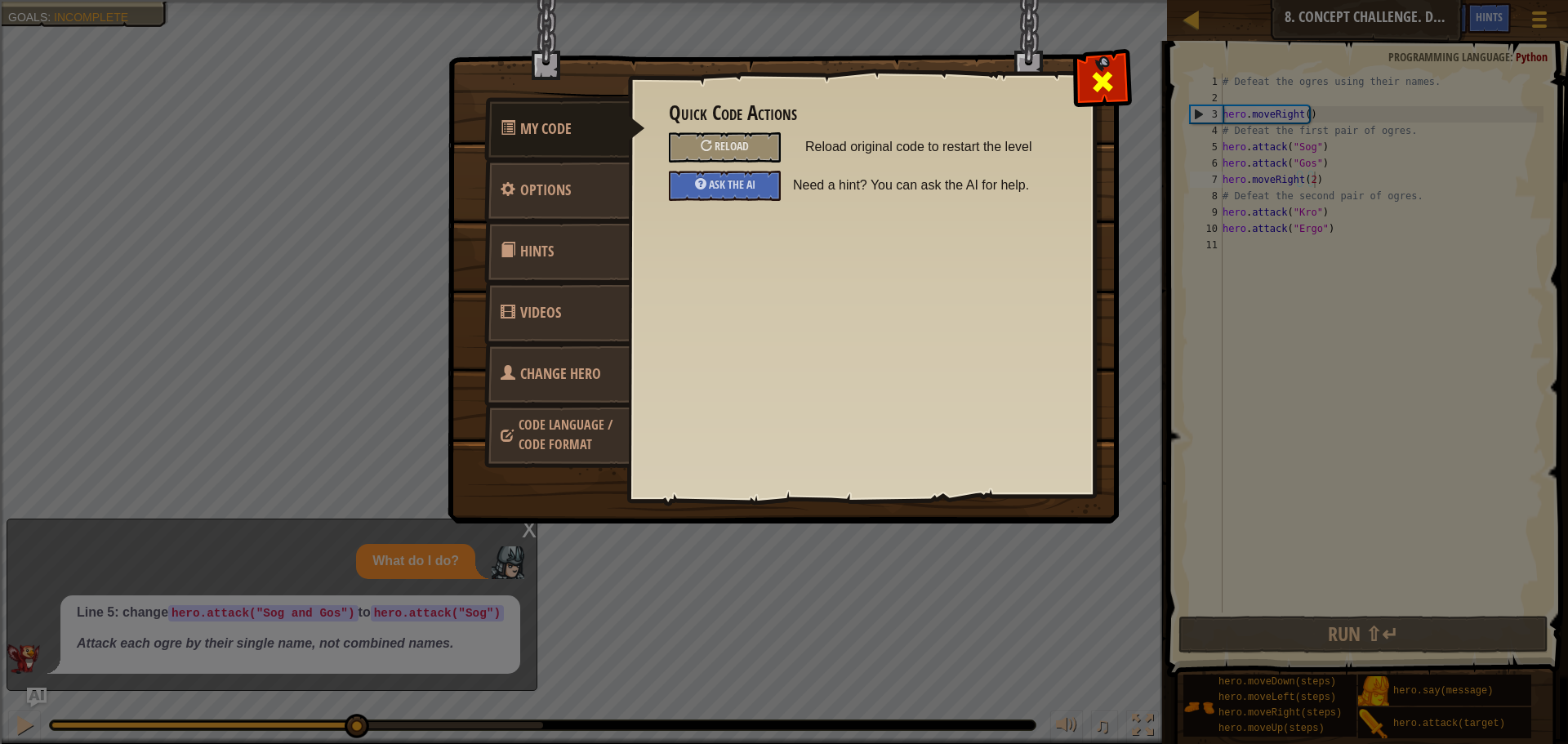
click at [1103, 64] on div at bounding box center [1102, 78] width 51 height 51
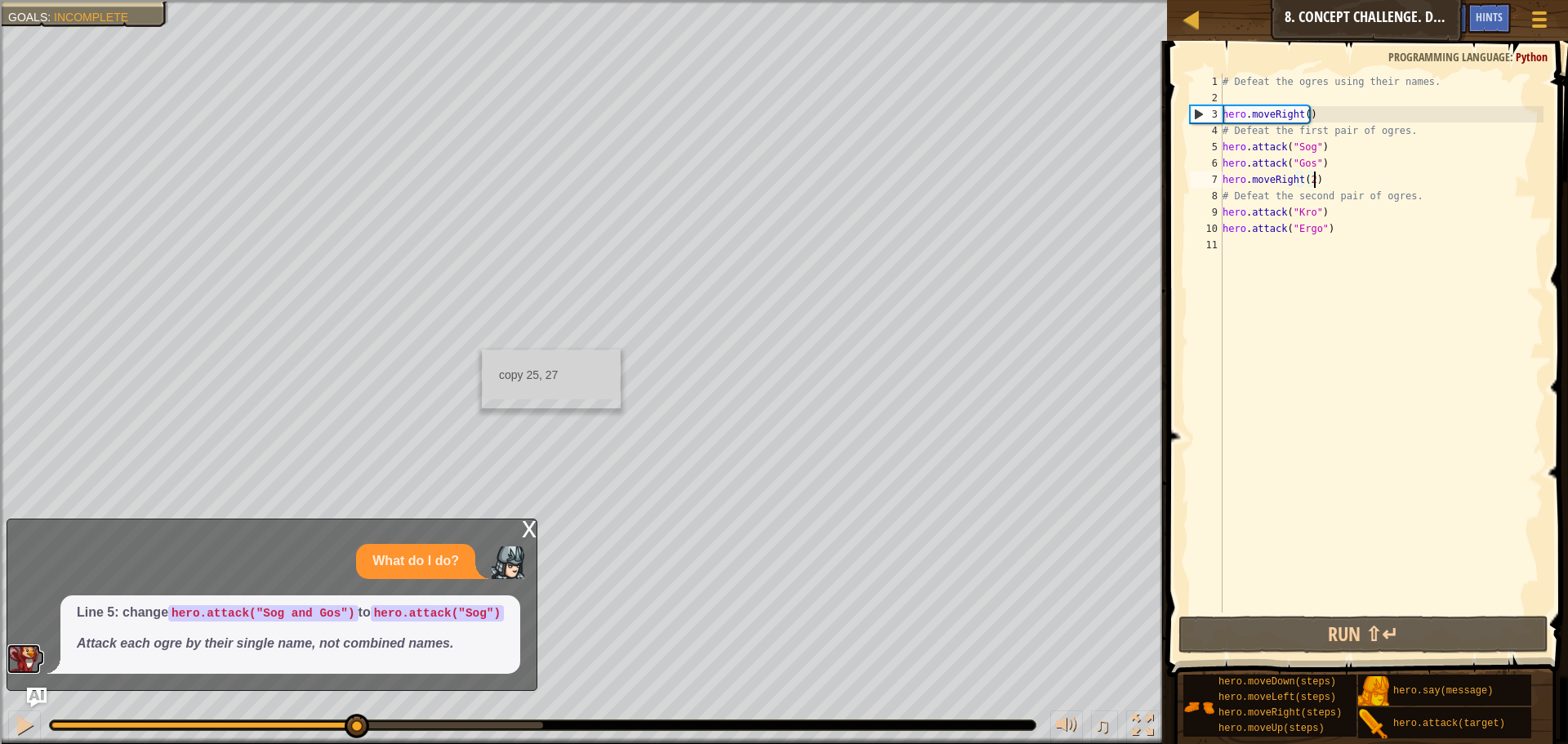
click at [25, 661] on img at bounding box center [24, 659] width 33 height 29
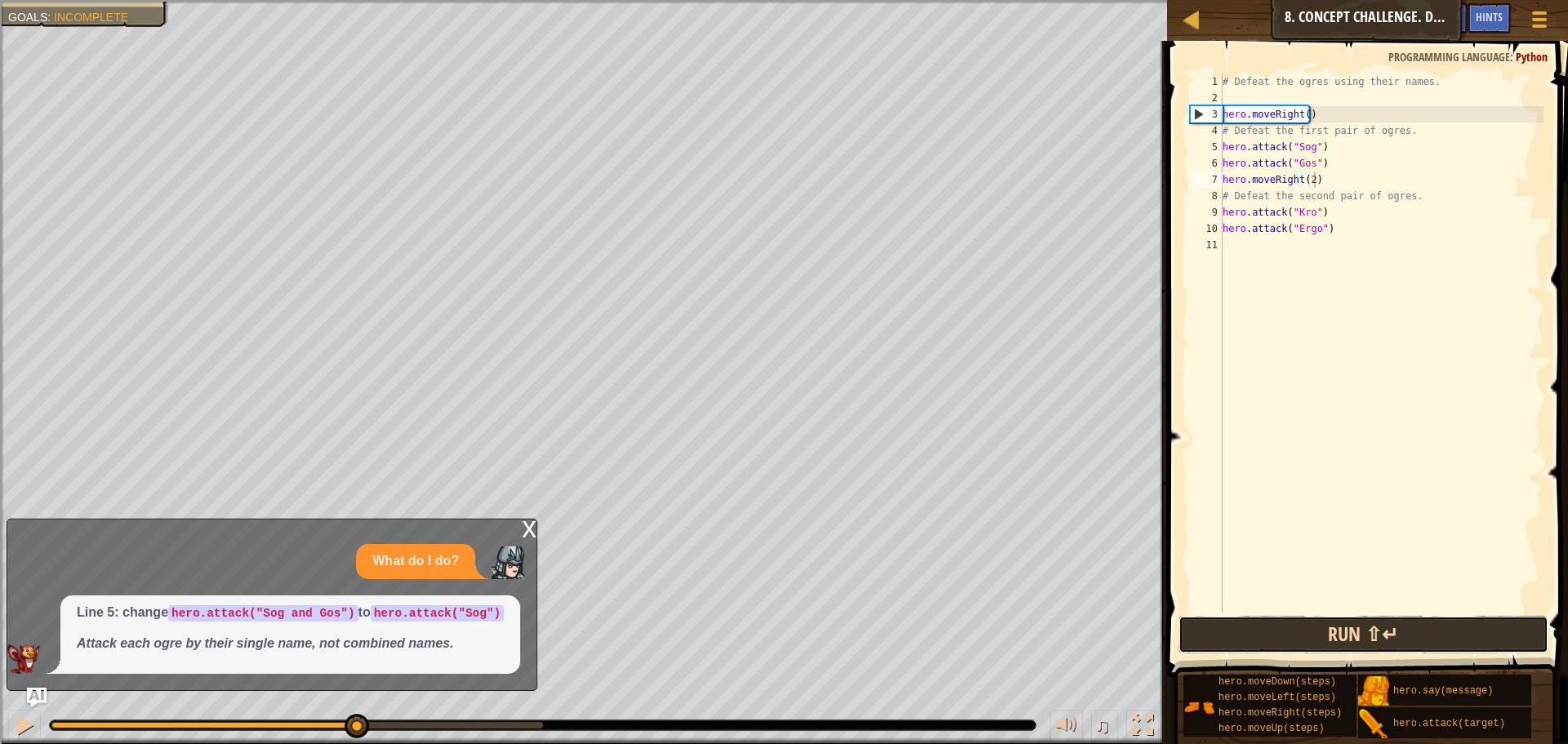
click at [1388, 648] on button "Run ⇧↵" at bounding box center [1363, 635] width 370 height 38
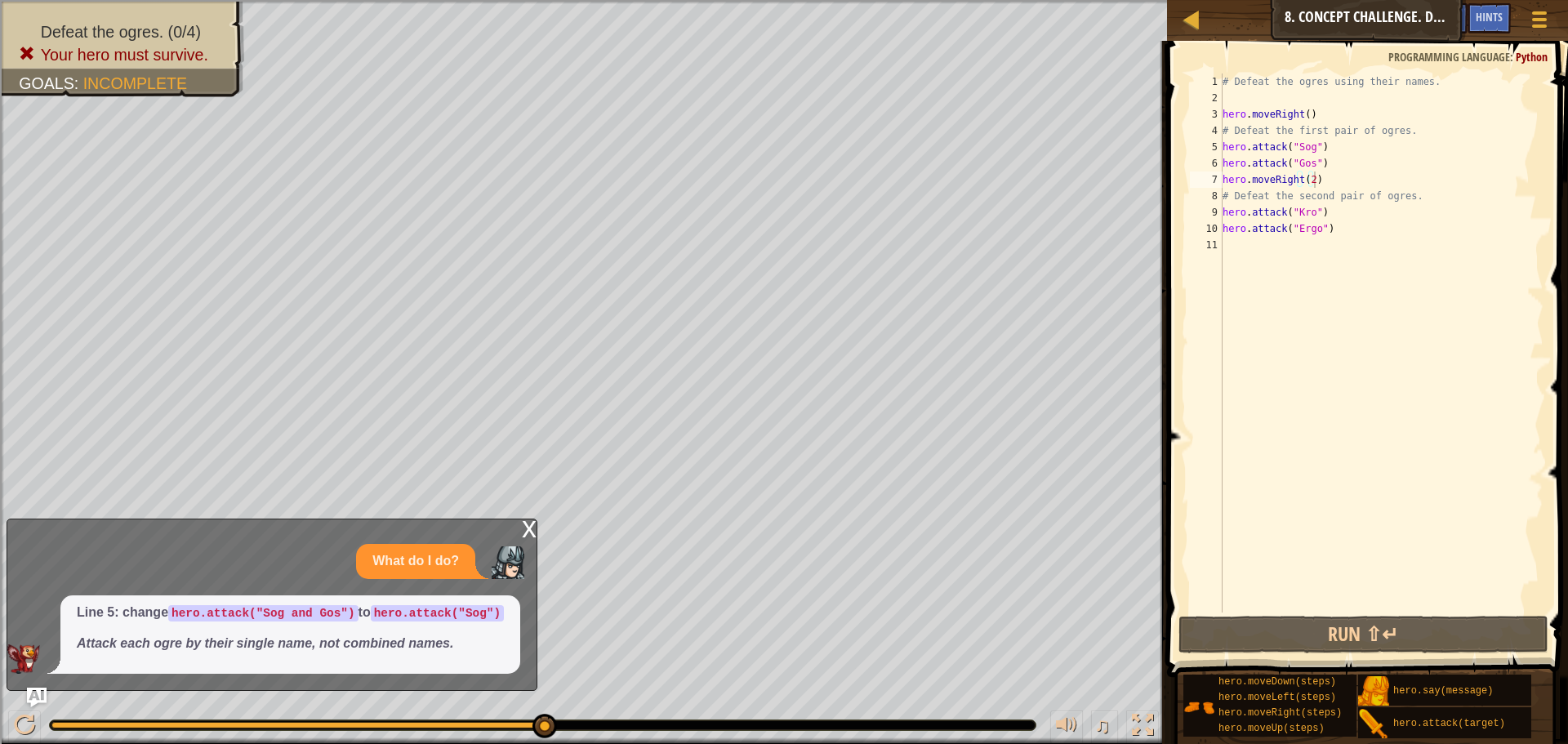
click at [524, 533] on div "x" at bounding box center [529, 528] width 15 height 17
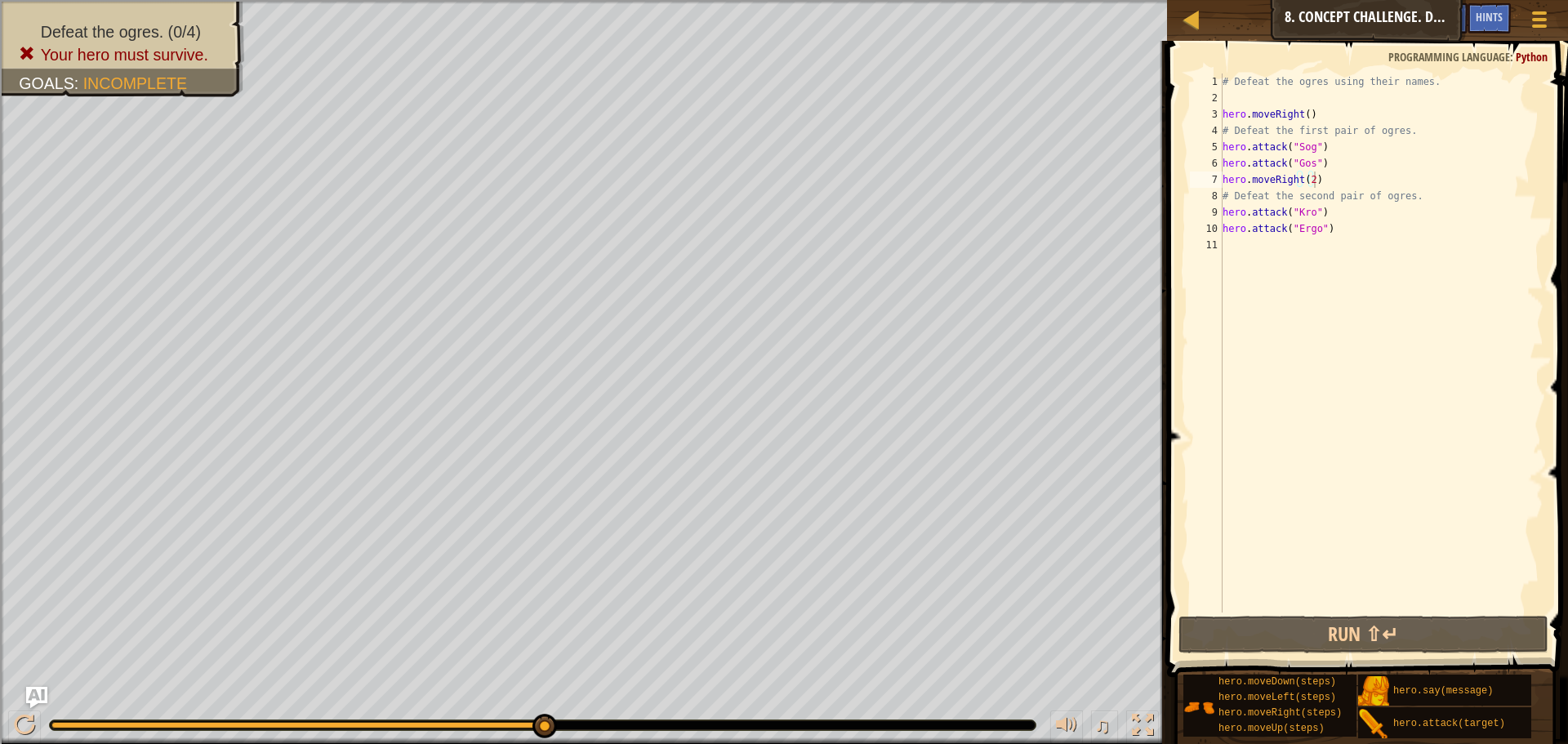
click at [45, 690] on div "Map Introduction to Computer Science 8. Concept Challenge. Dangerous Steps Game…" at bounding box center [784, 372] width 1568 height 744
click at [44, 690] on img "Ask AI" at bounding box center [36, 697] width 21 height 21
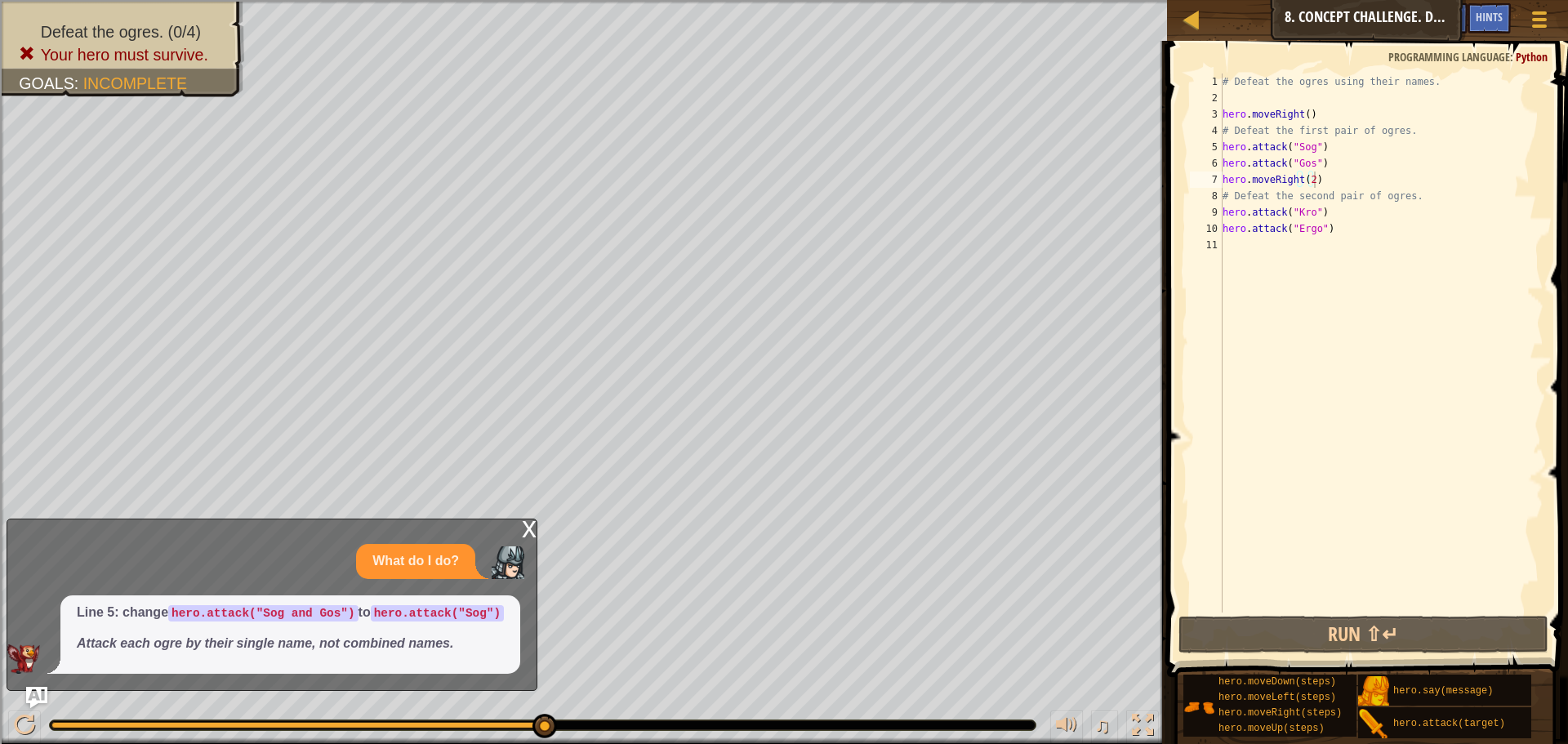
click at [43, 690] on img "Ask AI" at bounding box center [36, 697] width 21 height 21
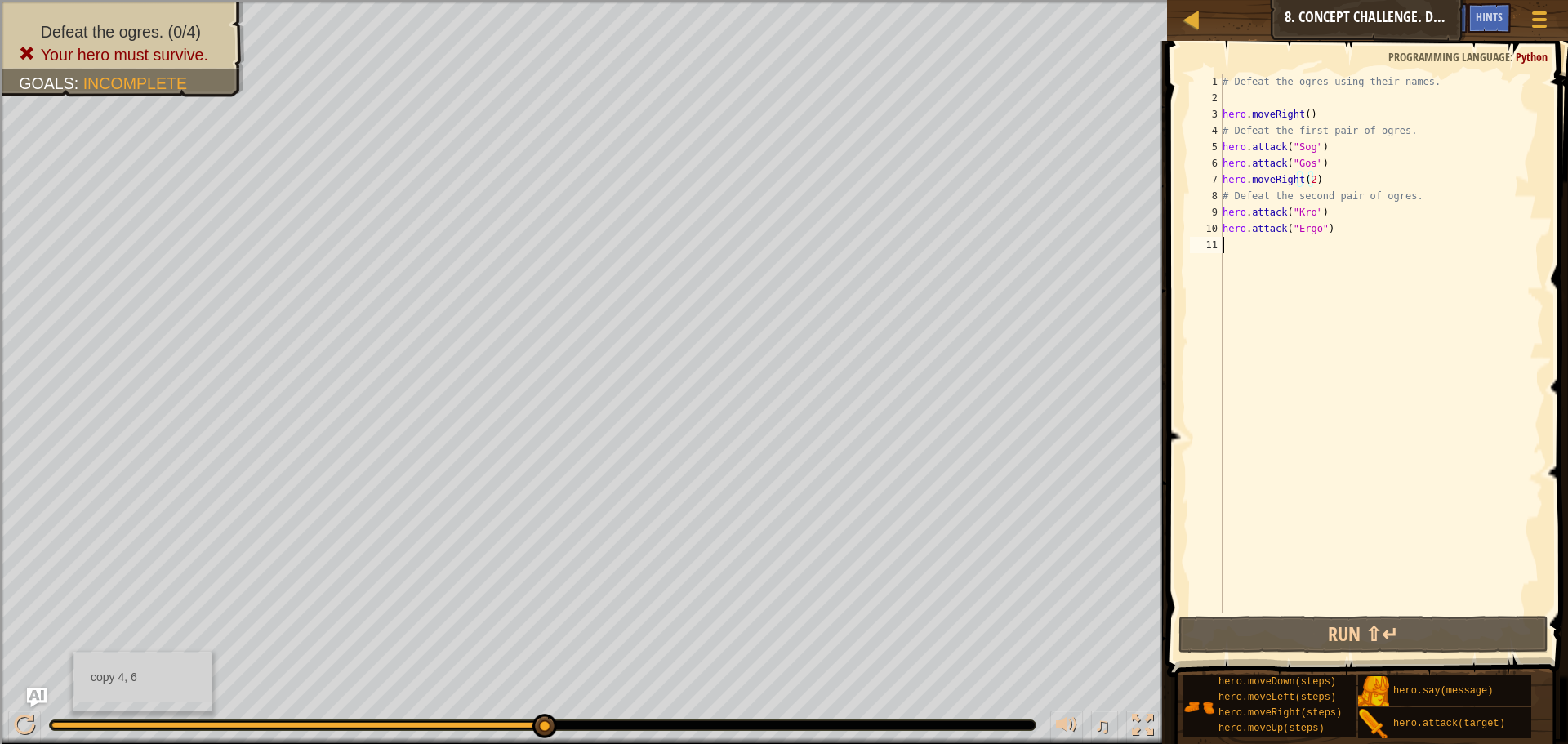
scroll to position [7, 0]
drag, startPoint x: 1290, startPoint y: 522, endPoint x: 1289, endPoint y: 544, distance: 22.0
drag, startPoint x: 1289, startPoint y: 544, endPoint x: 1259, endPoint y: 578, distance: 45.3
click at [1259, 578] on div "# Defeat the ogres using their names. hero . moveRight ( ) # Defeat the first p…" at bounding box center [1381, 359] width 324 height 572
click at [1266, 612] on div "# Defeat the ogres using their names. hero . moveRight ( ) # Defeat the first p…" at bounding box center [1381, 359] width 324 height 572
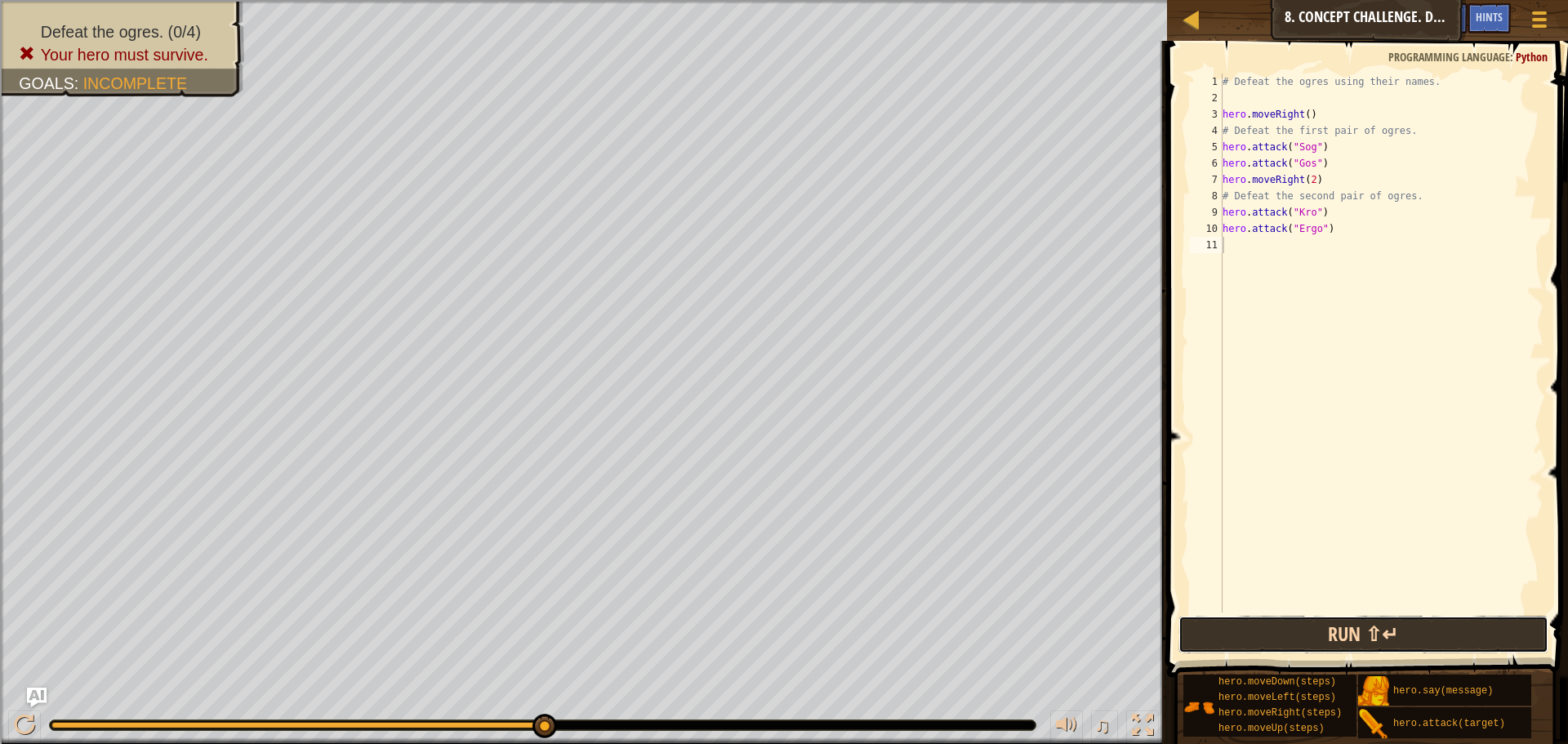
click at [1271, 618] on button "Run ⇧↵" at bounding box center [1363, 635] width 370 height 38
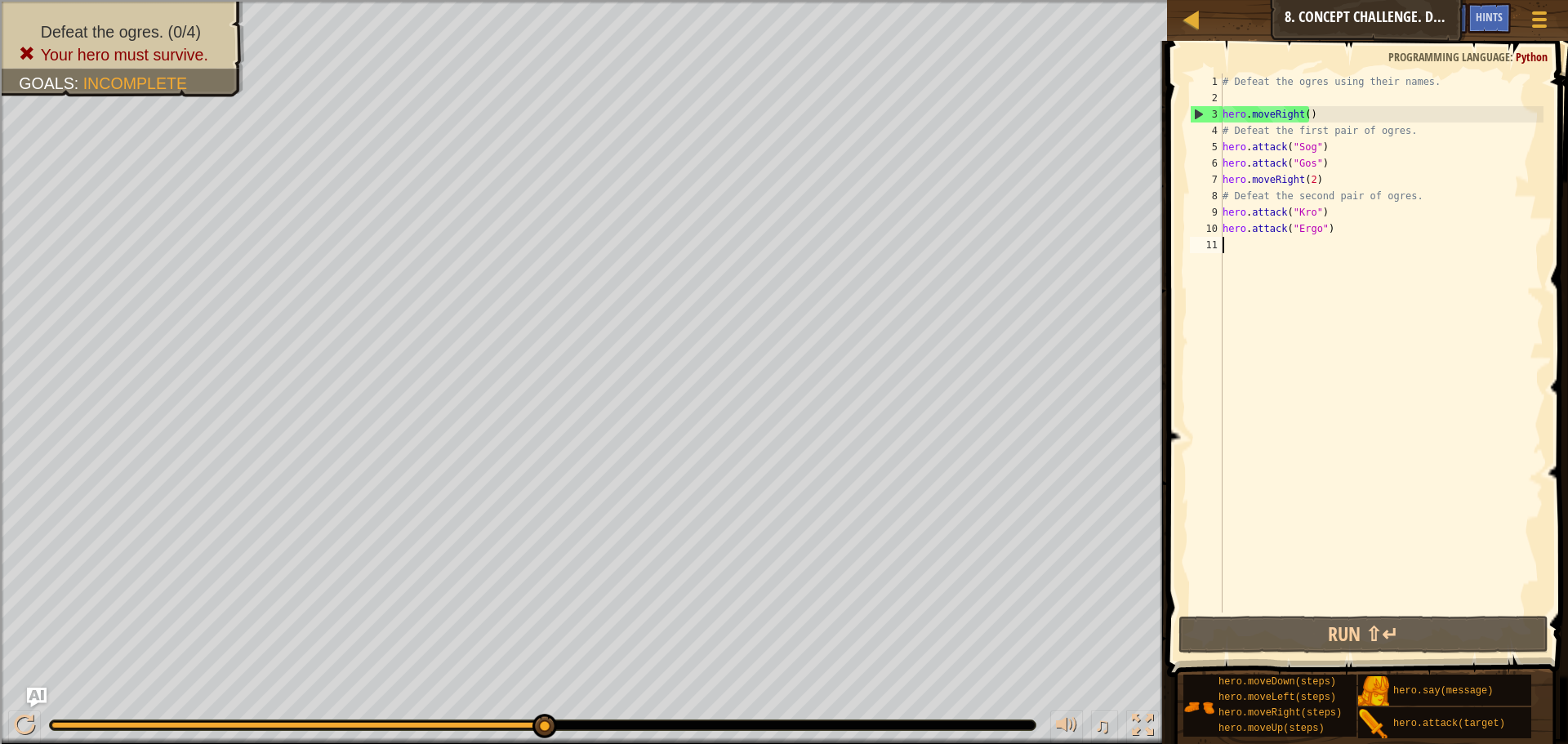
click at [1314, 165] on div "# Defeat the ogres using their names. hero . moveRight ( ) # Defeat the first p…" at bounding box center [1381, 359] width 324 height 572
click at [1308, 164] on div "# Defeat the ogres using their names. hero . moveRight ( ) # Defeat the first p…" at bounding box center [1381, 359] width 324 height 572
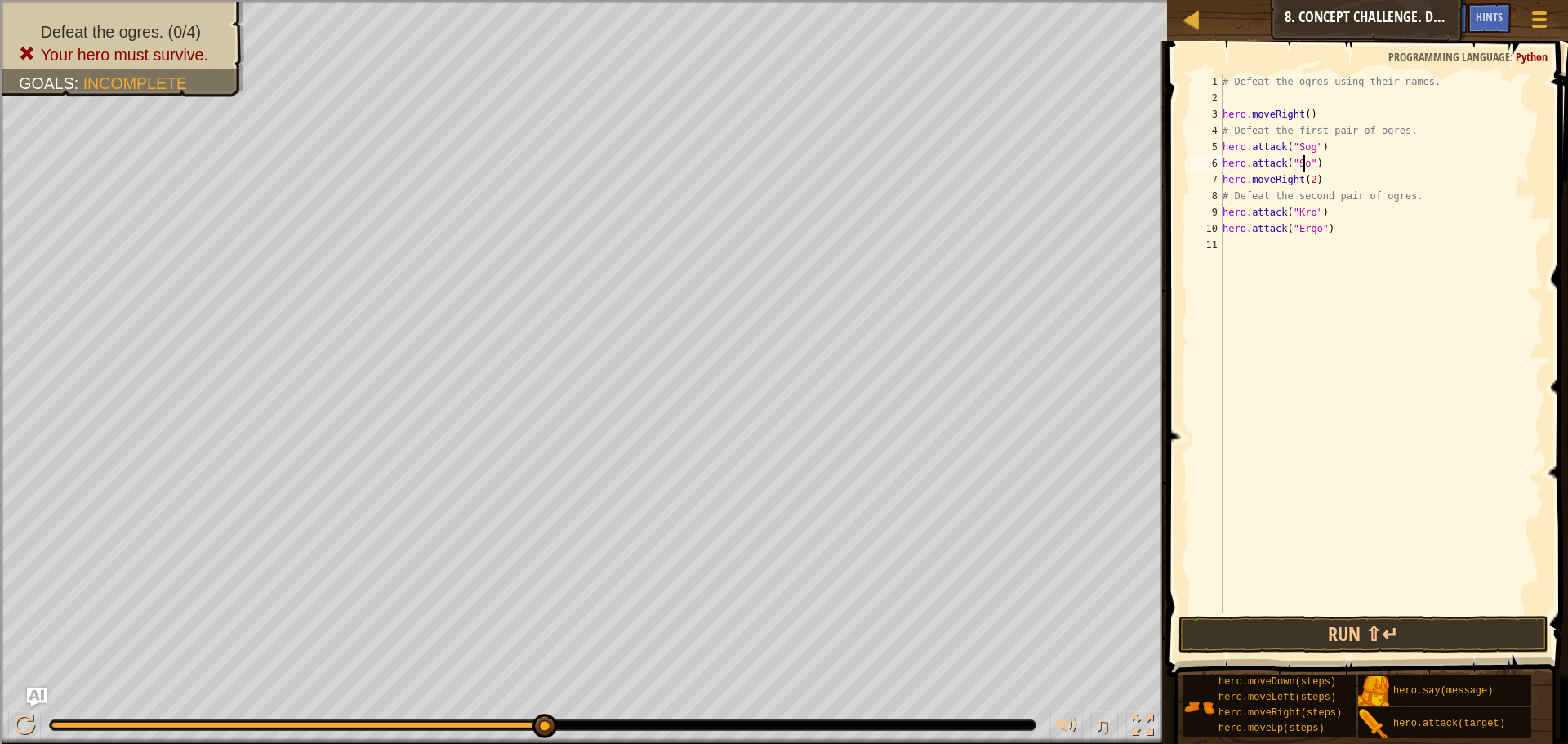
scroll to position [7, 7]
drag, startPoint x: 1320, startPoint y: 163, endPoint x: 1334, endPoint y: 160, distance: 14.3
click at [1323, 162] on div "# Defeat the ogres using their names. hero . moveRight ( ) # Defeat the first p…" at bounding box center [1381, 359] width 324 height 572
click at [1418, 146] on div "# Defeat the ogres using their names. hero . moveRight ( ) # Defeat the first p…" at bounding box center [1381, 343] width 324 height 539
click at [1417, 146] on div "# Defeat the ogres using their names. hero . moveRight ( ) # Defeat the first p…" at bounding box center [1381, 359] width 324 height 572
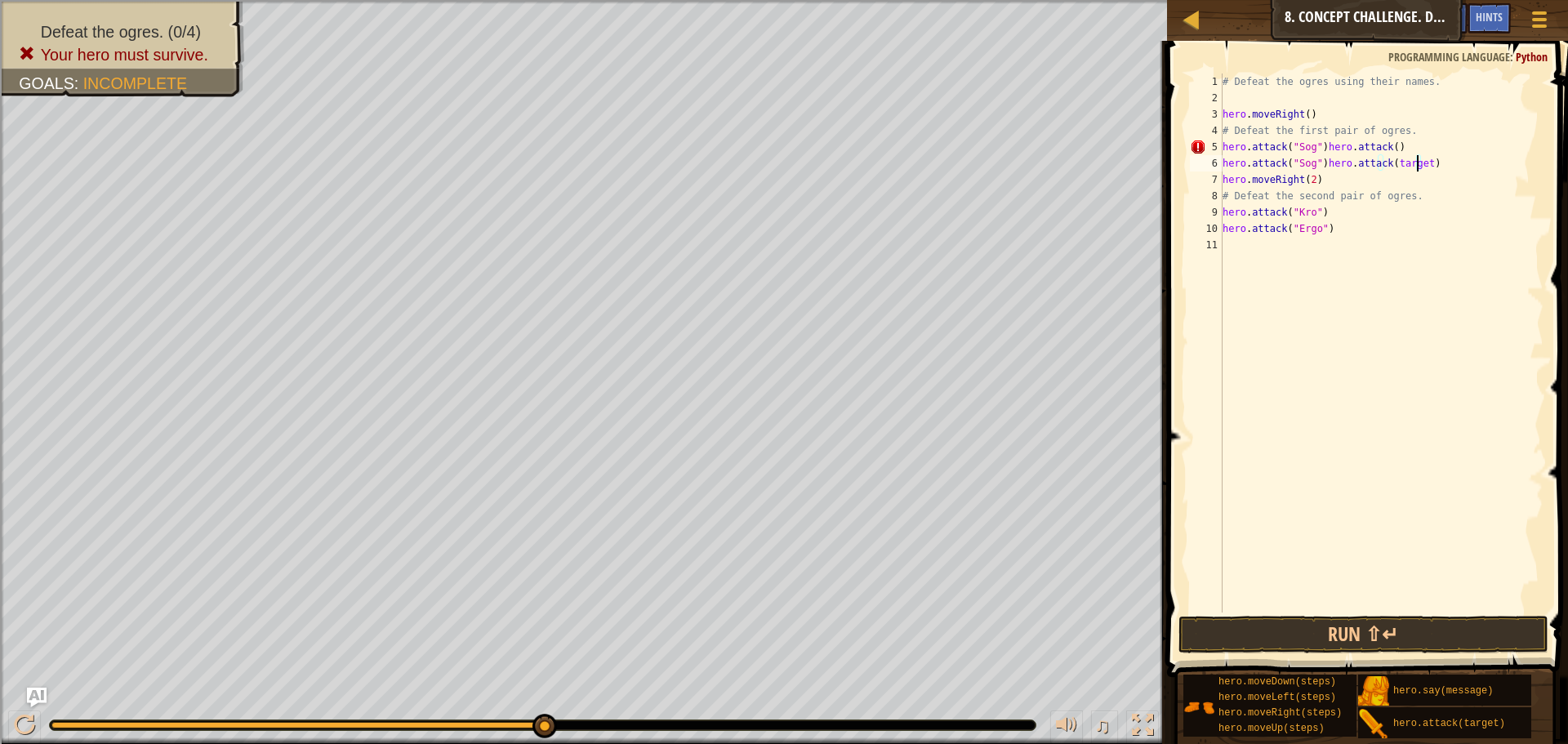
click at [1415, 164] on div "# Defeat the ogres using their names. hero . moveRight ( ) # Defeat the first p…" at bounding box center [1381, 359] width 324 height 572
click at [1319, 163] on div "# Defeat the ogres using their names. hero . moveRight ( ) # Defeat the first p…" at bounding box center [1381, 359] width 324 height 572
type textarea "hero.attack(Kro)"
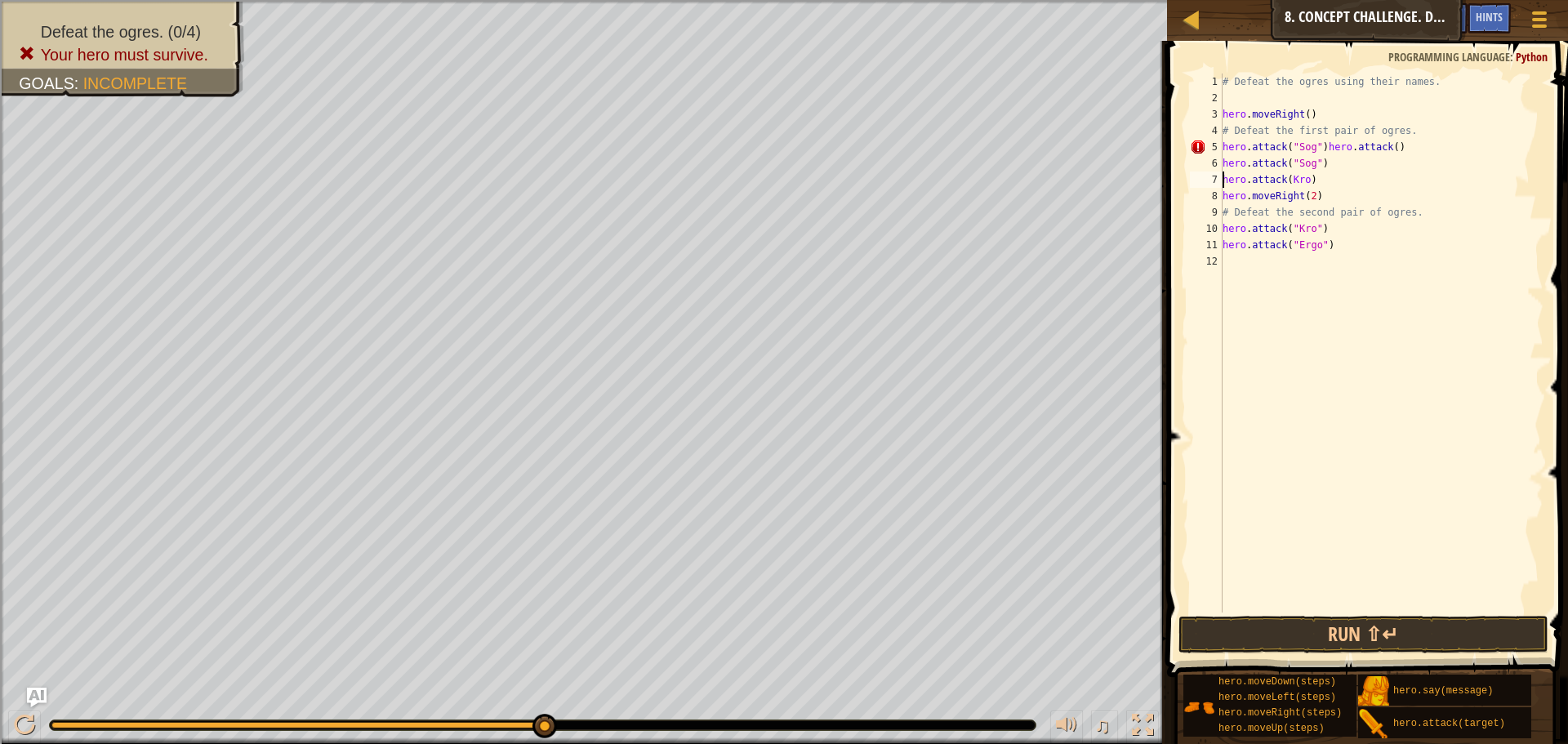
click at [1335, 182] on div "# Defeat the ogres using their names. hero . moveRight ( ) # Defeat the first p…" at bounding box center [1381, 359] width 324 height 572
drag, startPoint x: 1391, startPoint y: 144, endPoint x: 1320, endPoint y: 150, distance: 71.3
click at [1320, 150] on div "# Defeat the ogres using their names. hero . moveRight ( ) # Defeat the first p…" at bounding box center [1381, 359] width 324 height 572
click at [1319, 196] on div "# Defeat the ogres using their names. hero . moveRight ( ) # Defeat the first p…" at bounding box center [1381, 343] width 324 height 539
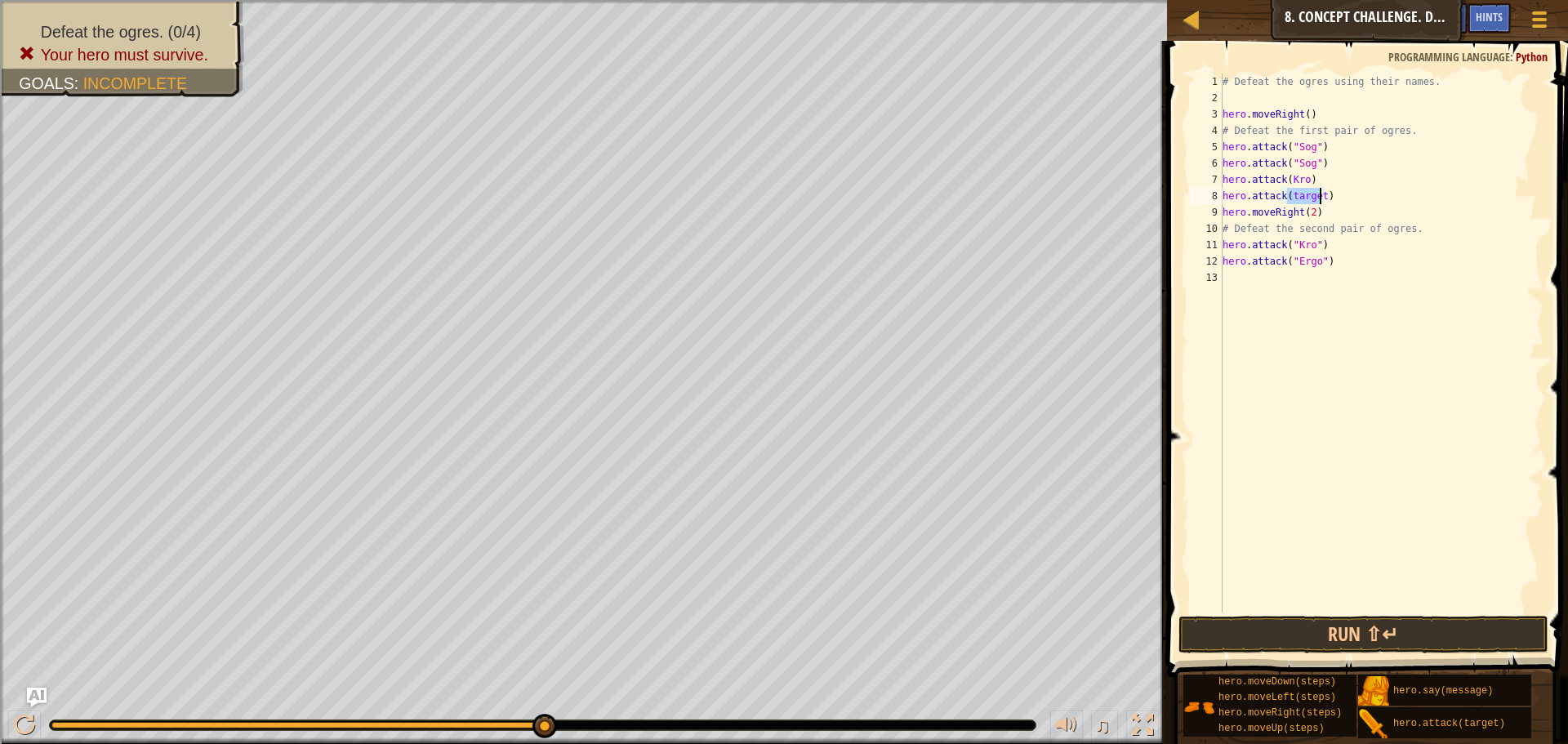
drag, startPoint x: 1319, startPoint y: 196, endPoint x: 1369, endPoint y: 321, distance: 134.6
click at [1319, 197] on div "# Defeat the ogres using their names. hero . moveRight ( ) # Defeat the first p…" at bounding box center [1381, 359] width 324 height 572
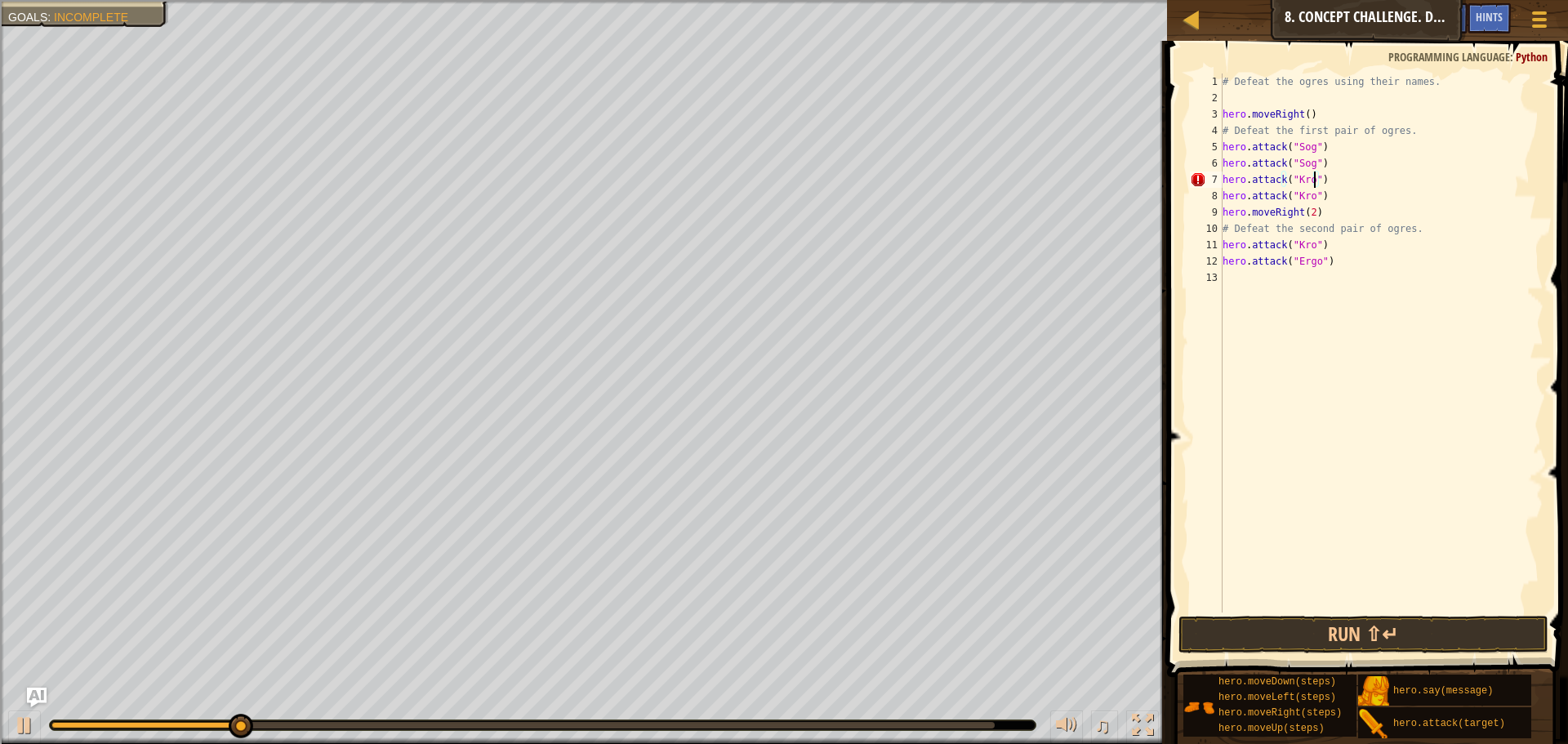
scroll to position [7, 7]
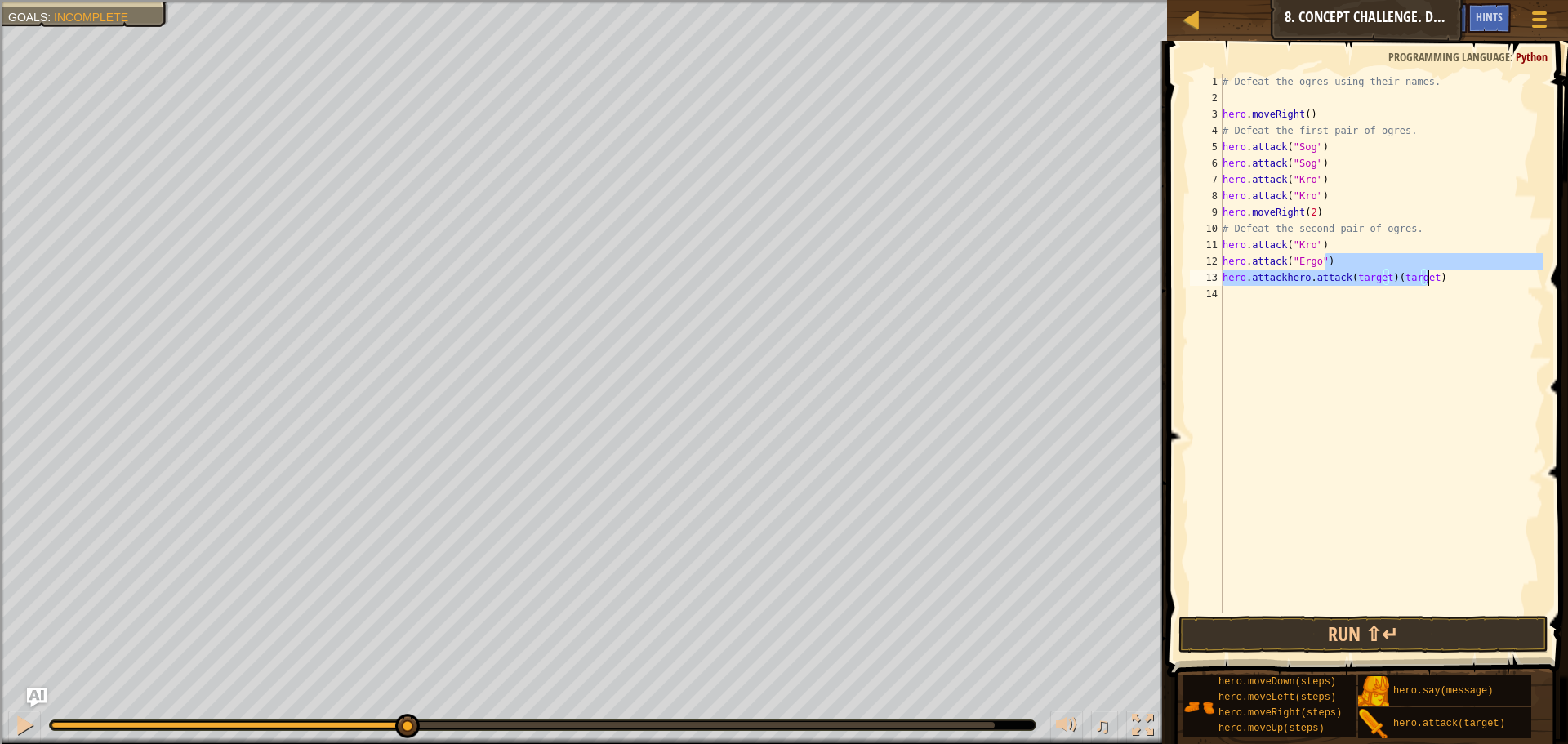
drag, startPoint x: 1430, startPoint y: 265, endPoint x: 1452, endPoint y: 285, distance: 29.7
click at [1452, 285] on div "# Defeat the ogres using their names. hero . moveRight ( ) # Defeat the first p…" at bounding box center [1381, 359] width 324 height 572
type textarea "hero.attackhero.attack(target)(target)"
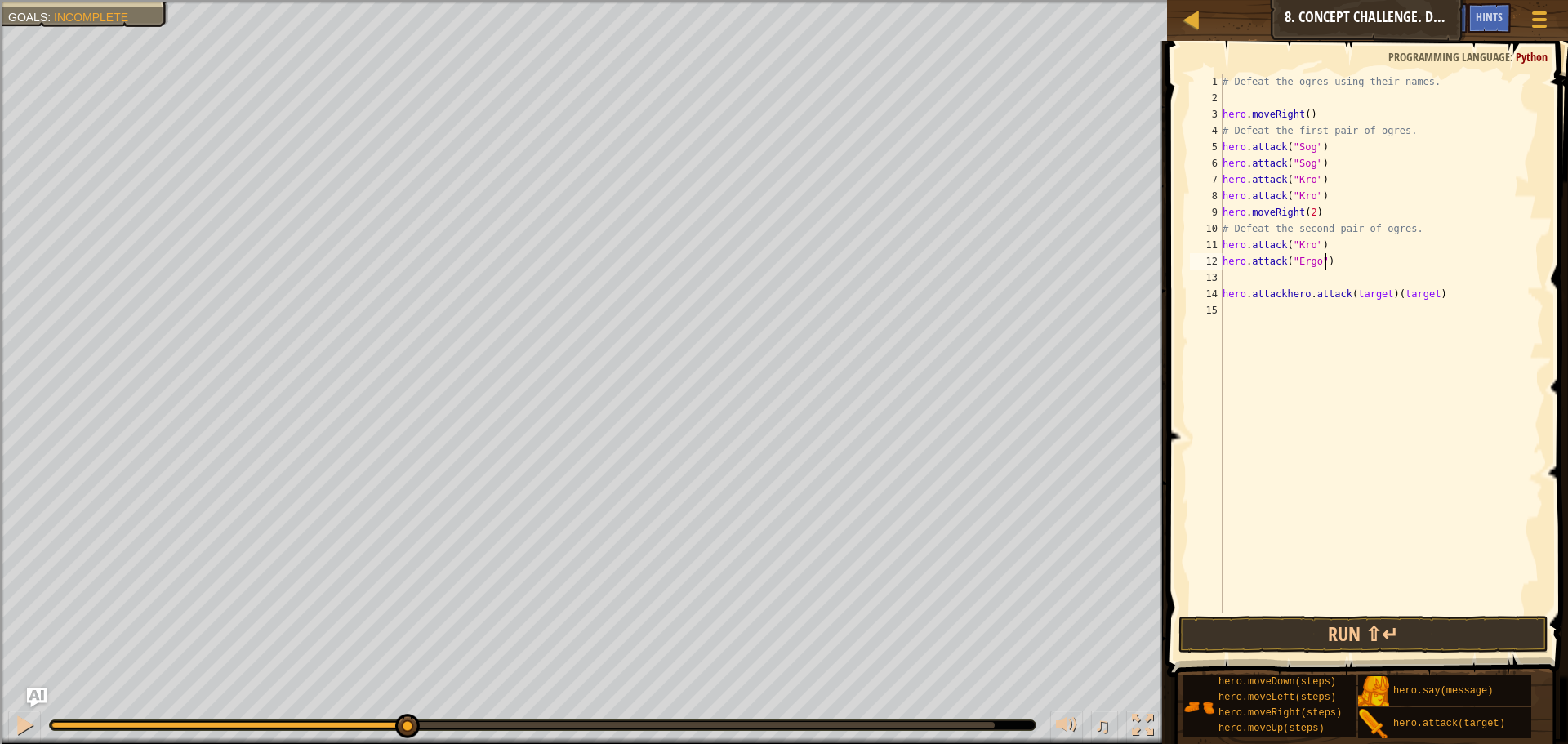
click at [1451, 263] on div "# Defeat the ogres using their names. hero . moveRight ( ) # Defeat the first p…" at bounding box center [1381, 359] width 324 height 572
drag, startPoint x: 1451, startPoint y: 298, endPoint x: 1222, endPoint y: 296, distance: 229.0
click at [1222, 296] on div "hero.attack("Ergo") 1 2 3 4 5 6 7 8 9 10 11 12 13 14 15 # Defeat the ogres usin…" at bounding box center [1364, 343] width 357 height 539
type textarea "hero.attackhero.attack(target)(target)"
click at [1234, 278] on div "# Defeat the ogres using their names. hero . moveRight ( ) # Defeat the first p…" at bounding box center [1381, 359] width 324 height 572
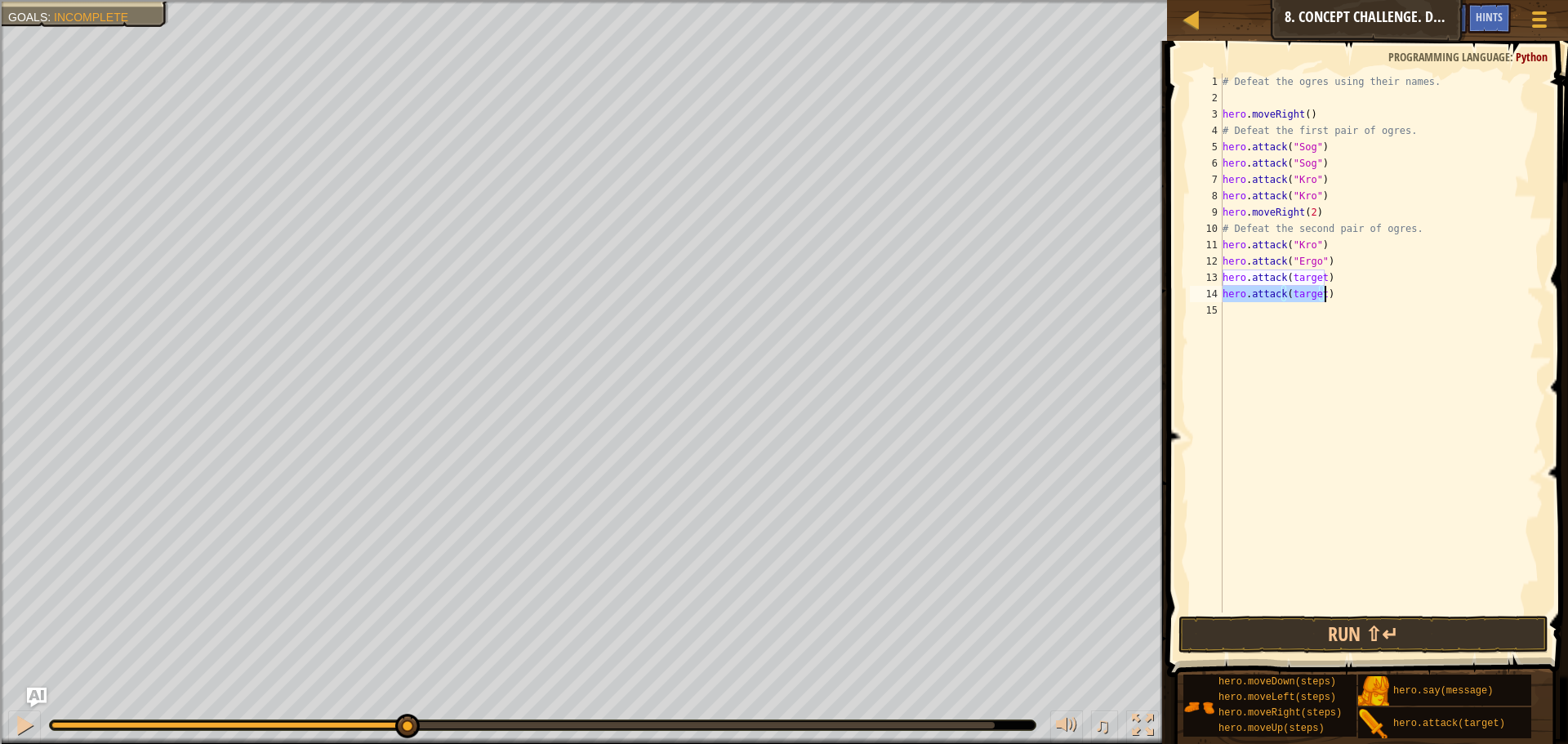
click at [1318, 291] on div "# Defeat the ogres using their names. hero . moveRight ( ) # Defeat the first p…" at bounding box center [1381, 343] width 324 height 539
click at [1319, 293] on div "# Defeat the ogres using their names. hero . moveRight ( ) # Defeat the first p…" at bounding box center [1381, 359] width 324 height 572
click at [1319, 294] on div "# Defeat the ogres using their names. hero . moveRight ( ) # Defeat the first p…" at bounding box center [1381, 359] width 324 height 572
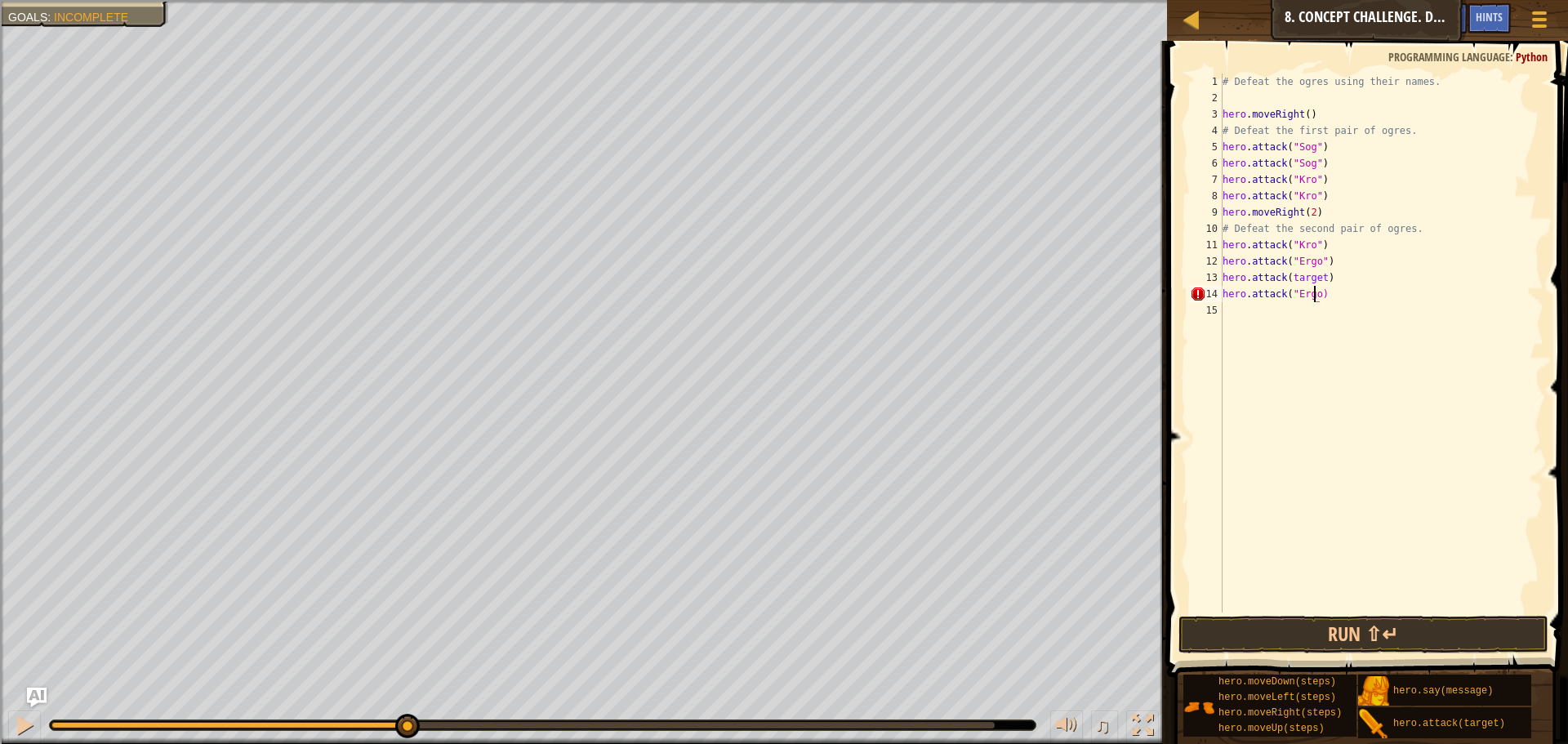
click at [1318, 277] on div "# Defeat the ogres using their names. hero . moveRight ( ) # Defeat the first p…" at bounding box center [1381, 359] width 324 height 572
click at [1317, 249] on div "# Defeat the ogres using their names. hero . moveRight ( ) # Defeat the first p…" at bounding box center [1381, 359] width 324 height 572
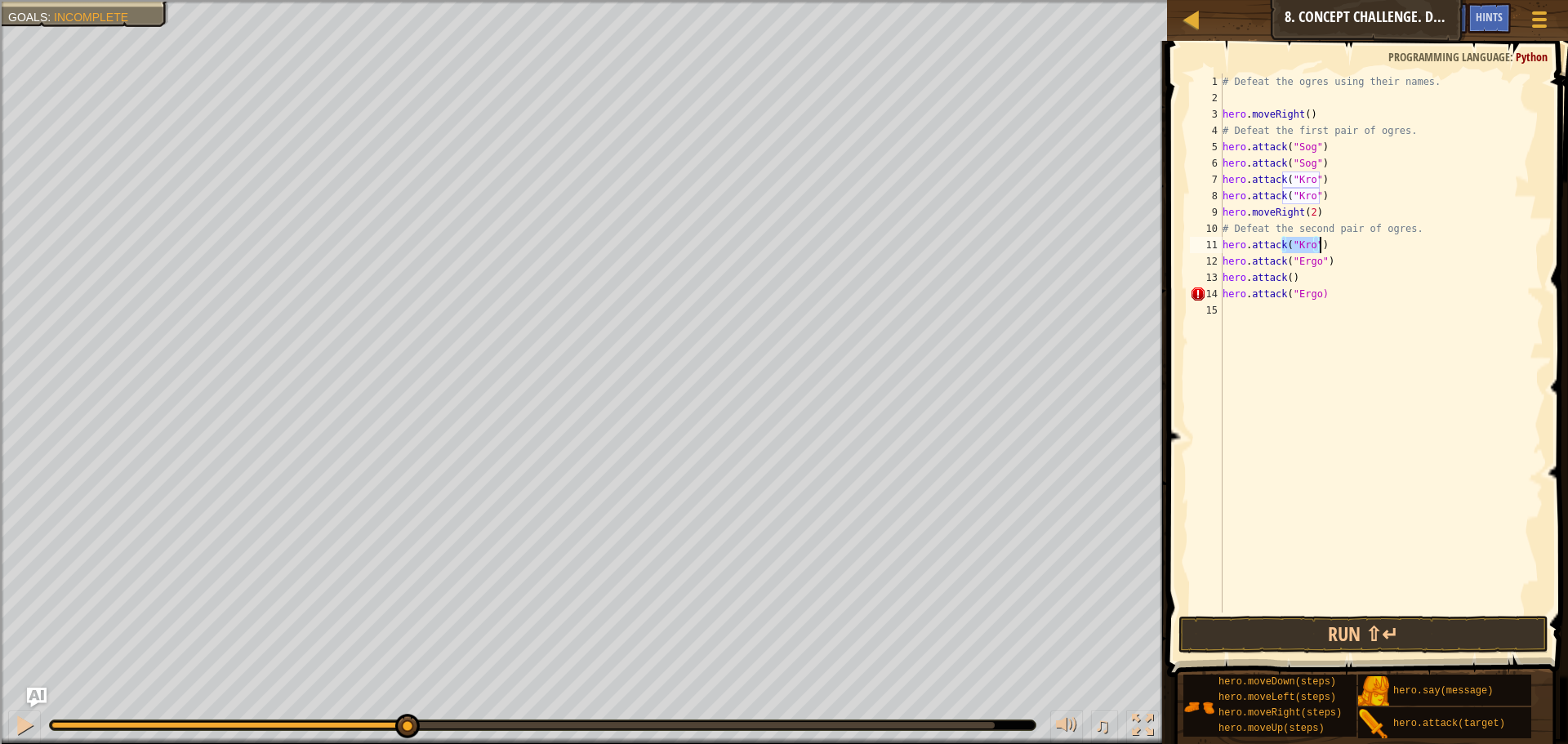
type textarea "hero.attack("Kro")"
click at [1327, 249] on div "# Defeat the ogres using their names. hero . moveRight ( ) # Defeat the first p…" at bounding box center [1381, 343] width 324 height 539
drag, startPoint x: 1327, startPoint y: 249, endPoint x: 1213, endPoint y: 244, distance: 114.1
click at [1213, 244] on div "hero.attack("Kro") 1 2 3 4 5 6 7 8 9 10 11 12 13 14 15 # Defeat the ogres using…" at bounding box center [1364, 343] width 357 height 539
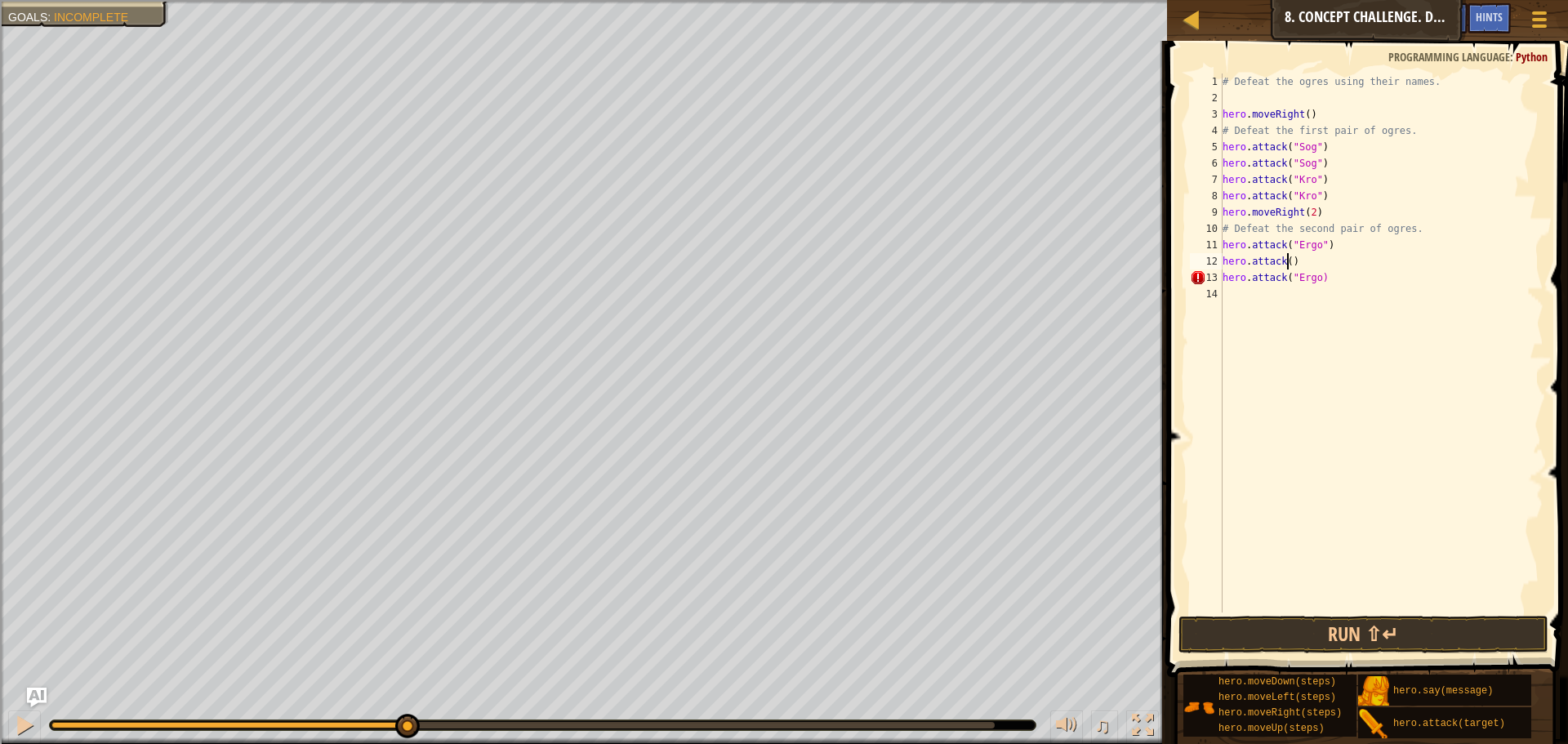
click at [1287, 260] on div "# Defeat the ogres using their names. hero . moveRight ( ) # Defeat the first p…" at bounding box center [1381, 359] width 324 height 572
click at [1312, 278] on div "# Defeat the ogres using their names. hero . moveRight ( ) # Defeat the first p…" at bounding box center [1381, 359] width 324 height 572
click at [1286, 262] on div "# Defeat the ogres using their names. hero . moveRight ( ) # Defeat the first p…" at bounding box center [1381, 359] width 324 height 572
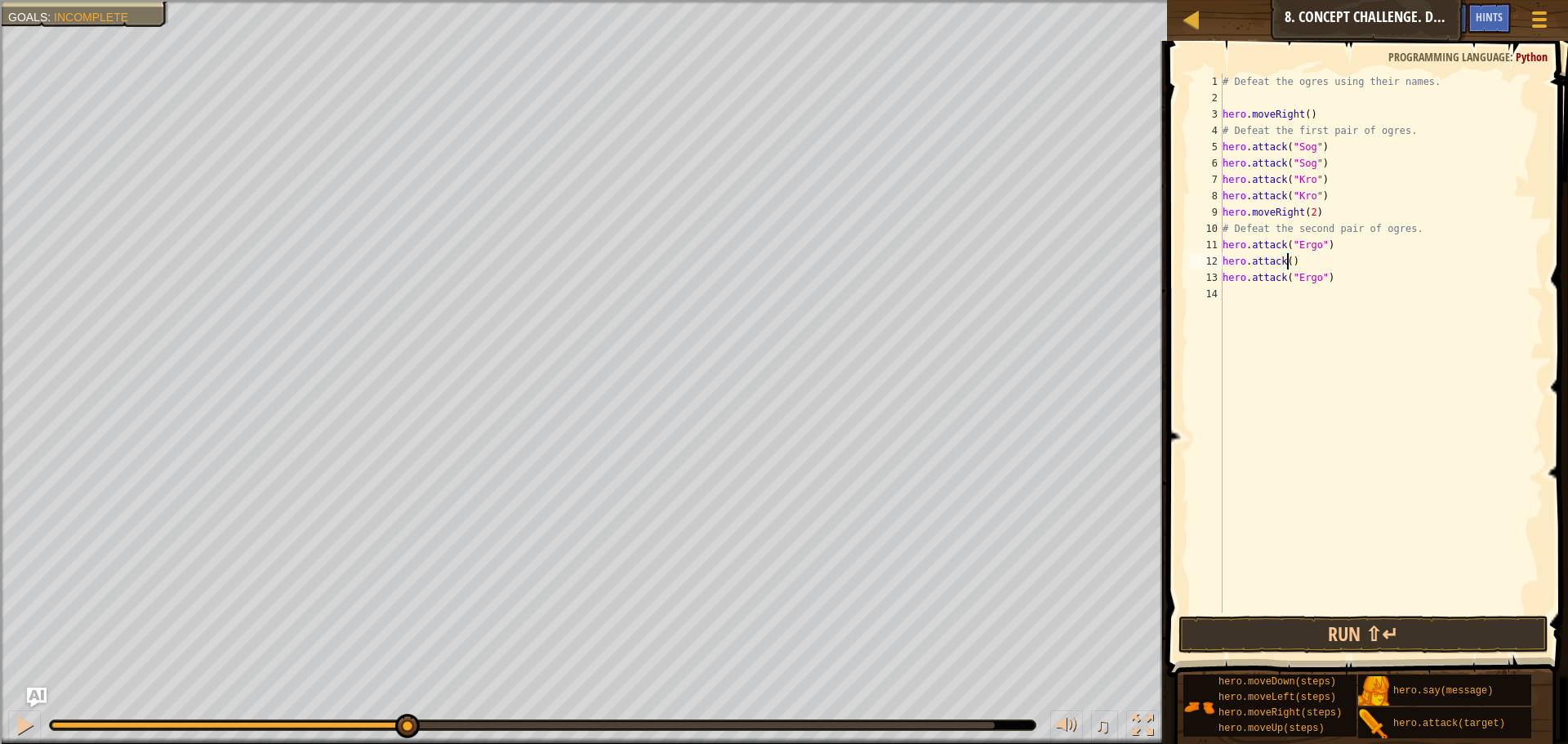
click at [1306, 181] on div "# Defeat the ogres using their names. hero . moveRight ( ) # Defeat the first p…" at bounding box center [1381, 359] width 324 height 572
click at [1286, 262] on div "# Defeat the ogres using their names. hero . moveRight ( ) # Defeat the first p…" at bounding box center [1381, 359] width 324 height 572
click at [1328, 261] on div "# Defeat the ogres using their names. hero . moveRight ( ) # Defeat the first p…" at bounding box center [1381, 359] width 324 height 572
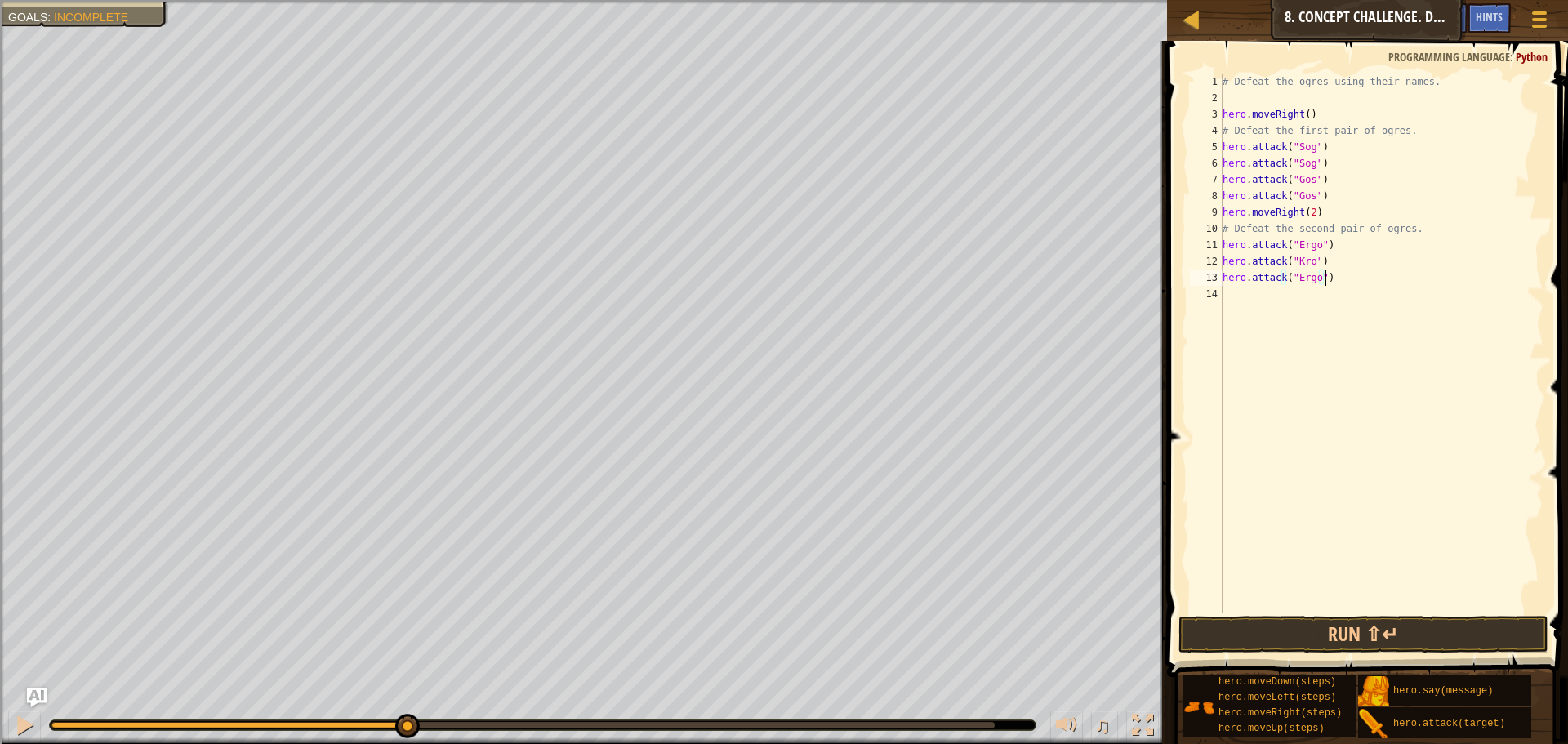
click at [1332, 283] on div "# Defeat the ogres using their names. hero . moveRight ( ) # Defeat the first p…" at bounding box center [1381, 359] width 324 height 572
type textarea "hero.attack("Ergo")"
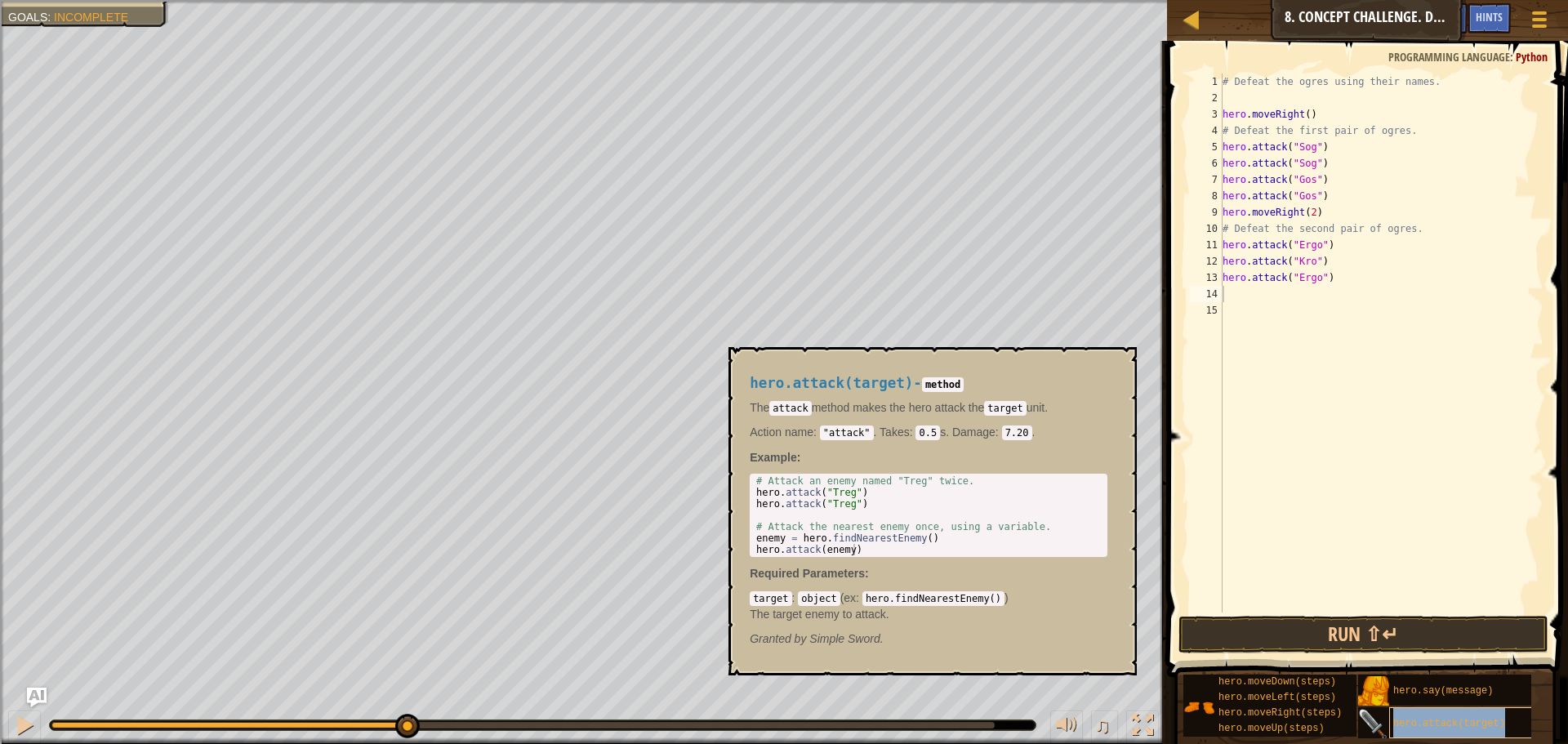
type textarea "hero.attack(target)"
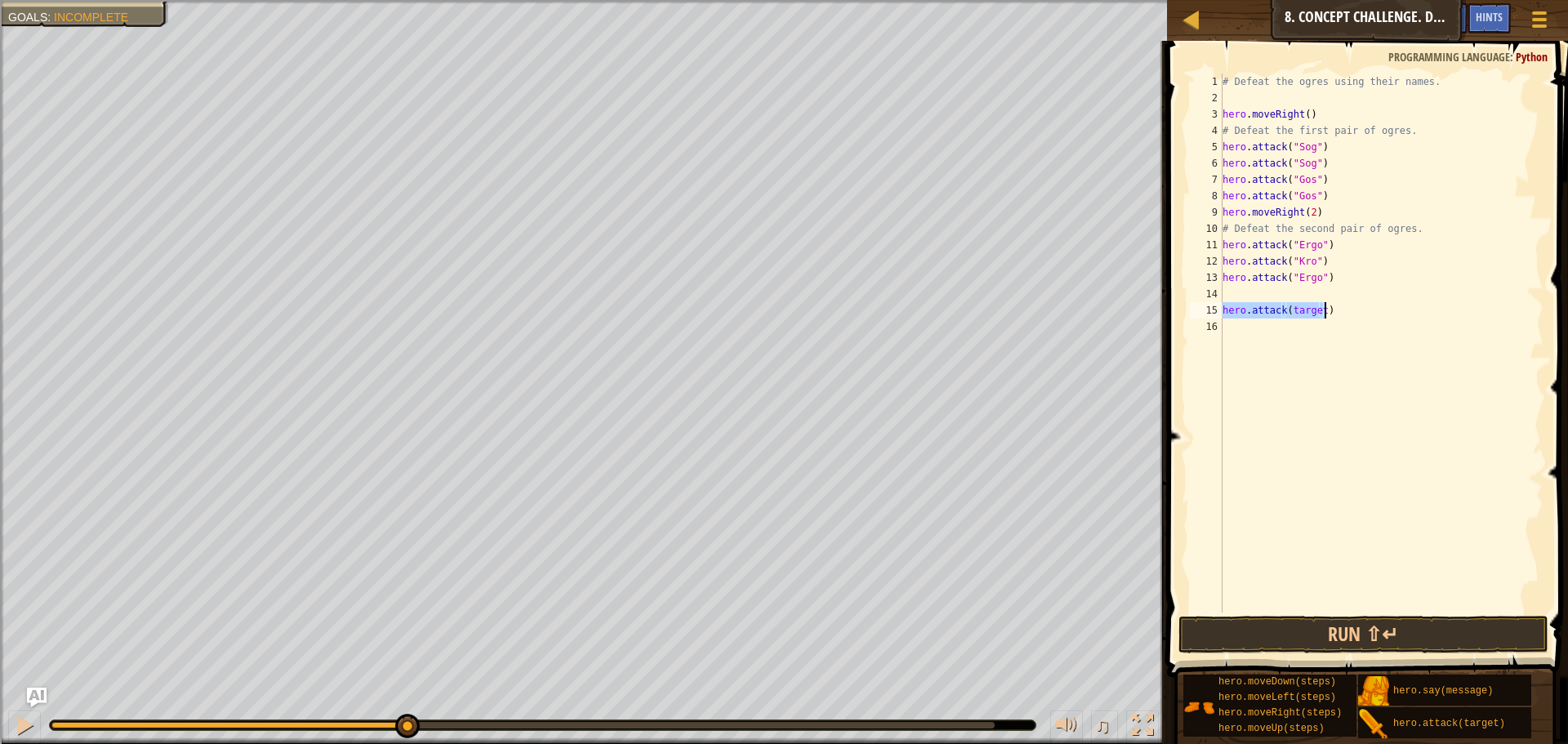
drag, startPoint x: 1224, startPoint y: 310, endPoint x: 1324, endPoint y: 314, distance: 100.1
click at [1324, 314] on div "# Defeat the ogres using their names. hero . moveRight ( ) # Defeat the first p…" at bounding box center [1381, 359] width 324 height 572
click at [1320, 295] on div "# Defeat the ogres using their names. hero . moveRight ( ) # Defeat the first p…" at bounding box center [1381, 343] width 324 height 539
click at [1319, 295] on div "# Defeat the ogres using their names. hero . moveRight ( ) # Defeat the first p…" at bounding box center [1381, 359] width 324 height 572
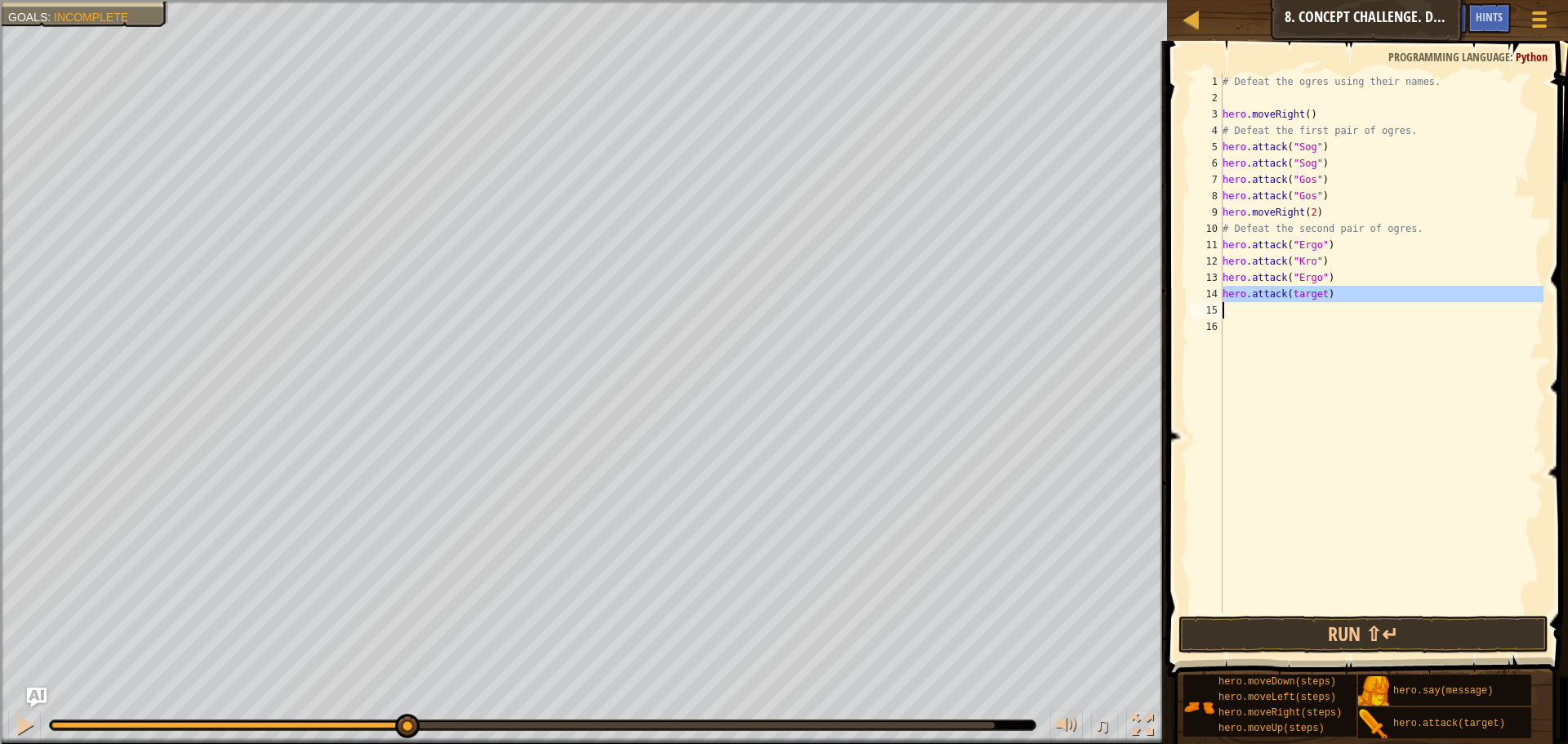
click at [1319, 295] on div "# Defeat the ogres using their names. hero . moveRight ( ) # Defeat the first p…" at bounding box center [1381, 343] width 324 height 539
click at [1319, 295] on div "# Defeat the ogres using their names. hero . moveRight ( ) # Defeat the first p…" at bounding box center [1381, 359] width 324 height 572
click at [1332, 630] on button "Run ⇧↵" at bounding box center [1363, 635] width 370 height 38
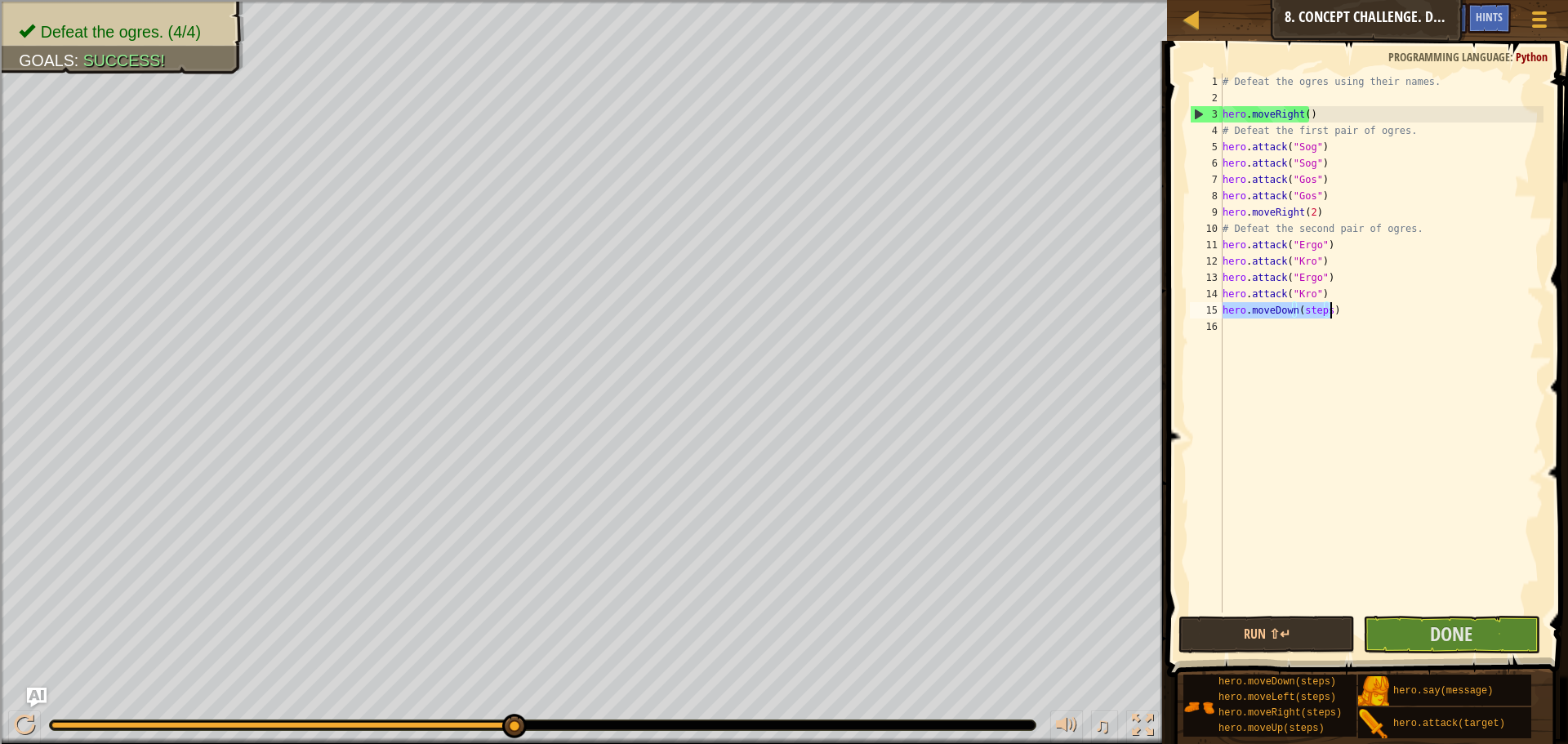
click at [1325, 307] on div "# Defeat the ogres using their names. hero . moveRight ( ) # Defeat the first p…" at bounding box center [1381, 343] width 324 height 539
click at [1326, 314] on div "# Defeat the ogres using their names. hero . moveRight ( ) # Defeat the first p…" at bounding box center [1381, 359] width 324 height 572
type textarea "hero.moveDown(1)"
click at [1447, 643] on span "Done" at bounding box center [1450, 634] width 42 height 26
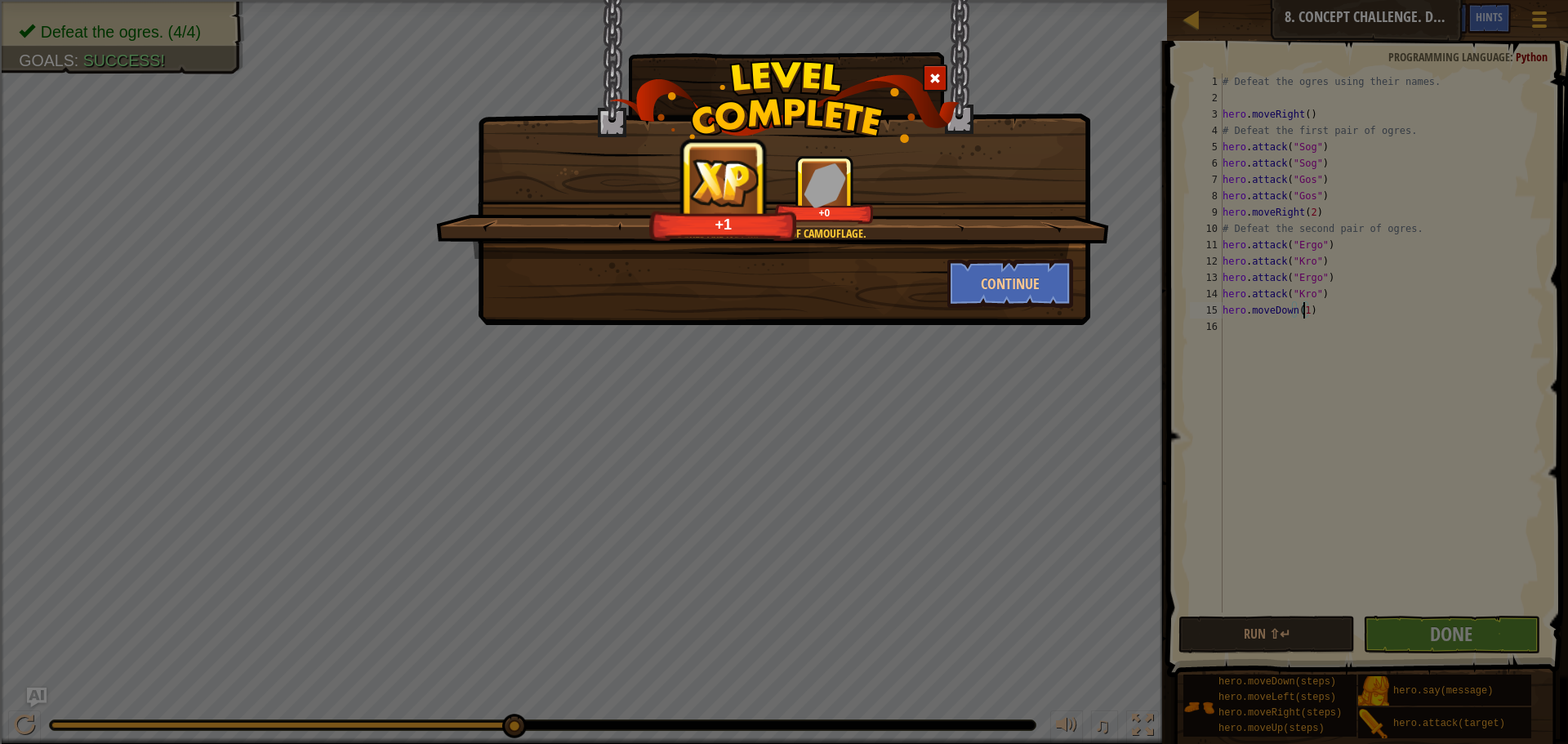
click at [935, 87] on div at bounding box center [935, 77] width 25 height 27
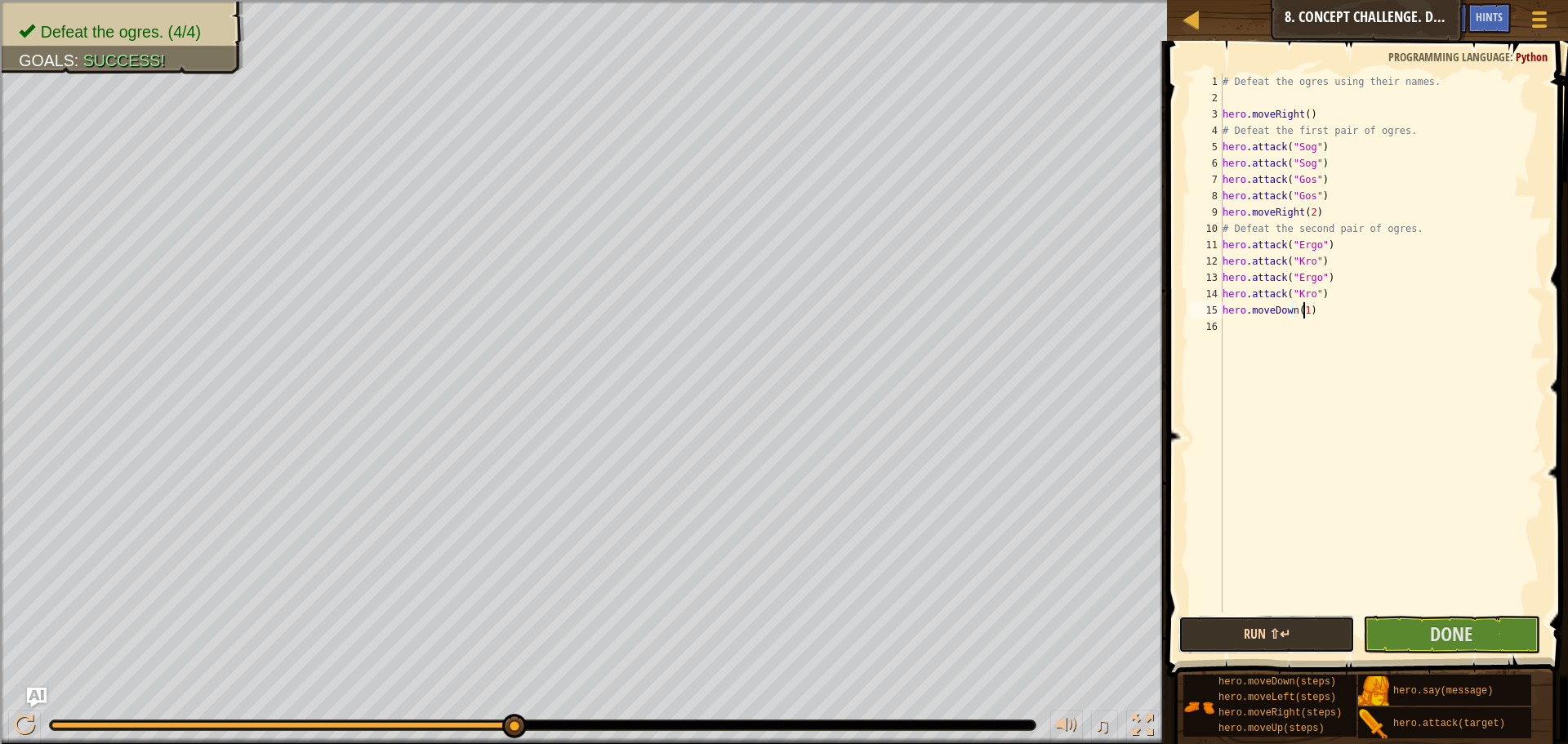
click at [1282, 620] on button "Run ⇧↵" at bounding box center [1267, 635] width 176 height 38
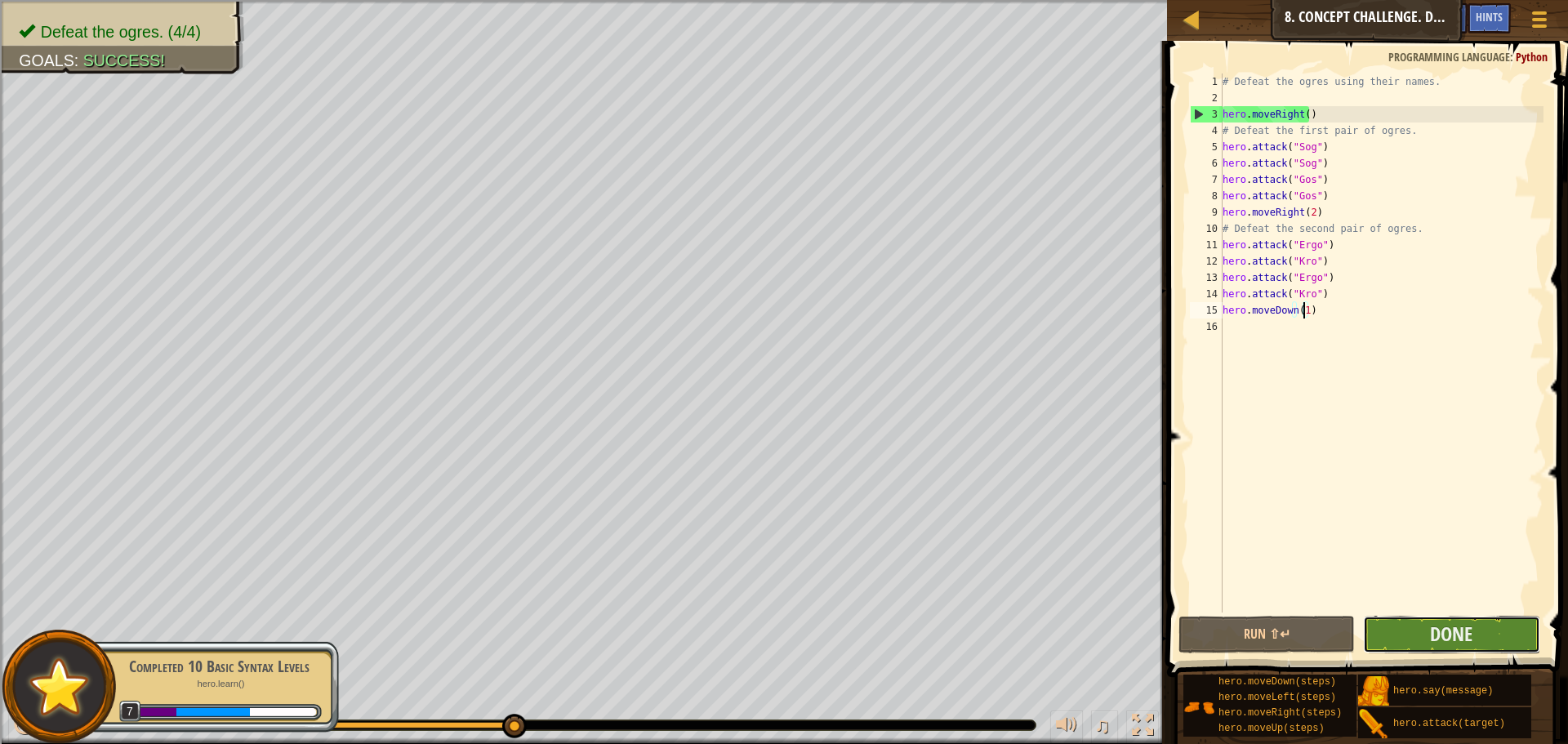
click at [1420, 638] on button "Done" at bounding box center [1451, 635] width 176 height 38
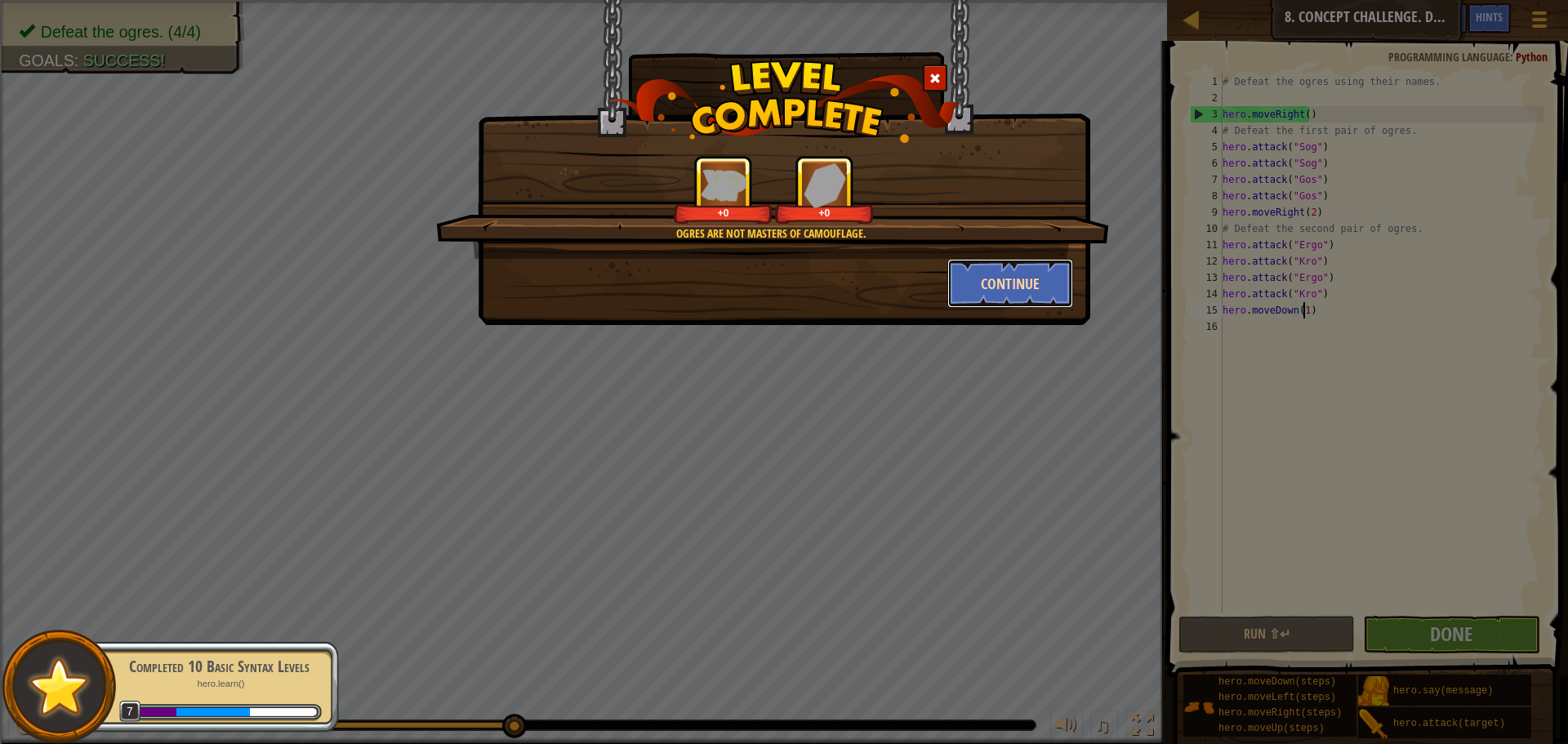
click at [1020, 288] on button "Continue" at bounding box center [1011, 283] width 127 height 49
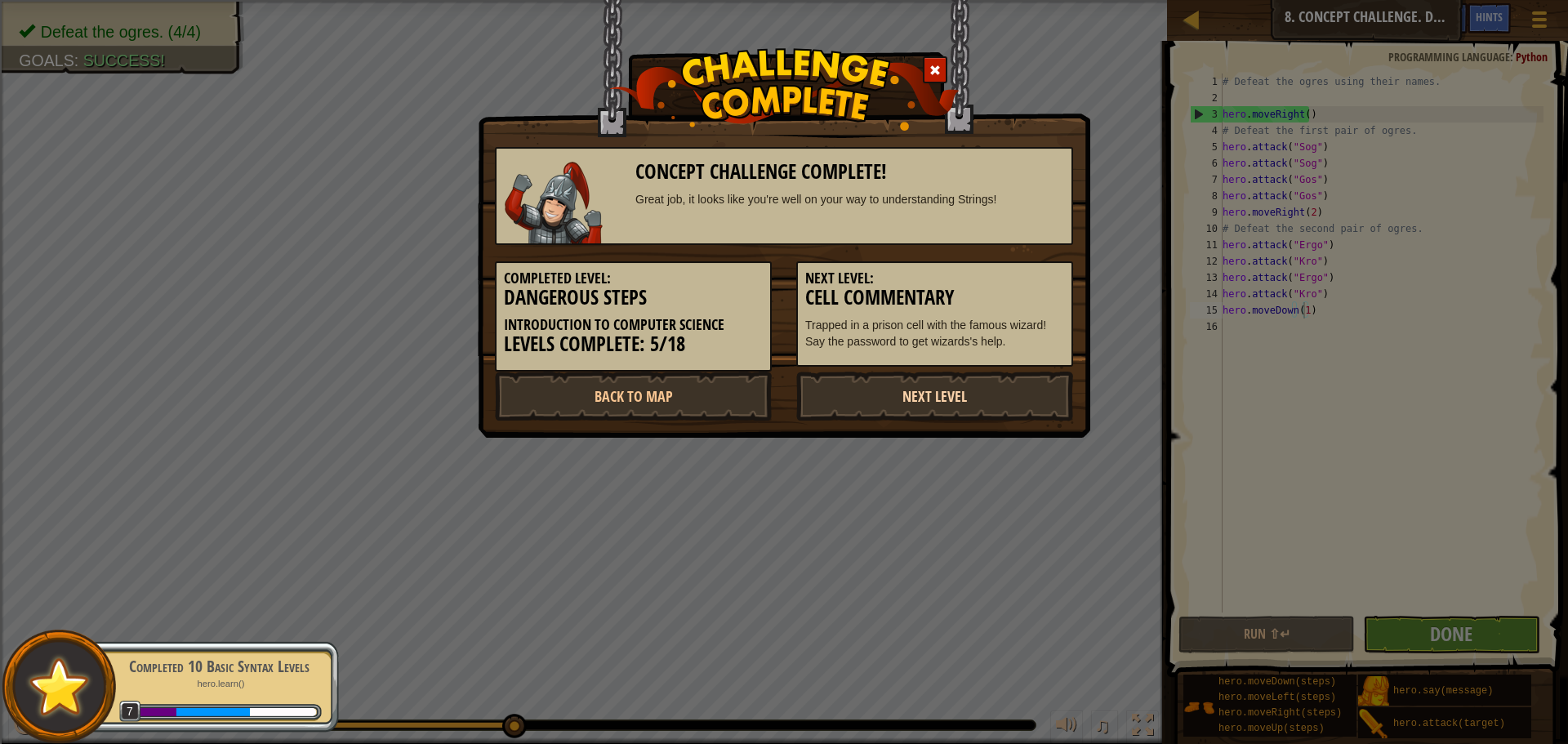
click at [1010, 376] on link "Next Level" at bounding box center [935, 396] width 277 height 49
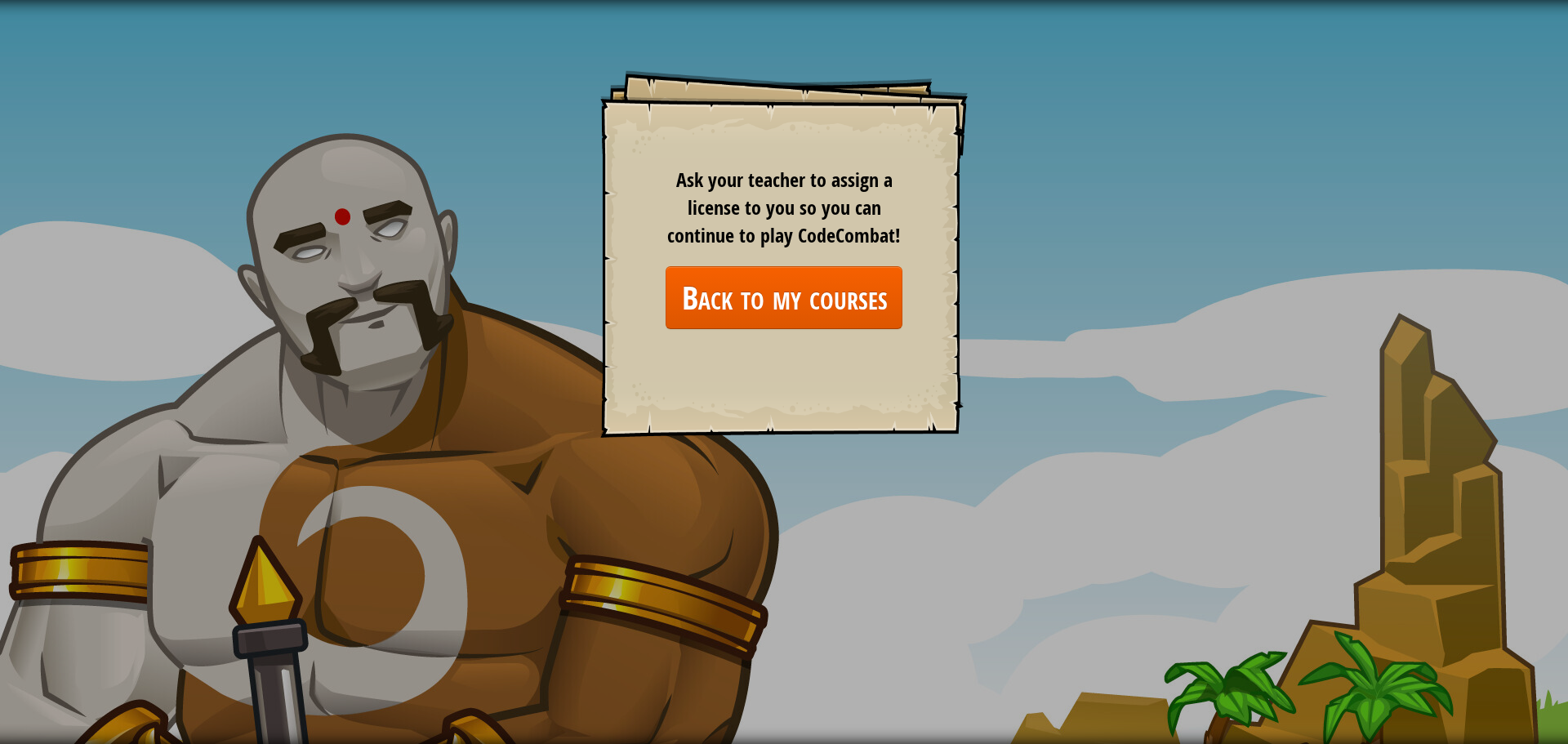
click at [11, 386] on div "Goals Start Level Error loading from server. Try refreshing the page. You'll ne…" at bounding box center [784, 372] width 1568 height 744
click at [14, 386] on div "Goals Start Level Error loading from server. Try refreshing the page. You'll ne…" at bounding box center [784, 372] width 1568 height 744
drag, startPoint x: 14, startPoint y: 386, endPoint x: 18, endPoint y: 375, distance: 11.7
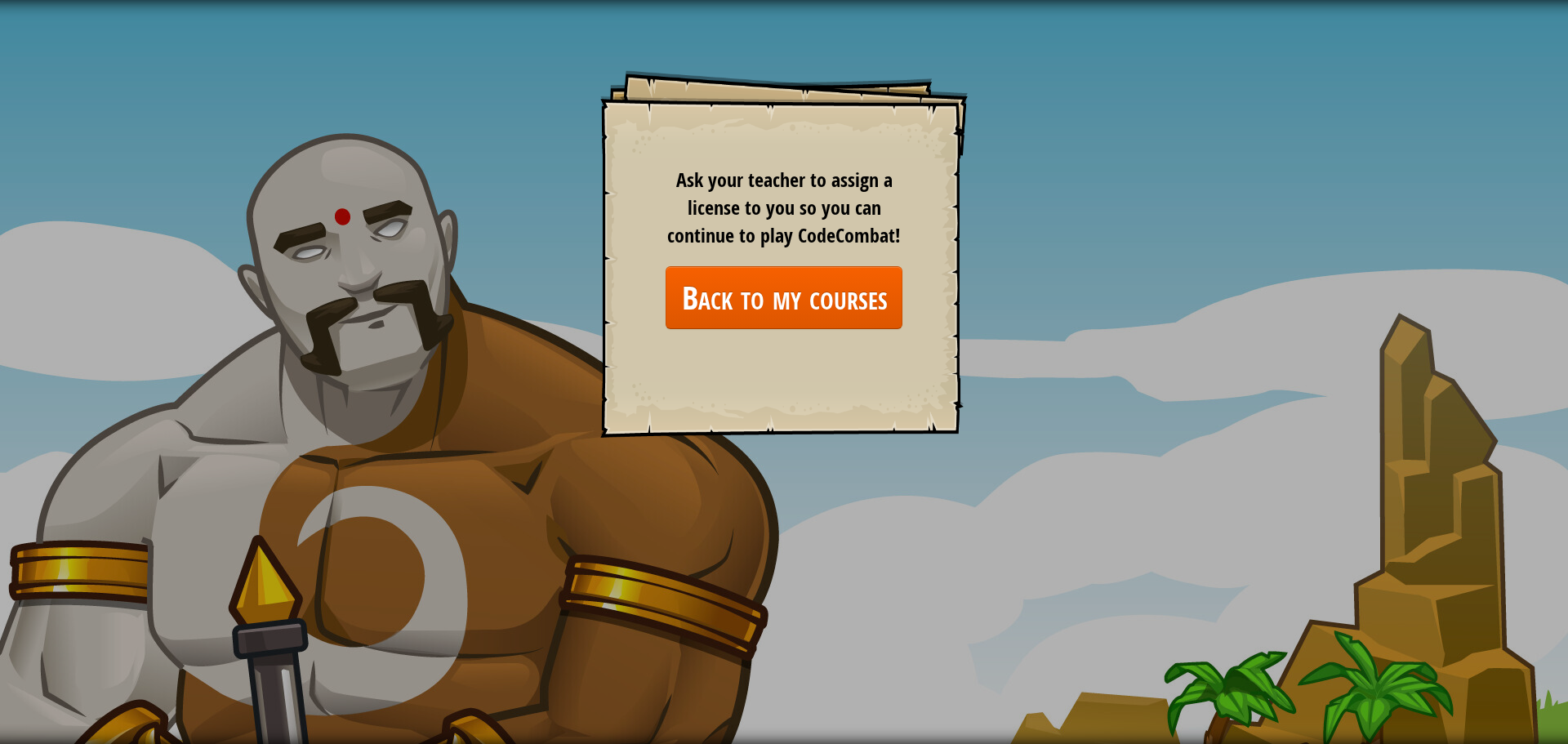
click at [18, 376] on div "Goals Start Level Error loading from server. Try refreshing the page. You'll ne…" at bounding box center [784, 372] width 1568 height 744
click at [116, 233] on div "Goals Start Level Error loading from server. Try refreshing the page. You'll ne…" at bounding box center [784, 372] width 1568 height 744
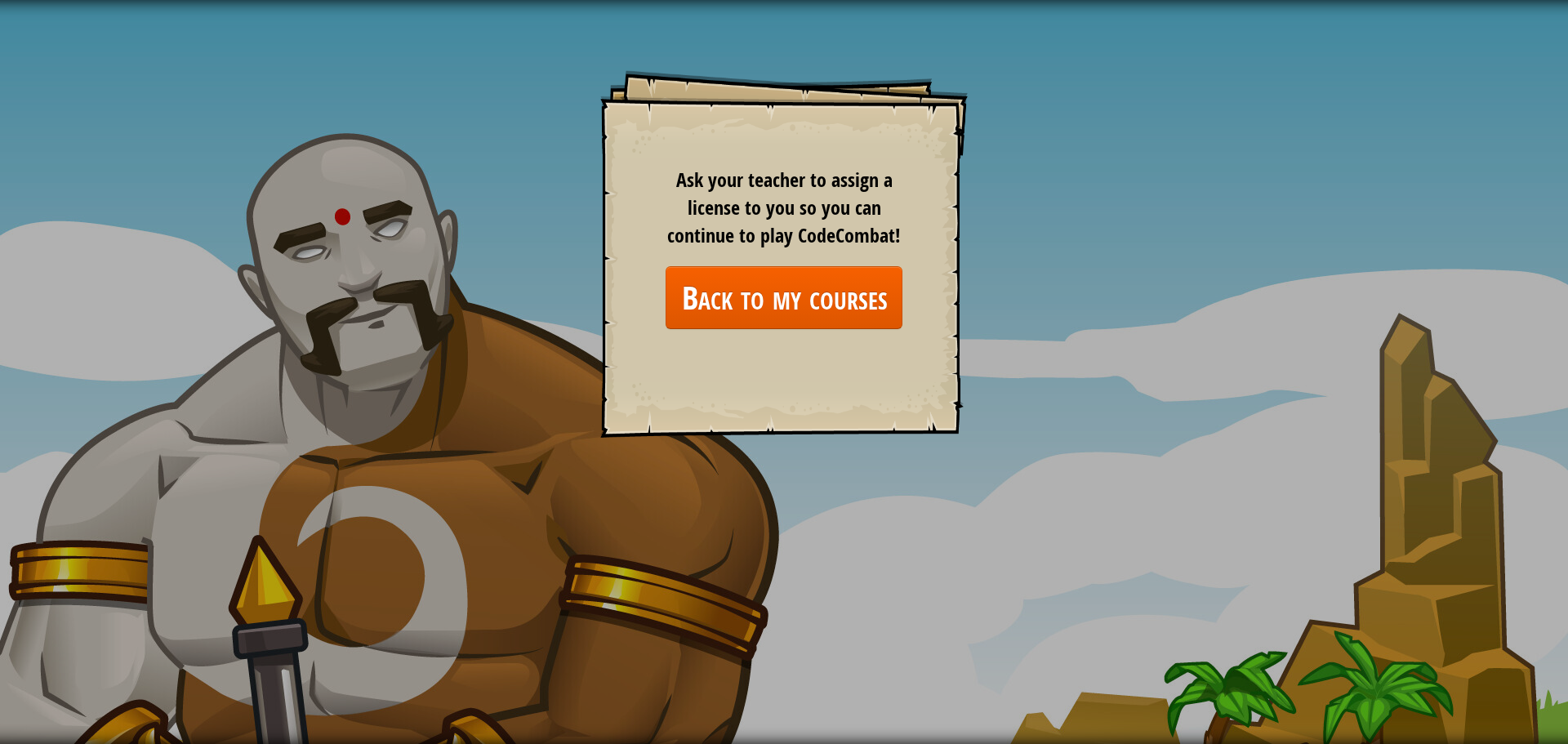
click at [115, 239] on div "Goals Start Level Error loading from server. Try refreshing the page. You'll ne…" at bounding box center [784, 372] width 1568 height 744
drag, startPoint x: 115, startPoint y: 239, endPoint x: 228, endPoint y: 487, distance: 272.5
click at [228, 486] on div "Goals Start Level Error loading from server. Try refreshing the page. You'll ne…" at bounding box center [784, 372] width 1568 height 744
